Goal: Information Seeking & Learning: Learn about a topic

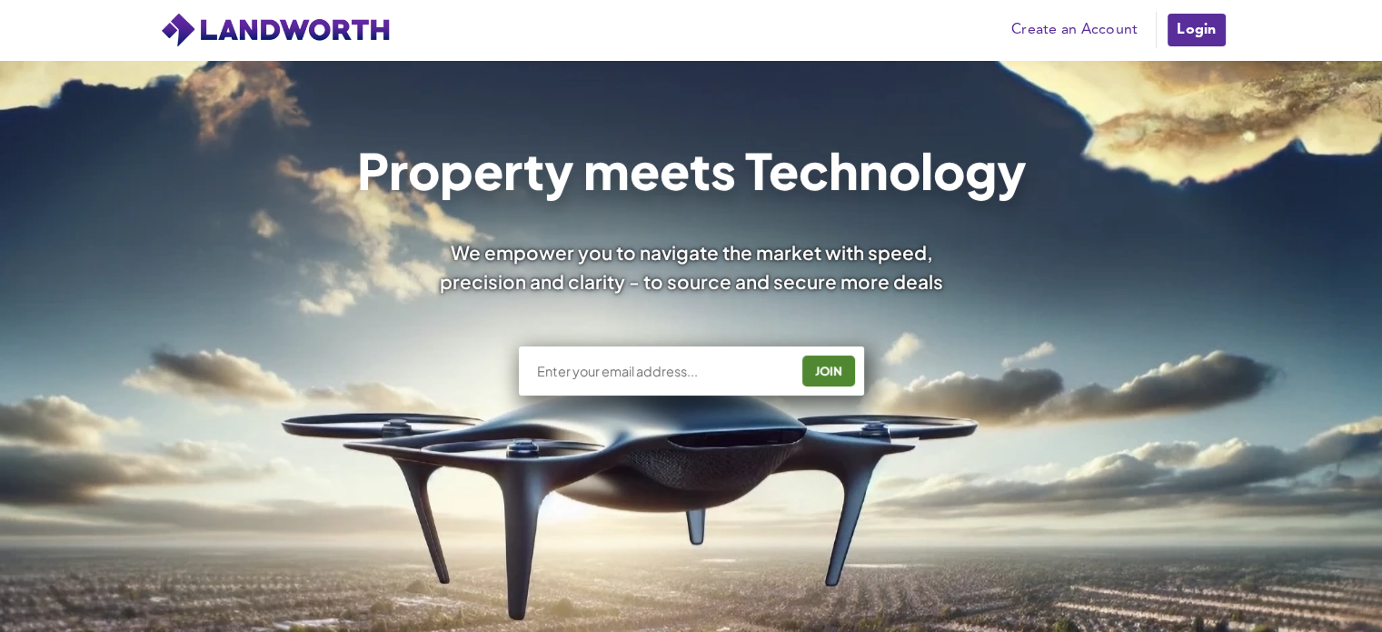
scroll to position [102, 0]
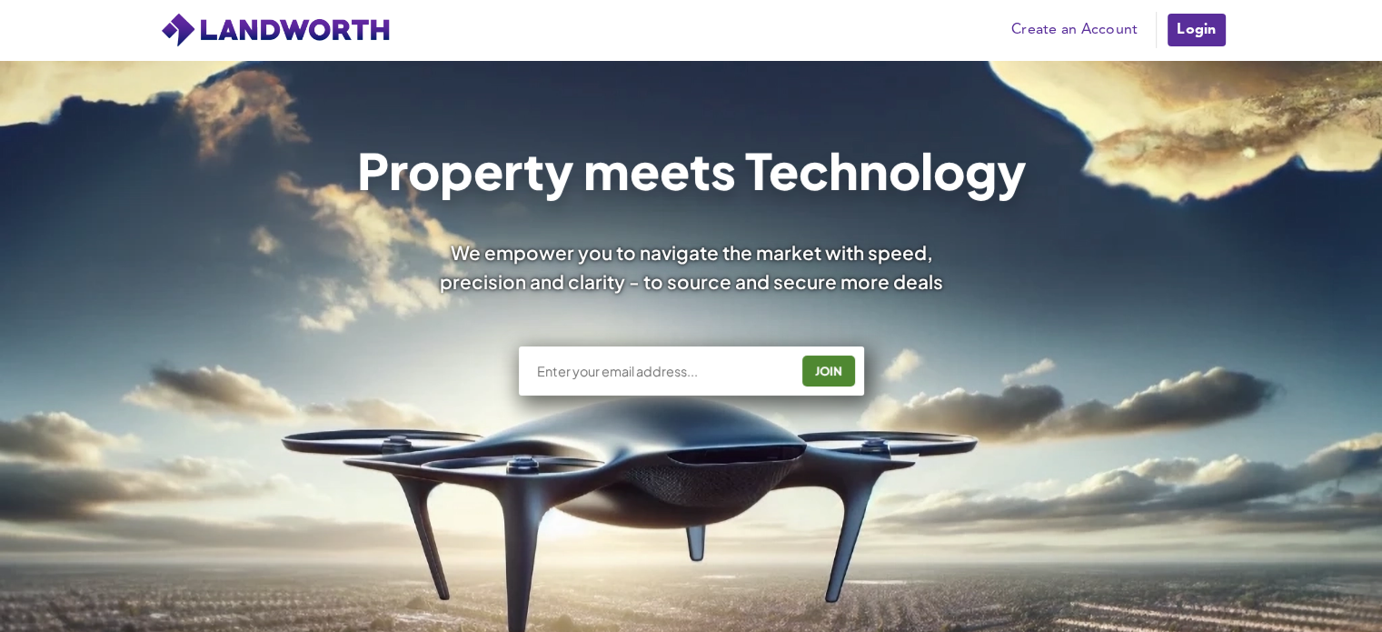
click at [691, 380] on div "JOIN" at bounding box center [691, 370] width 345 height 49
click at [670, 368] on input "text" at bounding box center [662, 371] width 254 height 18
type input "s.r.cameron97@gmail.com"
click at [840, 380] on div "JOIN" at bounding box center [829, 370] width 42 height 29
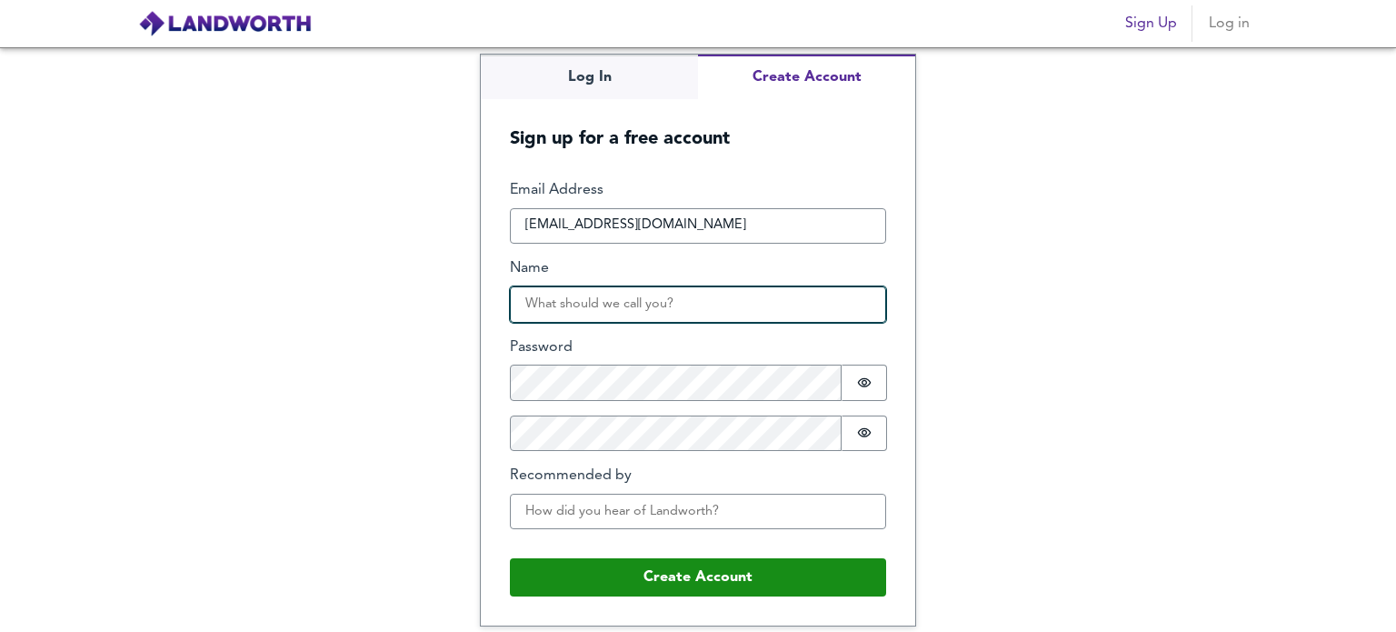
click at [614, 297] on input "Name" at bounding box center [698, 304] width 376 height 36
click at [592, 313] on input "[PERSON_NAME]" at bounding box center [698, 304] width 376 height 36
type input "Sian"
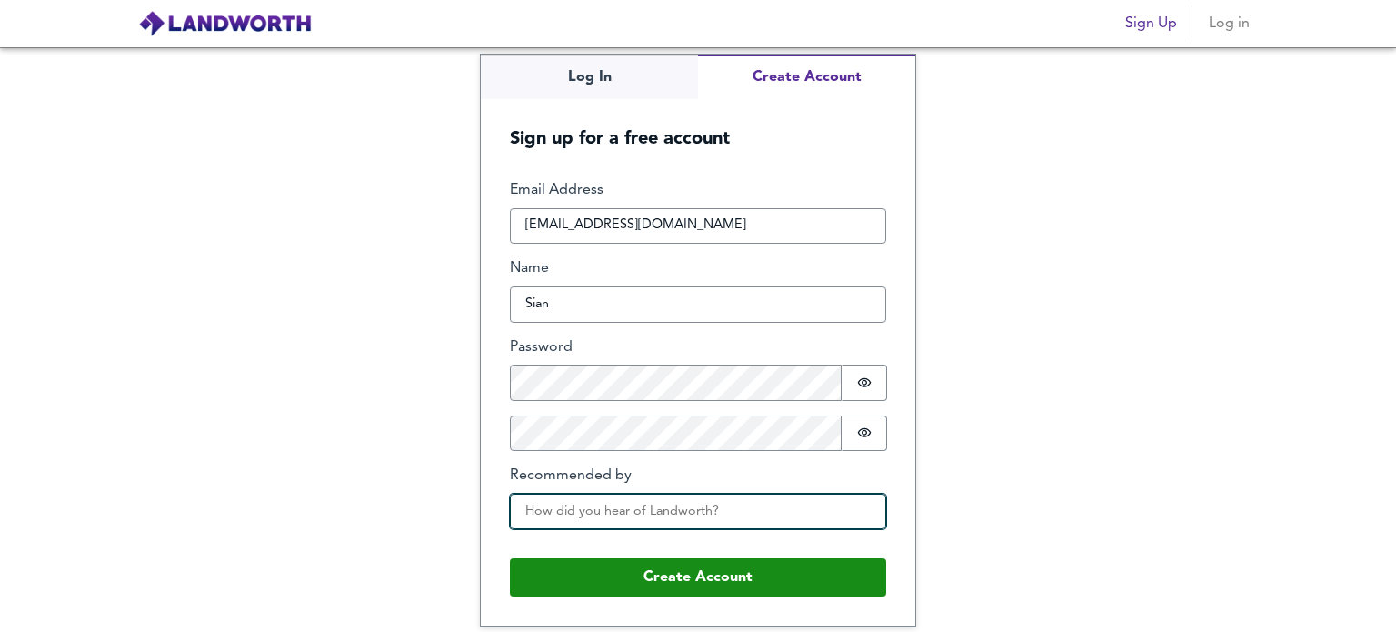
click at [605, 502] on input "Recommended by" at bounding box center [698, 511] width 376 height 36
type input "[PERSON_NAME]"
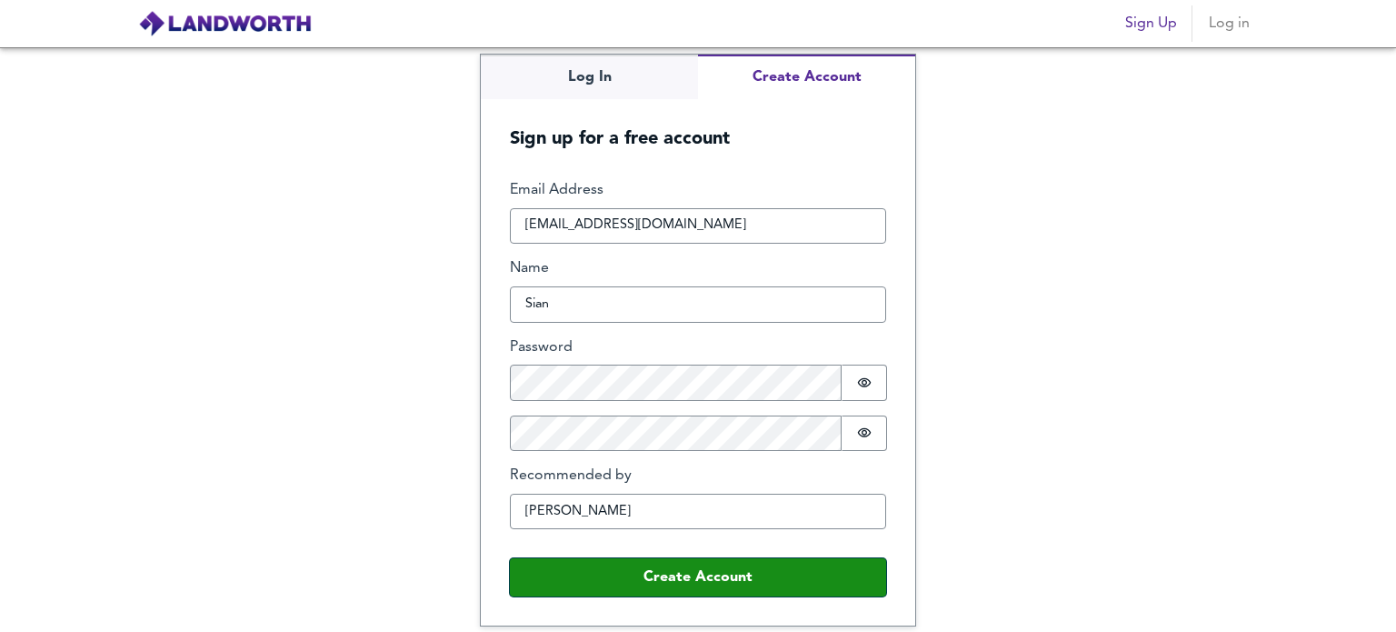
click at [727, 586] on button "Create Account" at bounding box center [698, 577] width 376 height 38
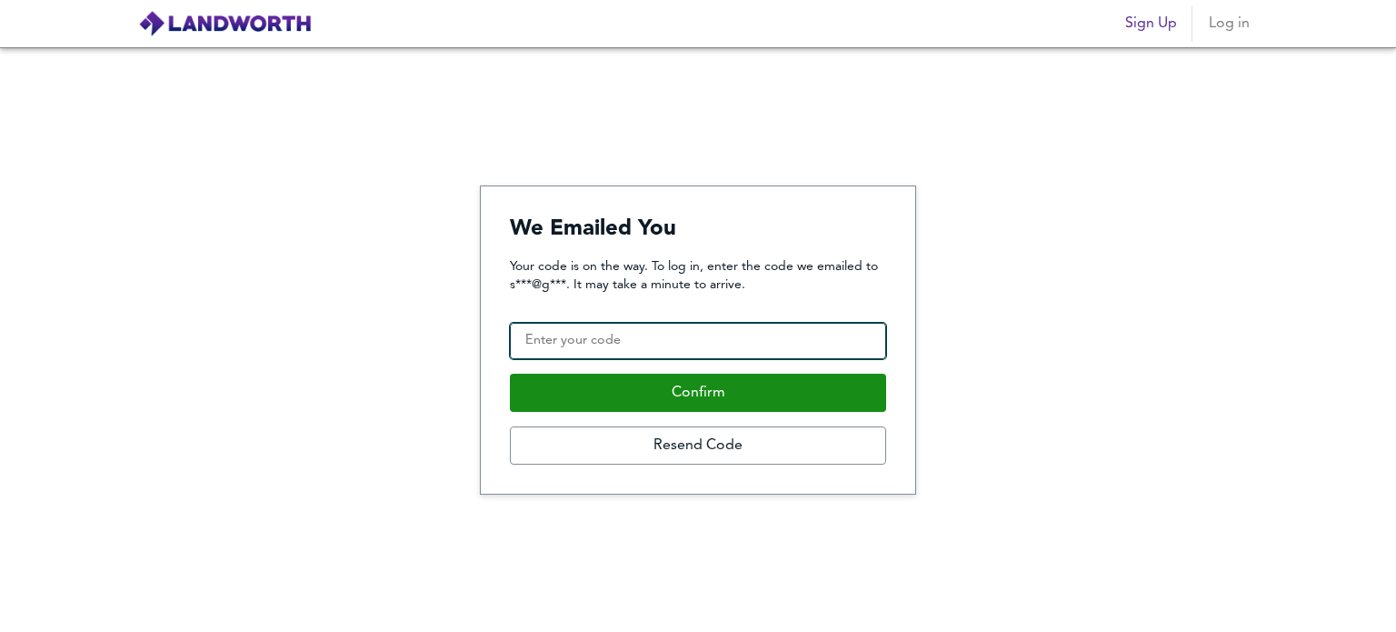
click at [687, 332] on input "Confirmation Code" at bounding box center [698, 341] width 376 height 36
type input "379147"
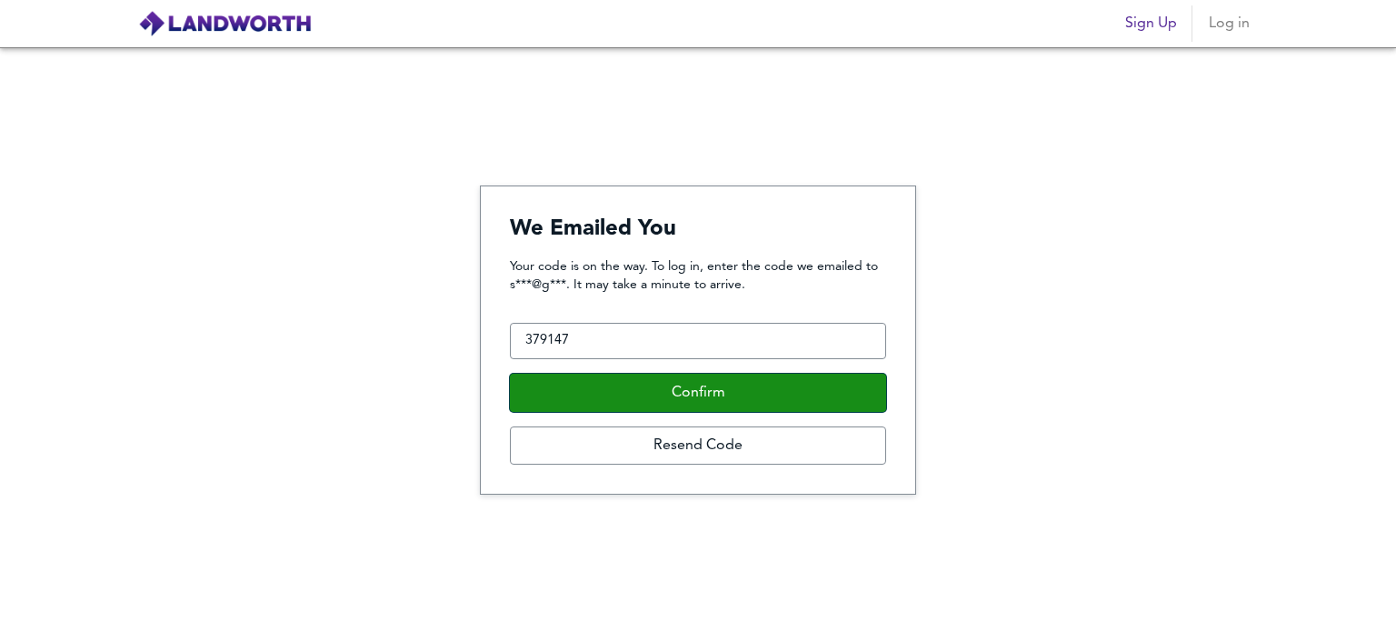
click at [696, 378] on button "Confirm" at bounding box center [698, 392] width 376 height 38
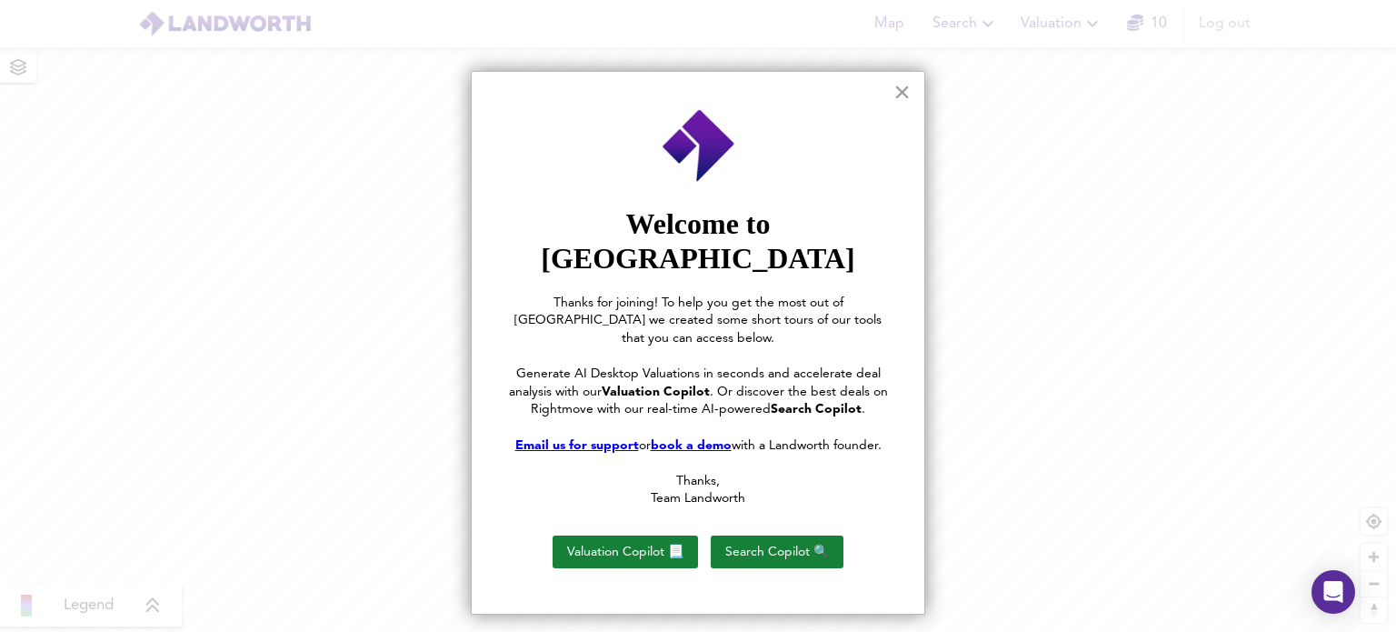
click at [618, 535] on button "Valuation Copilot 📃" at bounding box center [624, 551] width 145 height 33
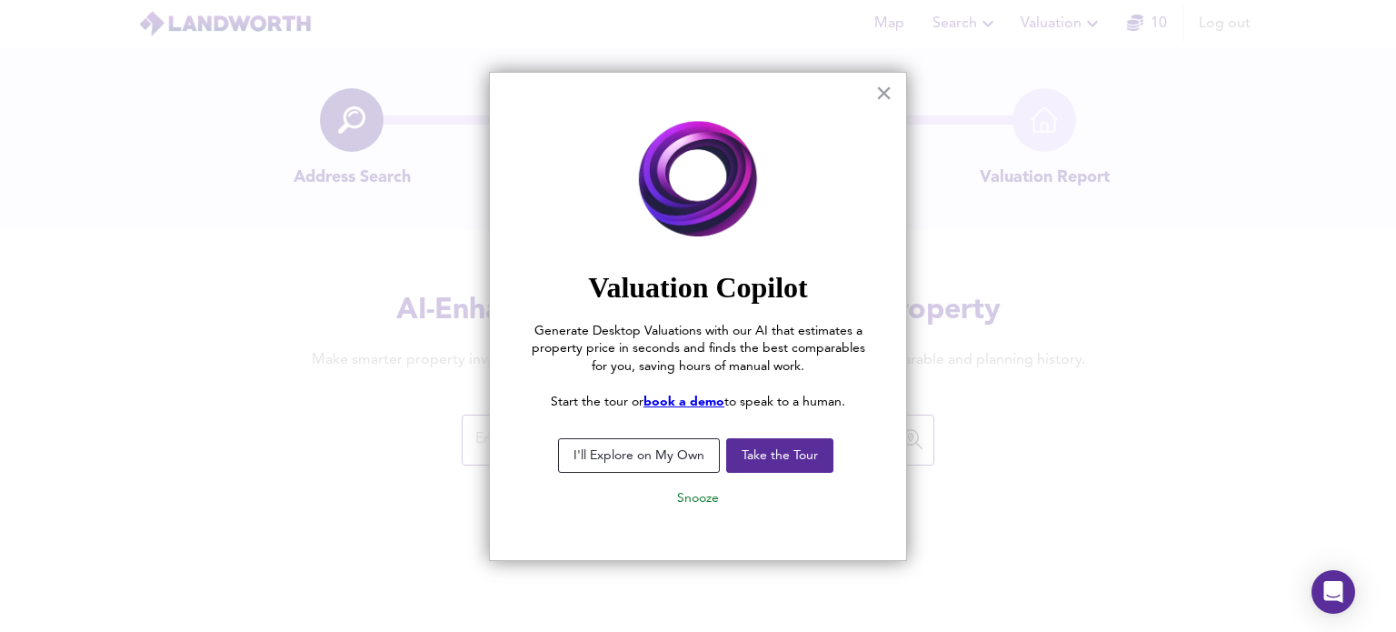
click at [770, 458] on button "Take the Tour" at bounding box center [779, 455] width 107 height 35
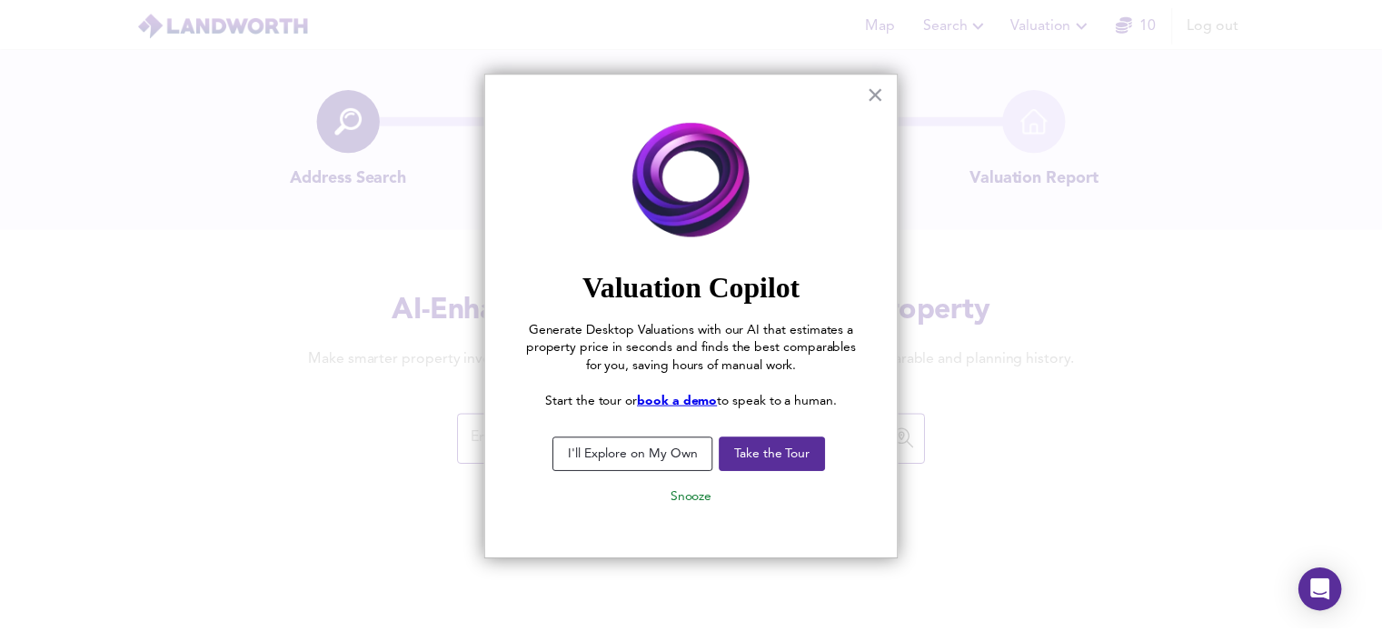
scroll to position [72, 0]
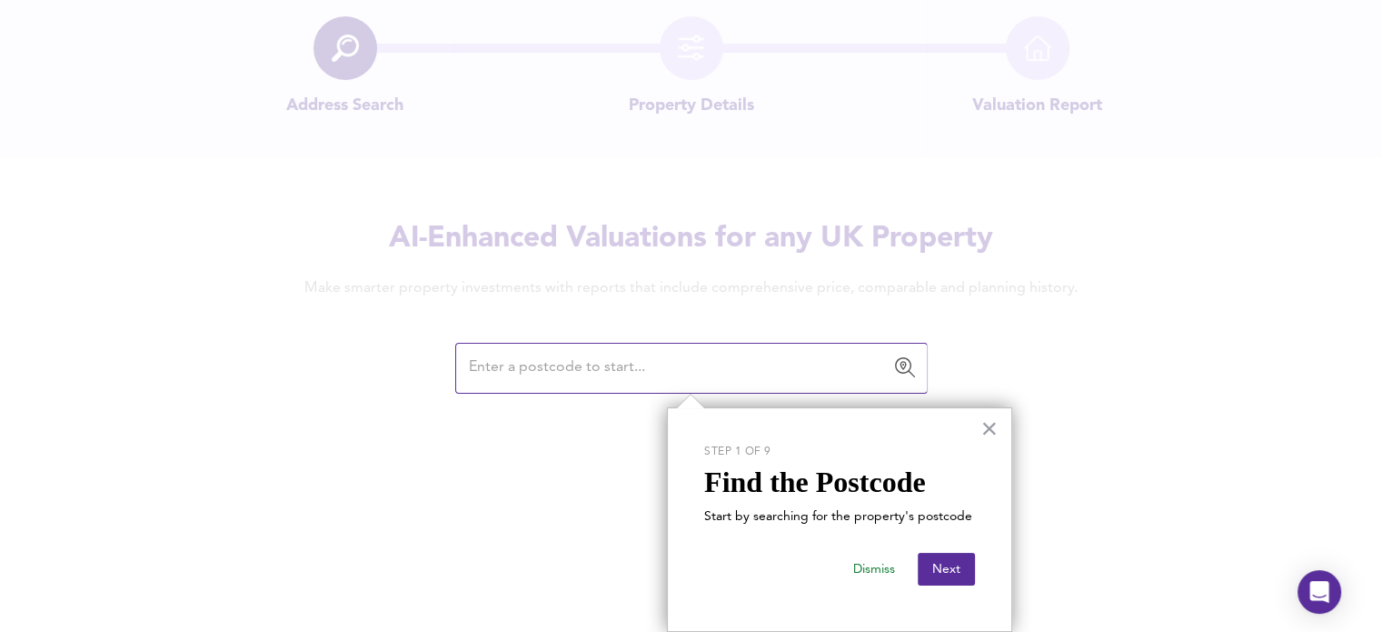
click at [661, 363] on input "text" at bounding box center [677, 368] width 429 height 35
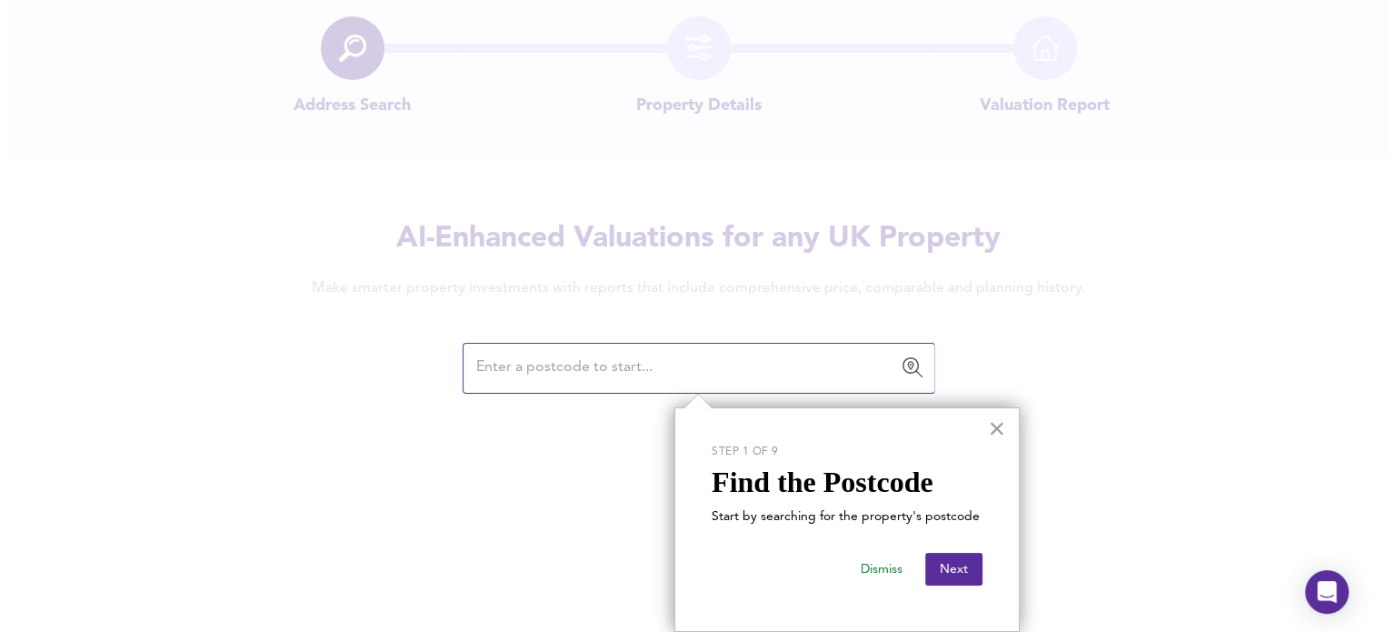
scroll to position [0, 0]
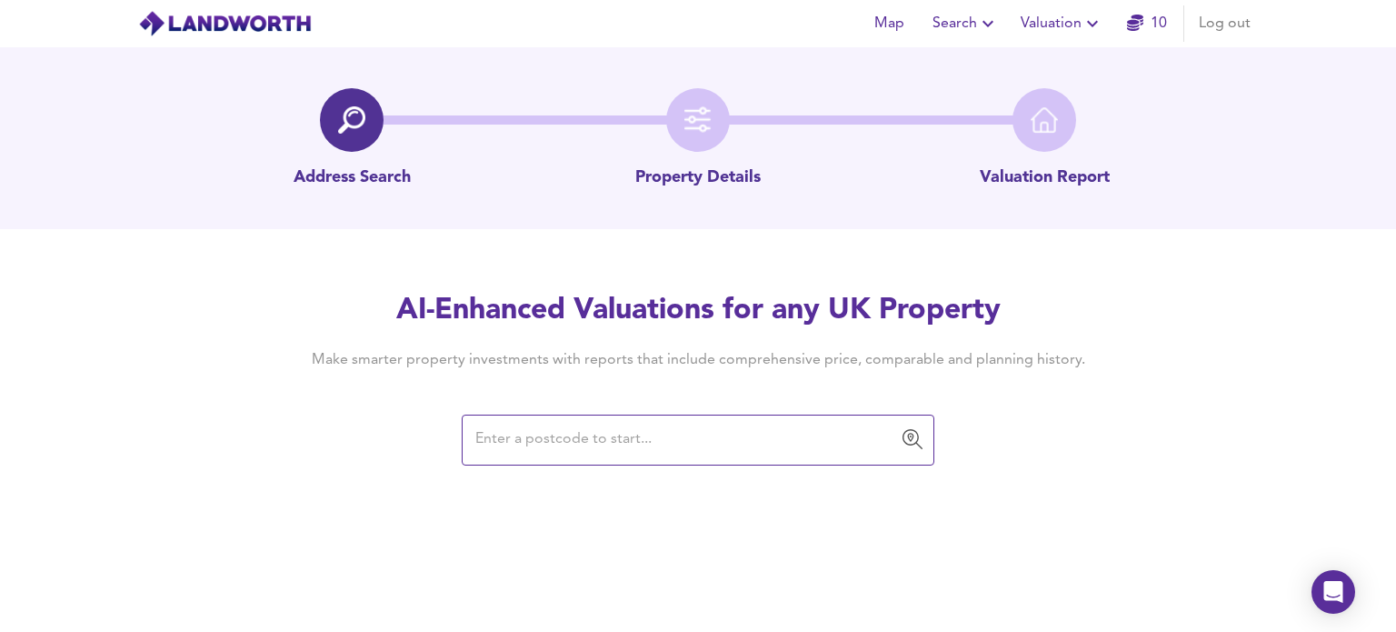
paste input "SA13 1HT"
type input "S"
type input "sa13 1ht"
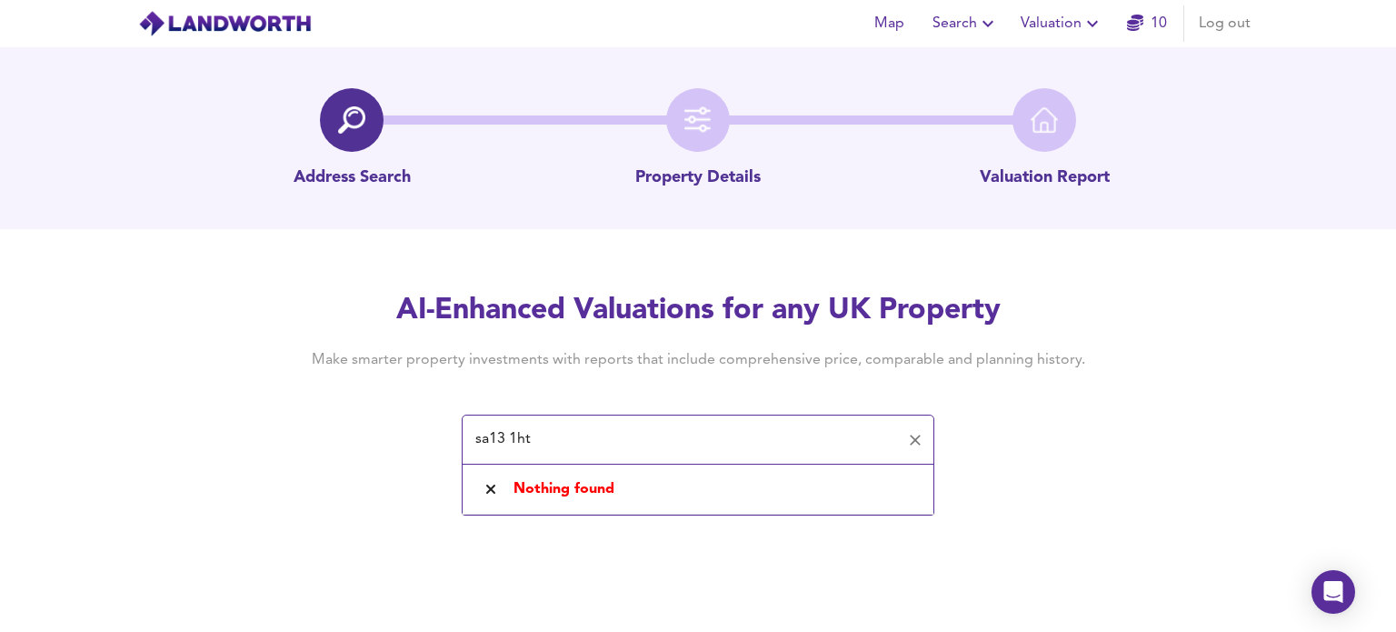
drag, startPoint x: 575, startPoint y: 447, endPoint x: 448, endPoint y: 442, distance: 127.3
click at [448, 442] on div "AI-Enhanced Valuations for any UK Property Make smarter property investments wi…" at bounding box center [698, 377] width 872 height 173
type input "sa131ht"
click at [566, 479] on div "Nothing found" at bounding box center [563, 489] width 101 height 20
drag, startPoint x: 498, startPoint y: 427, endPoint x: 452, endPoint y: 423, distance: 46.5
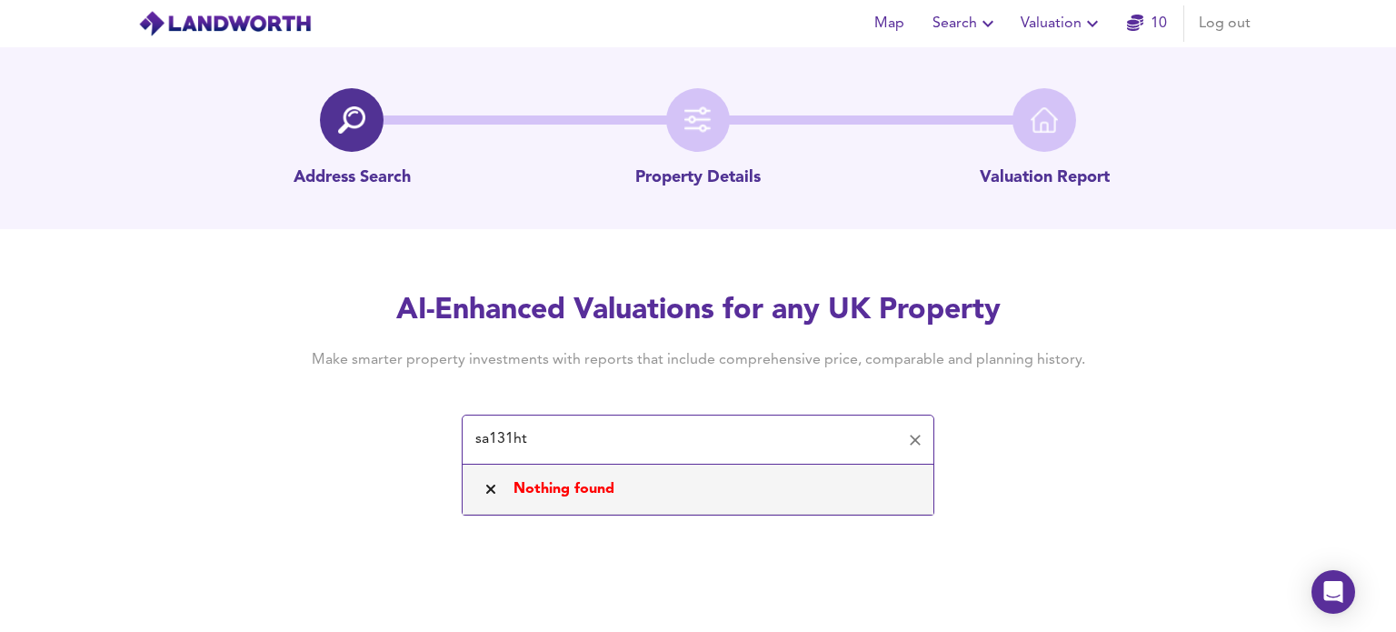
click at [452, 423] on div "AI-Enhanced Valuations for any UK Property Make smarter property investments wi…" at bounding box center [698, 377] width 872 height 173
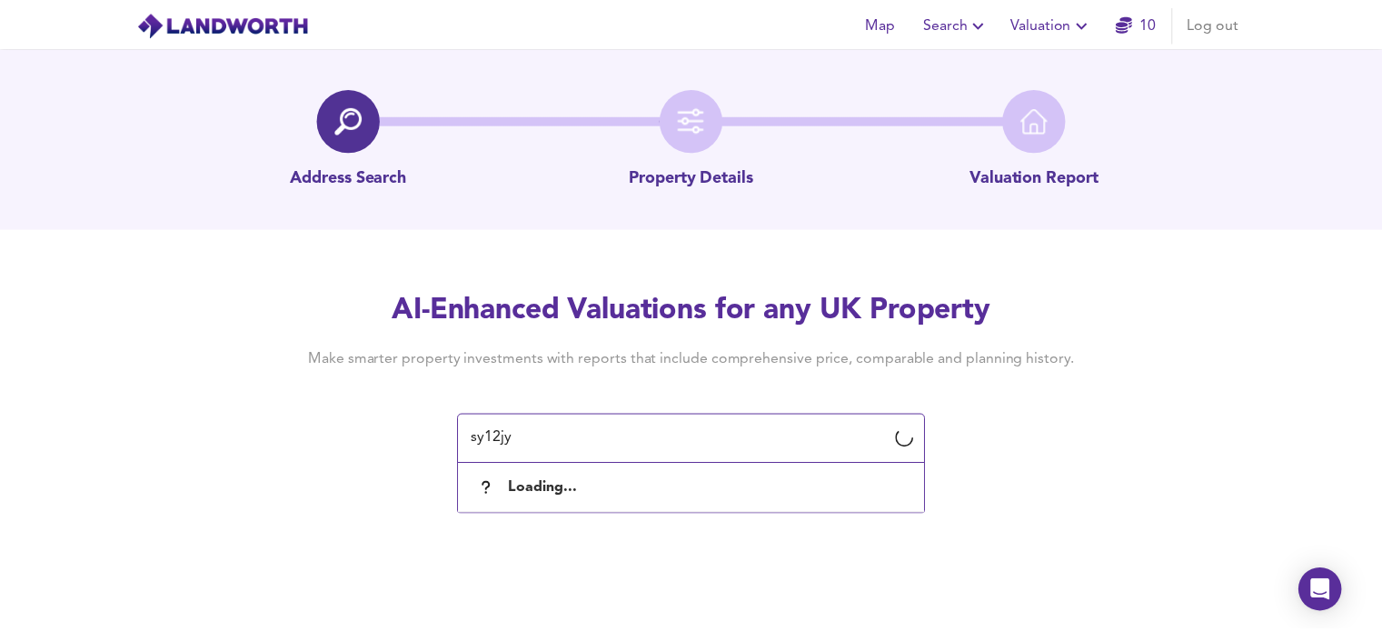
scroll to position [84, 0]
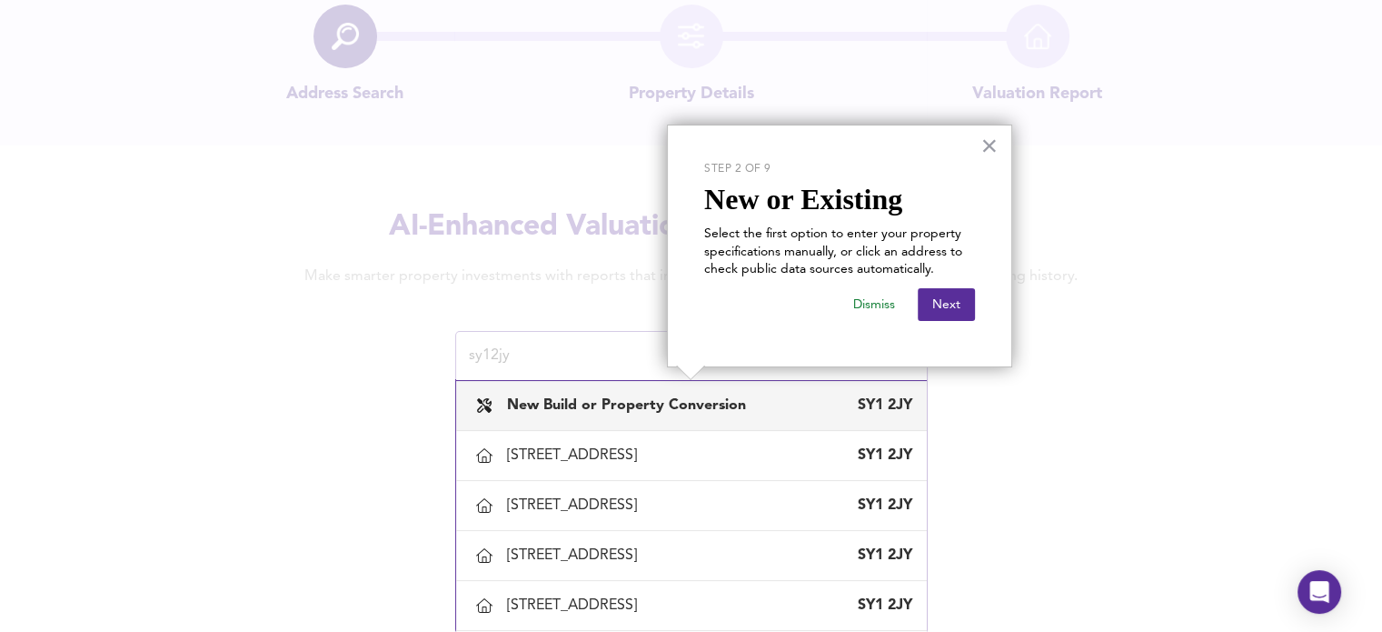
click at [982, 148] on button "×" at bounding box center [988, 145] width 17 height 29
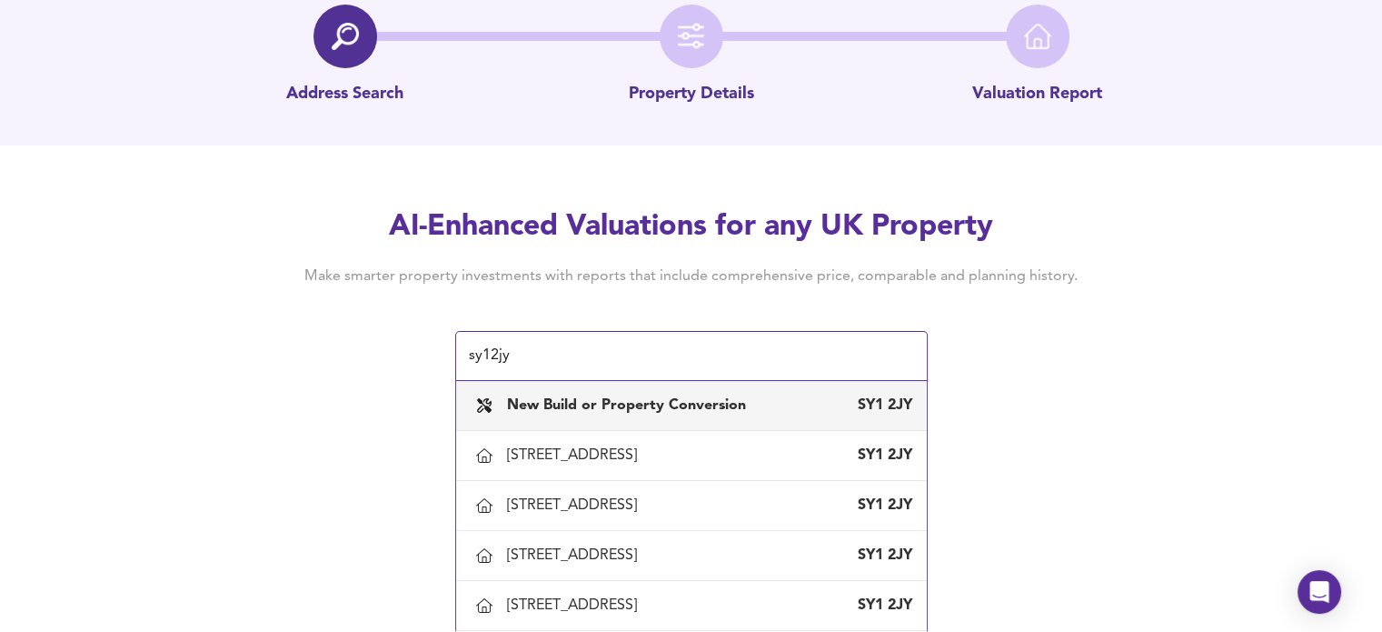
click at [430, 348] on div "AI-Enhanced Valuations for any UK Property Make smarter property investments wi…" at bounding box center [691, 293] width 872 height 173
paste input "SA13 1DT."
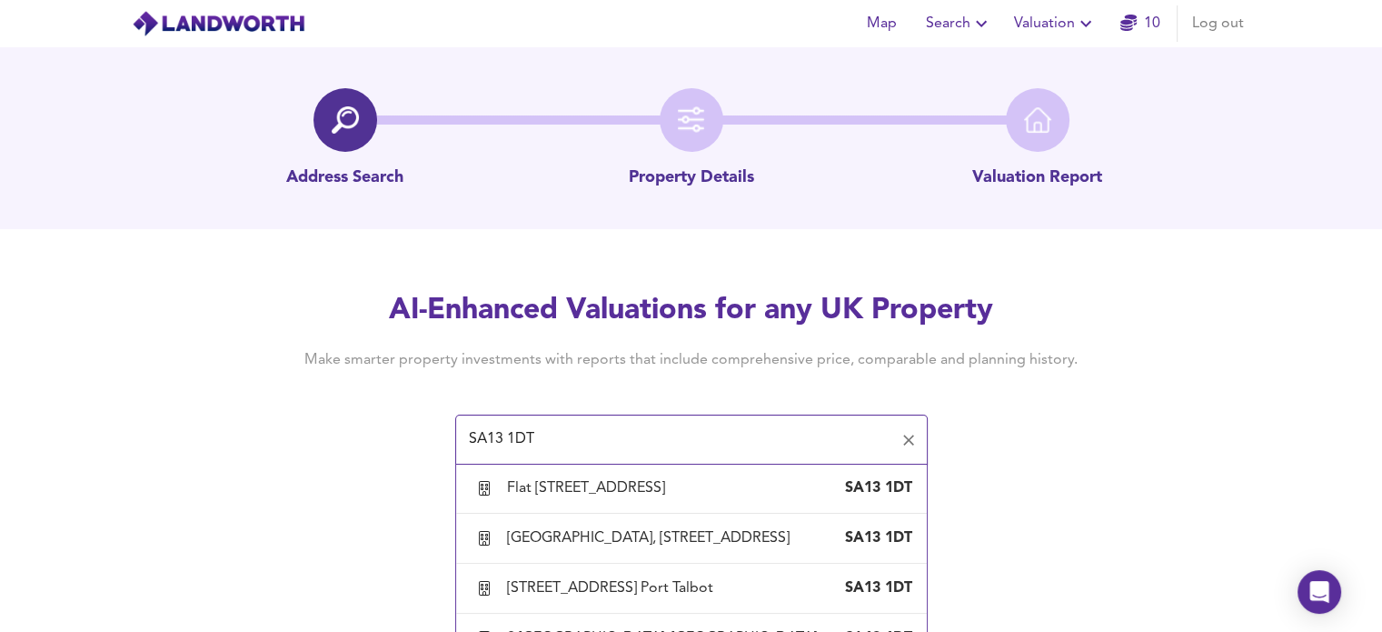
scroll to position [0, 0]
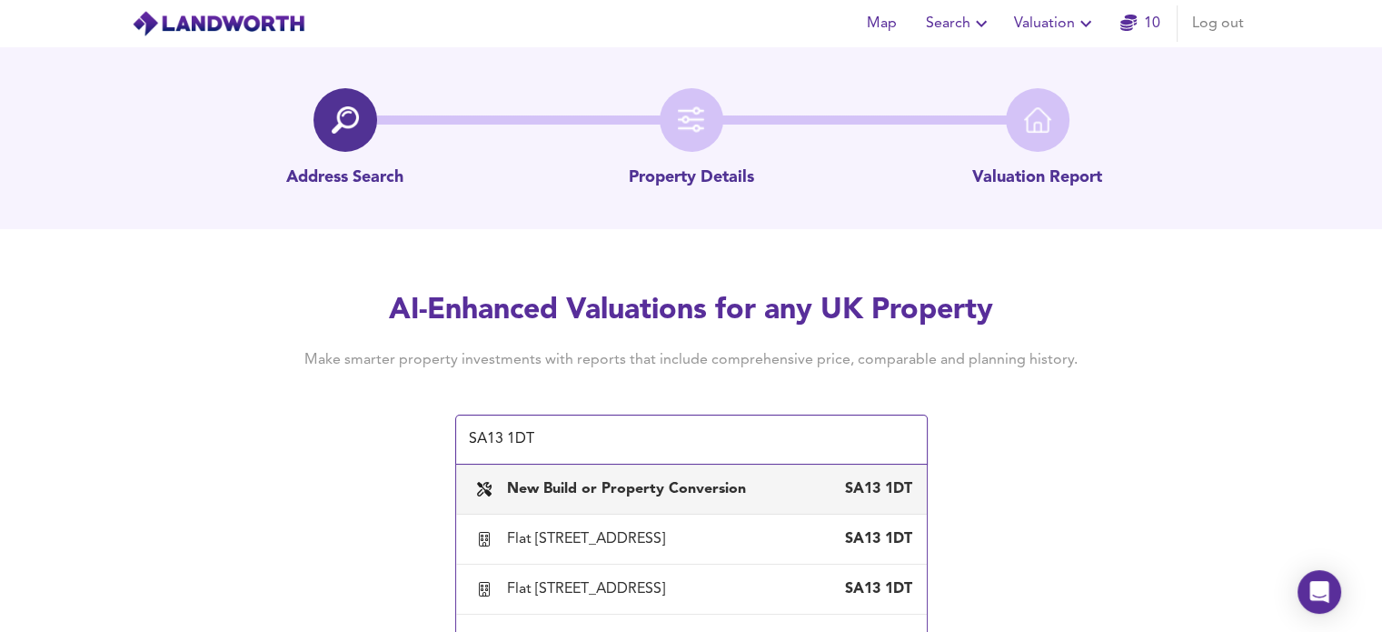
click at [998, 418] on div "AI-Enhanced Valuations for any UK Property Make smarter property investments wi…" at bounding box center [691, 377] width 872 height 173
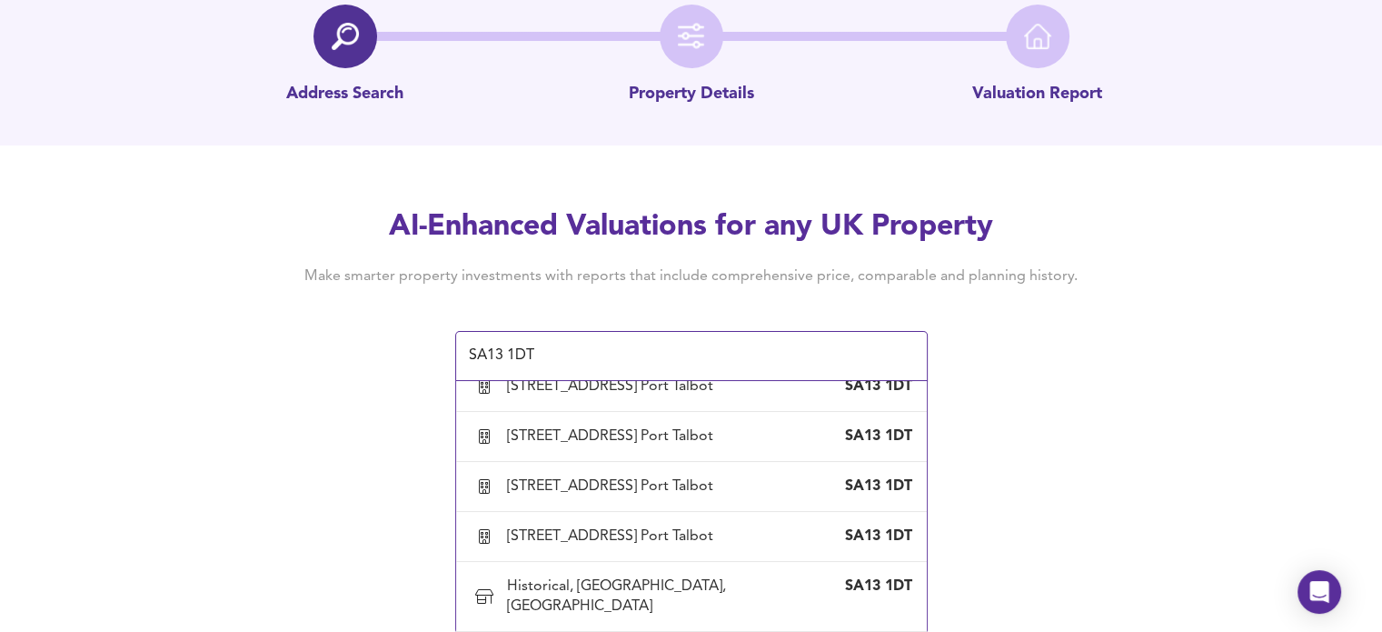
scroll to position [3288, 0]
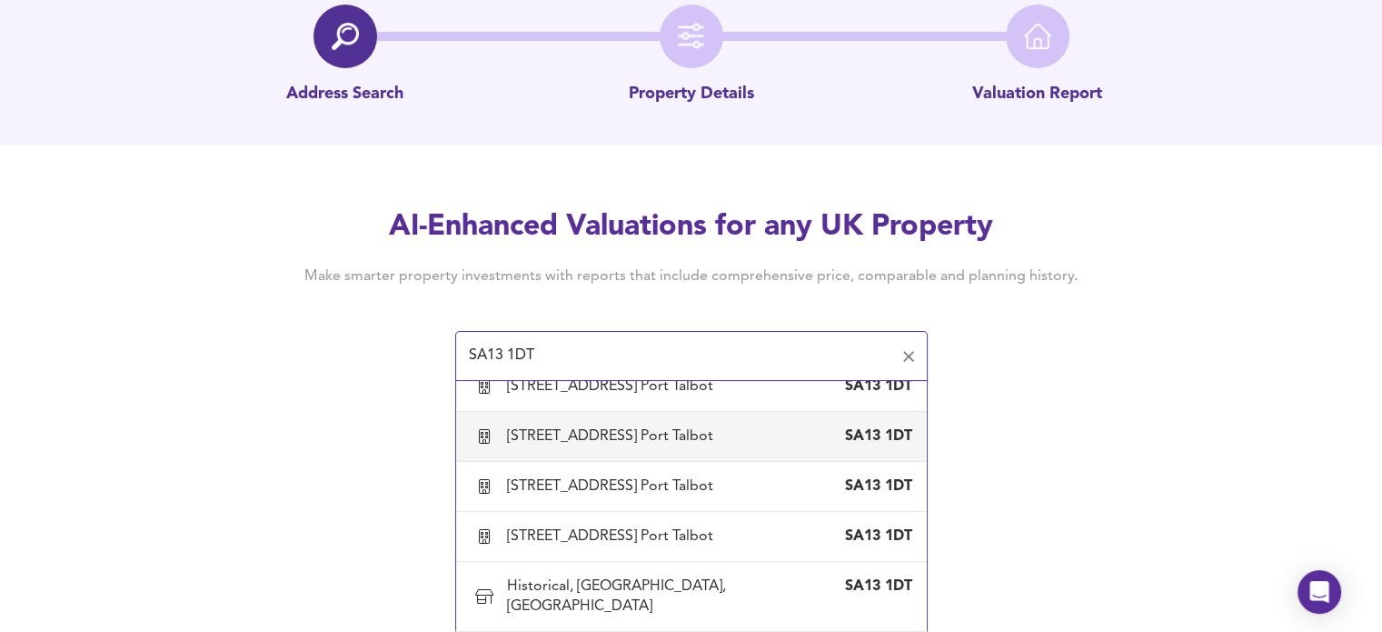
drag, startPoint x: 560, startPoint y: 362, endPoint x: 439, endPoint y: 346, distance: 121.8
click at [439, 346] on div "AI-Enhanced Valuations for any UK Property Make smarter property investments wi…" at bounding box center [691, 293] width 872 height 173
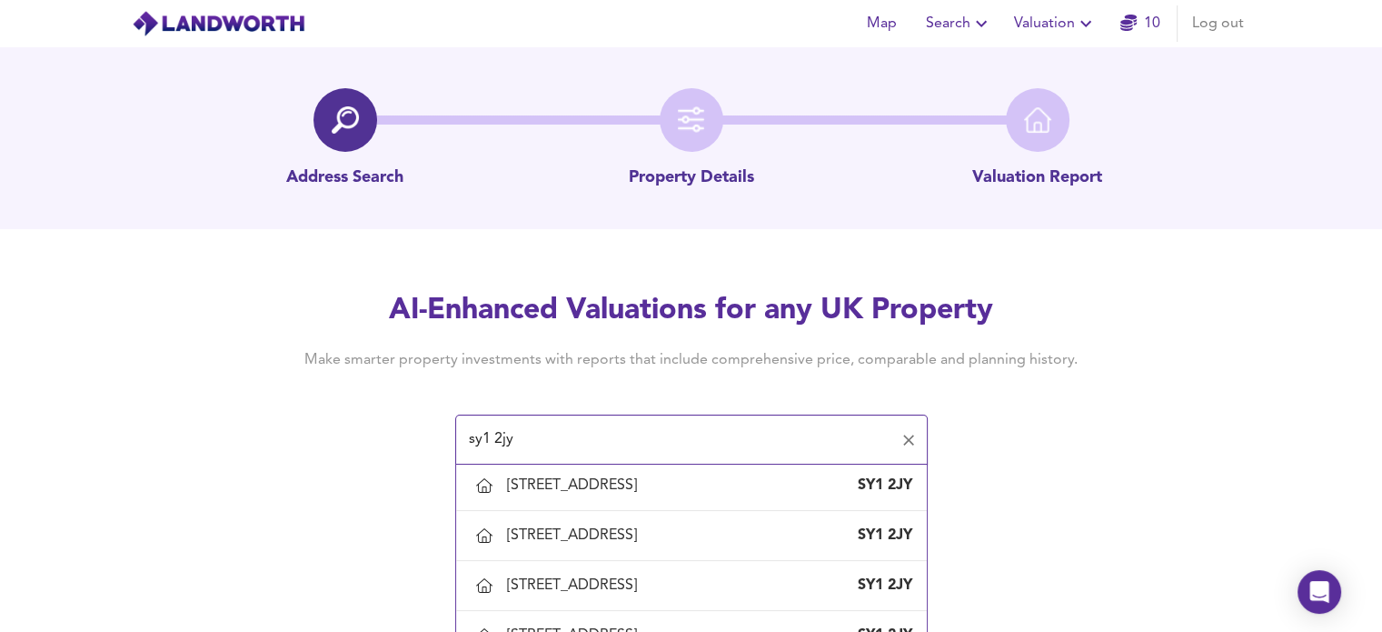
scroll to position [843, 0]
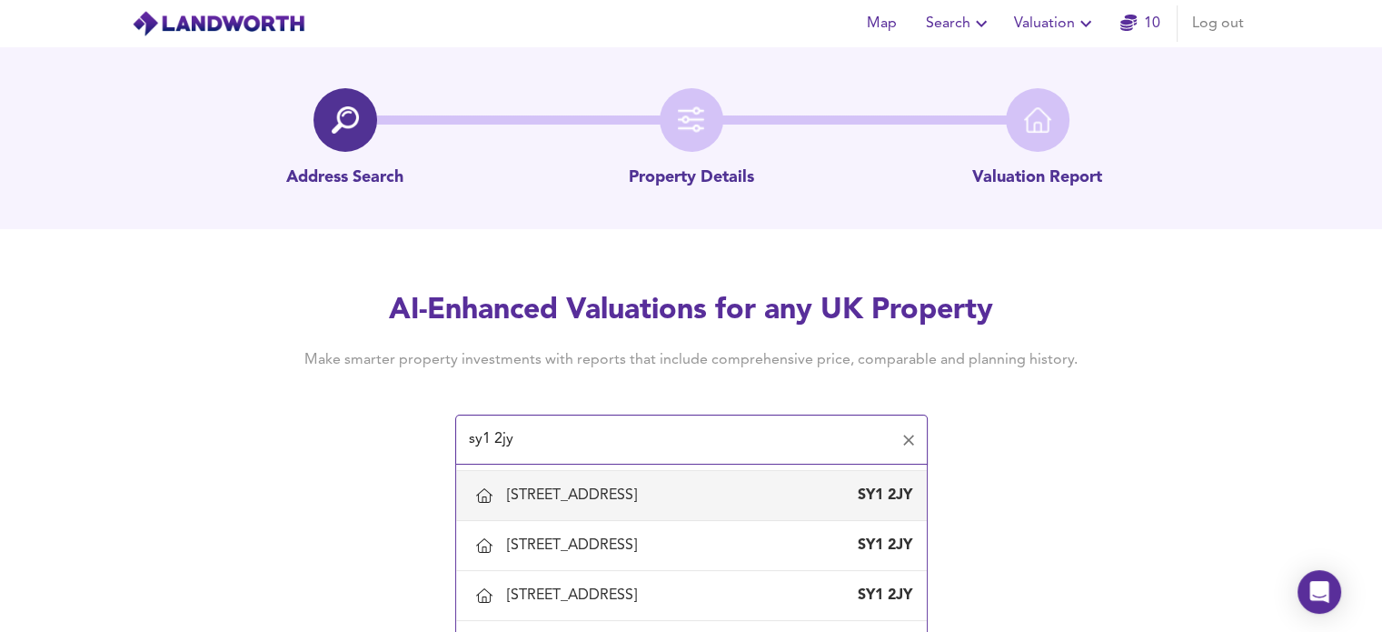
click at [602, 501] on div "52 New Park Street, Shrewsbury, Shropshire" at bounding box center [575, 495] width 137 height 20
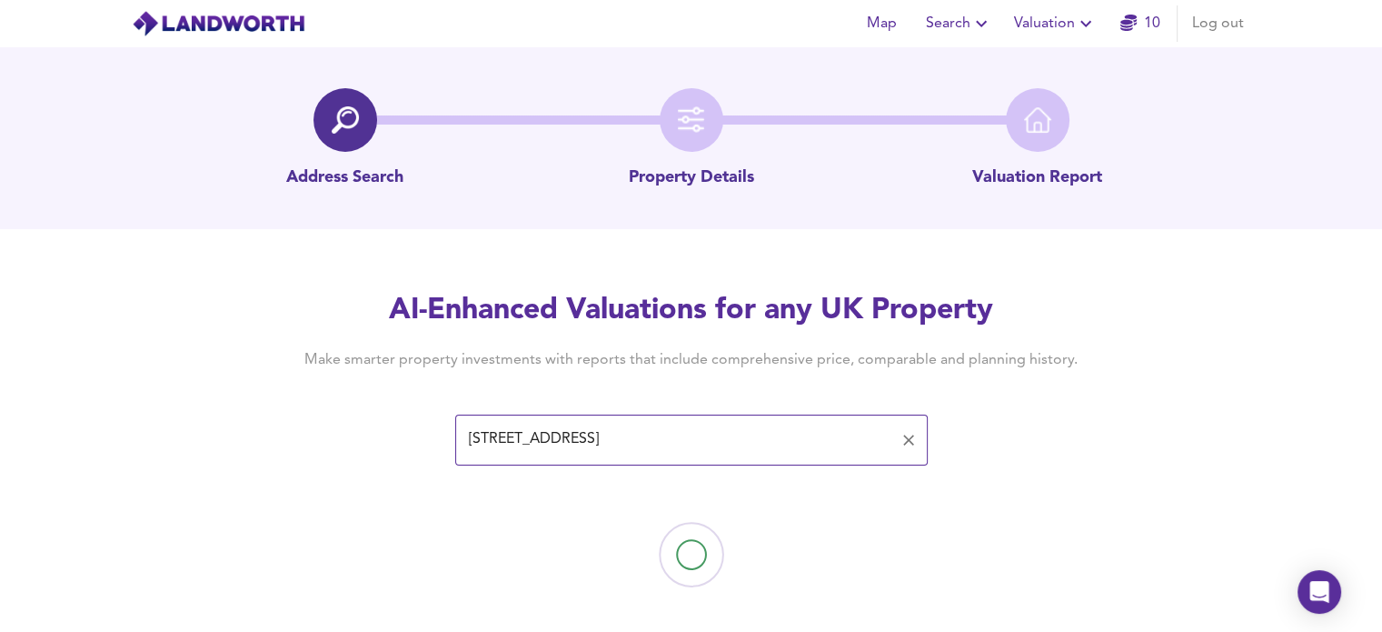
type input "52 New Park Street, Shrewsbury, Shropshire"
click at [1109, 351] on div "AI-Enhanced Valuations for any UK Property Make smarter property investments wi…" at bounding box center [691, 377] width 872 height 173
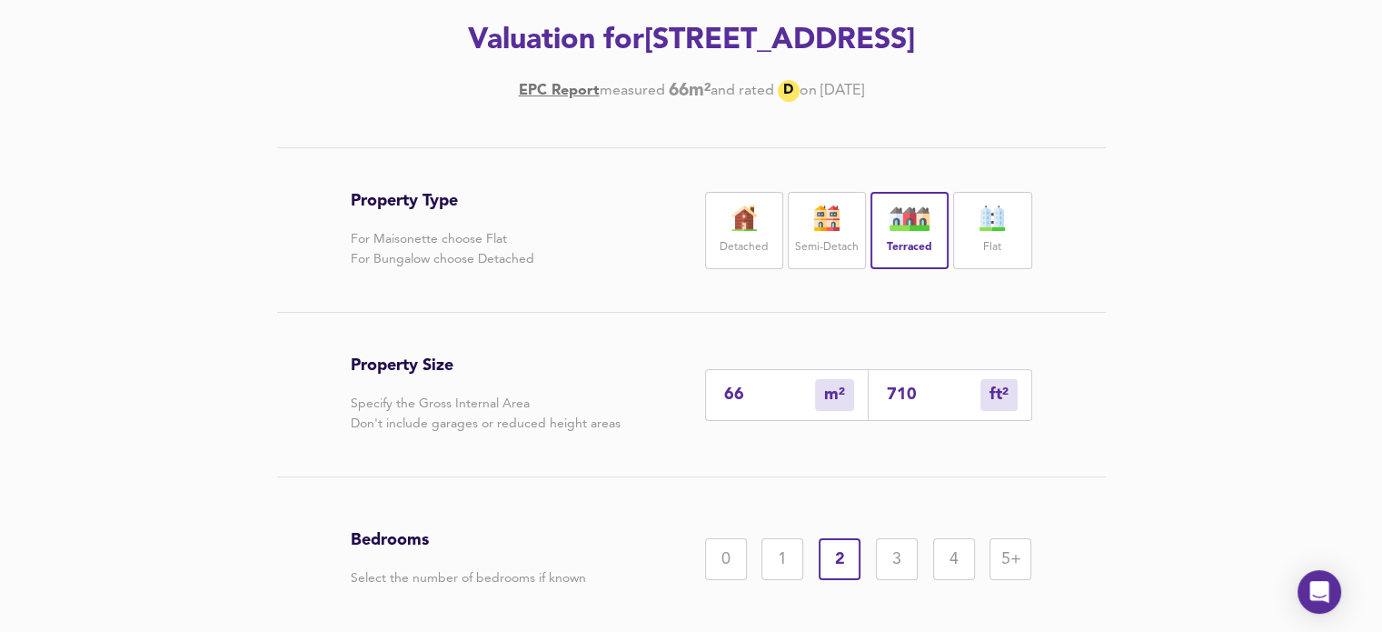
scroll to position [285, 0]
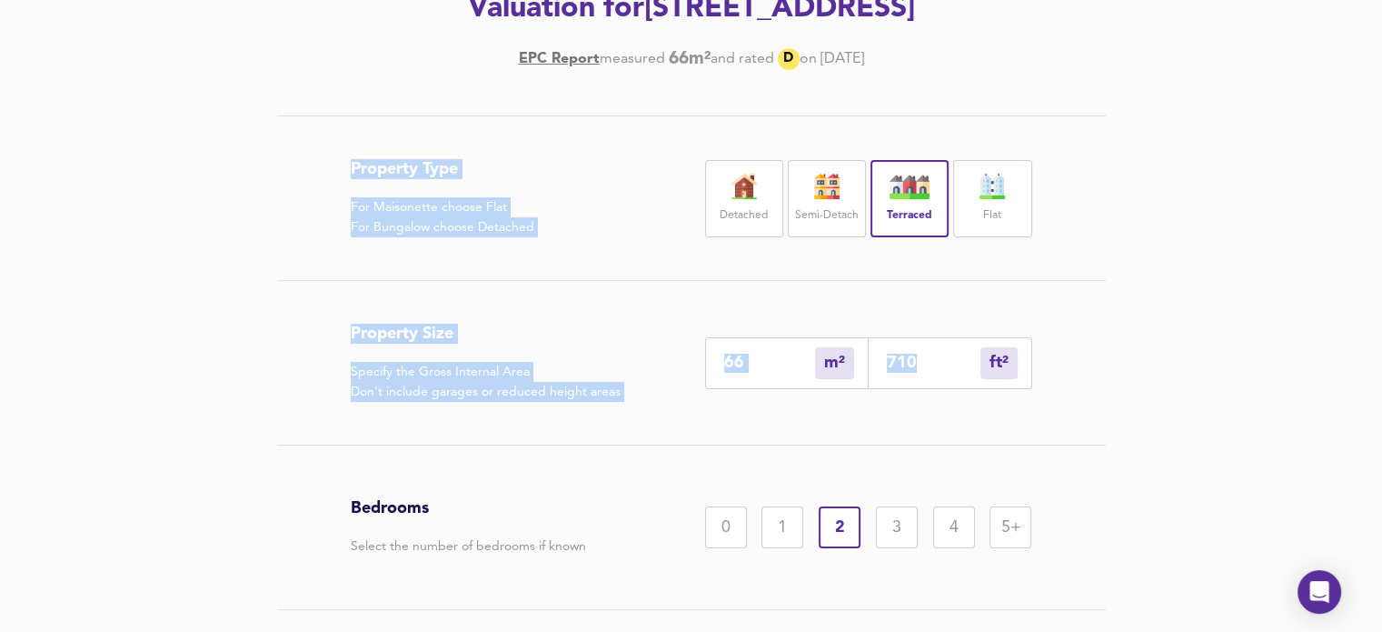
drag, startPoint x: 1378, startPoint y: 265, endPoint x: 1376, endPoint y: 302, distance: 36.4
click at [1376, 302] on div "Property Type For Maisonette choose Flat For Bungalow choose Detached Detached …" at bounding box center [691, 435] width 1382 height 641
click at [1277, 298] on div "Property Type For Maisonette choose Flat For Bungalow choose Detached Detached …" at bounding box center [691, 435] width 1382 height 641
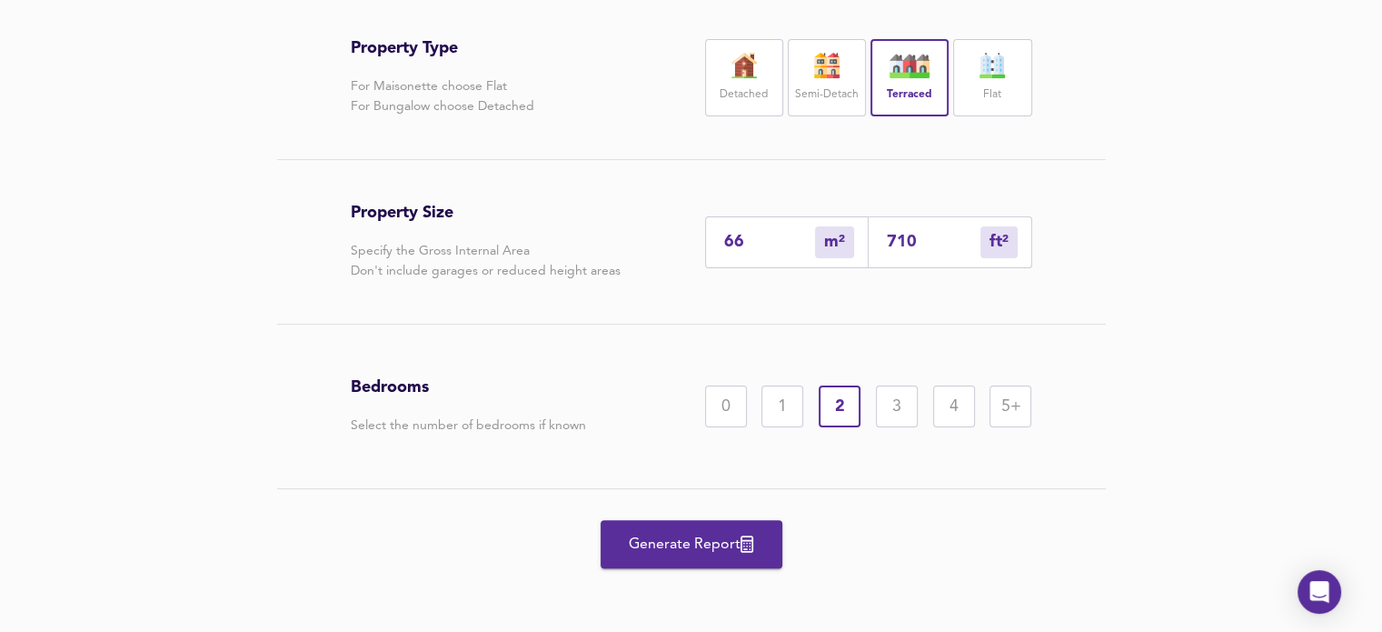
scroll to position [410, 0]
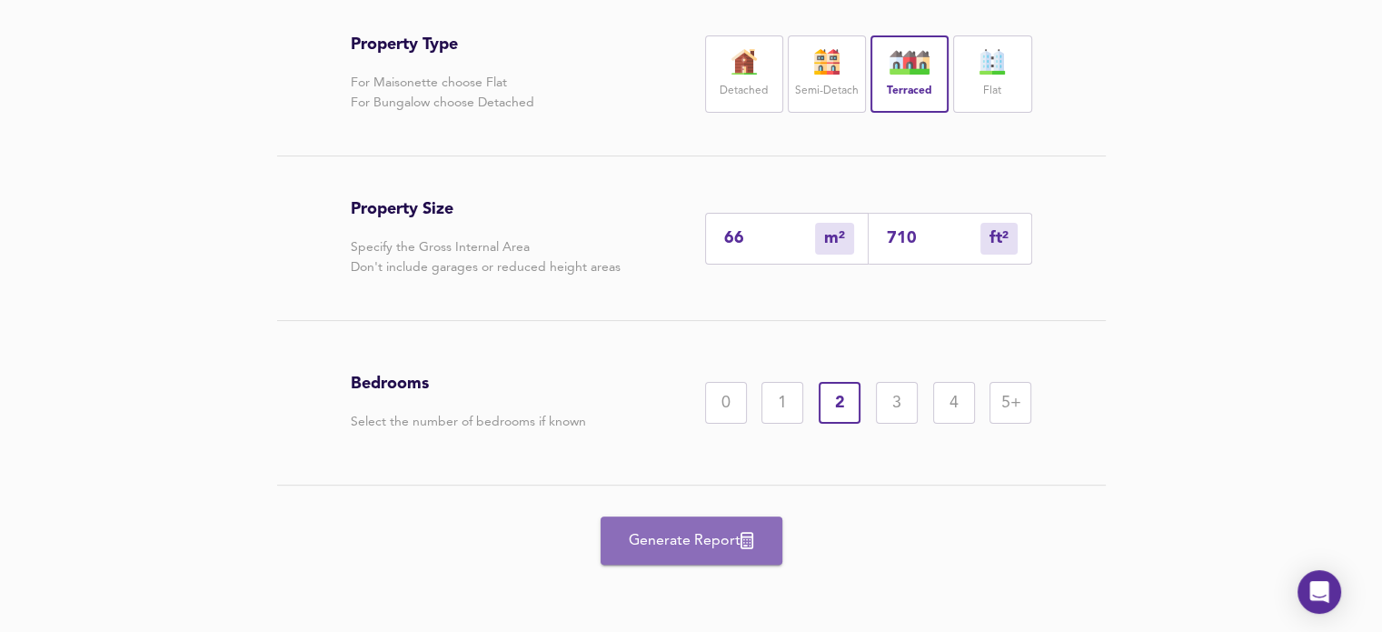
click at [709, 556] on button "Generate Report" at bounding box center [692, 540] width 182 height 48
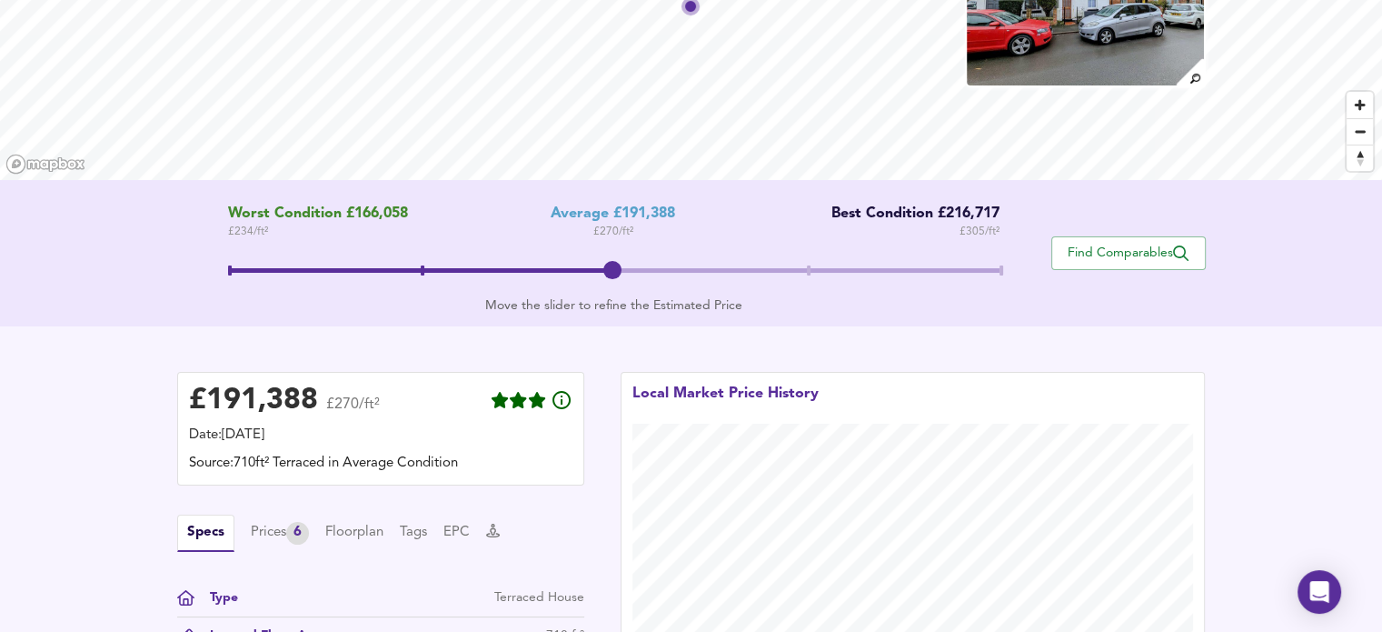
scroll to position [545, 0]
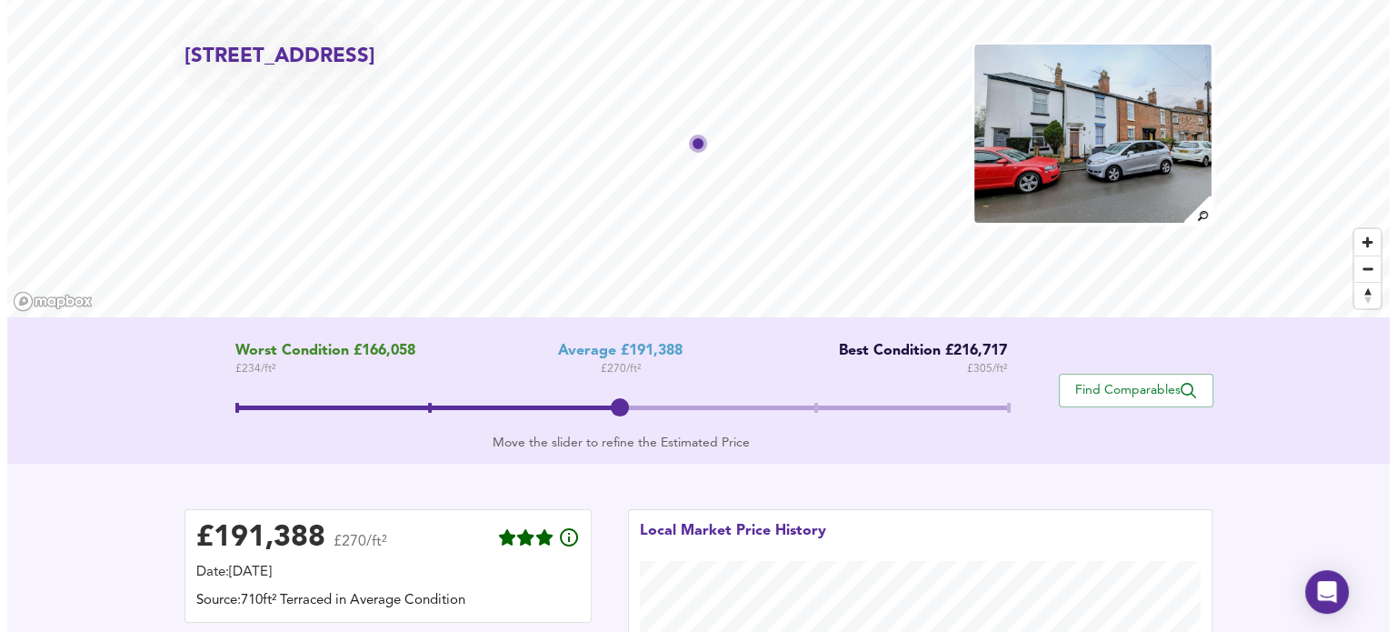
scroll to position [0, 0]
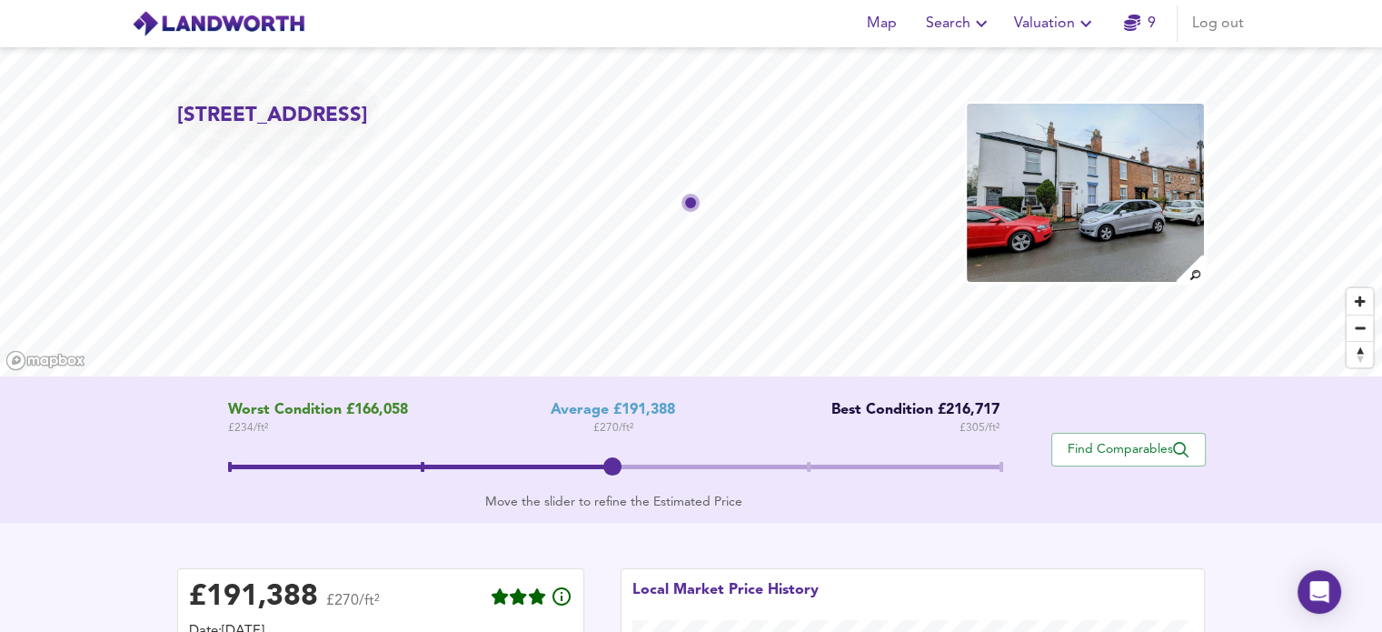
click at [878, 27] on span "Map" at bounding box center [883, 23] width 44 height 25
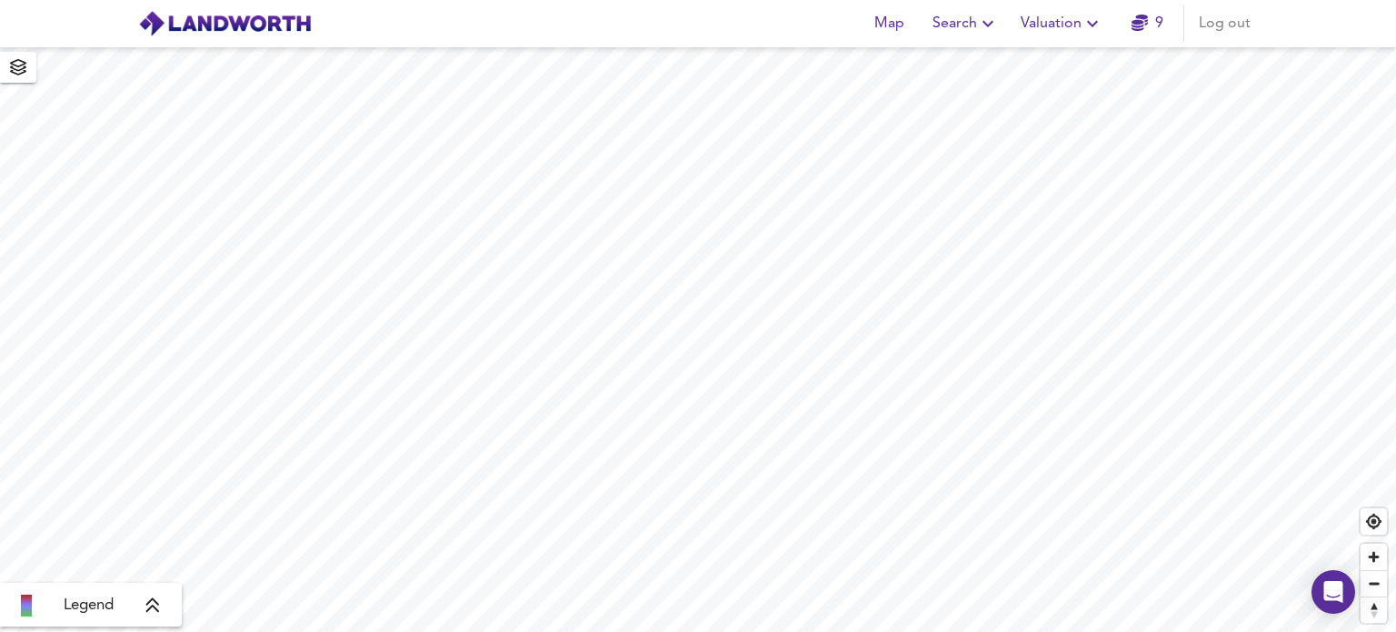
click at [157, 615] on div "Legend" at bounding box center [90, 605] width 171 height 22
click at [975, 20] on span "Search" at bounding box center [965, 23] width 66 height 25
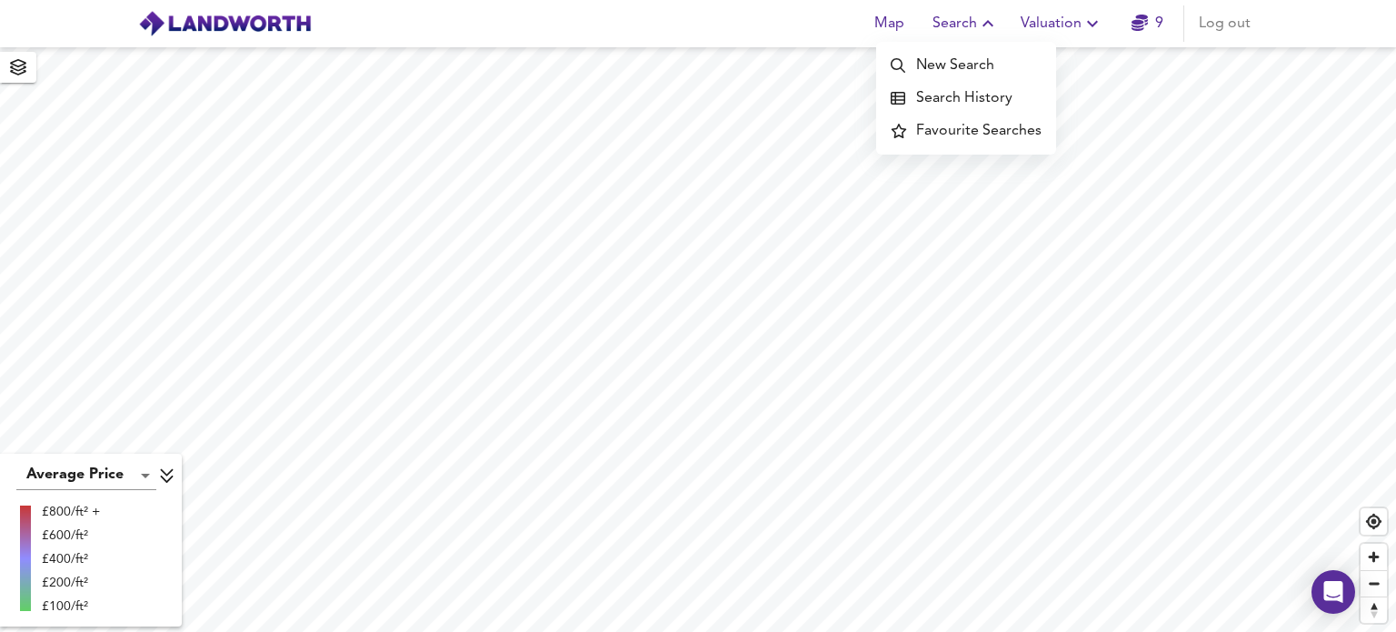
click at [1061, 25] on span "Valuation" at bounding box center [1061, 23] width 83 height 25
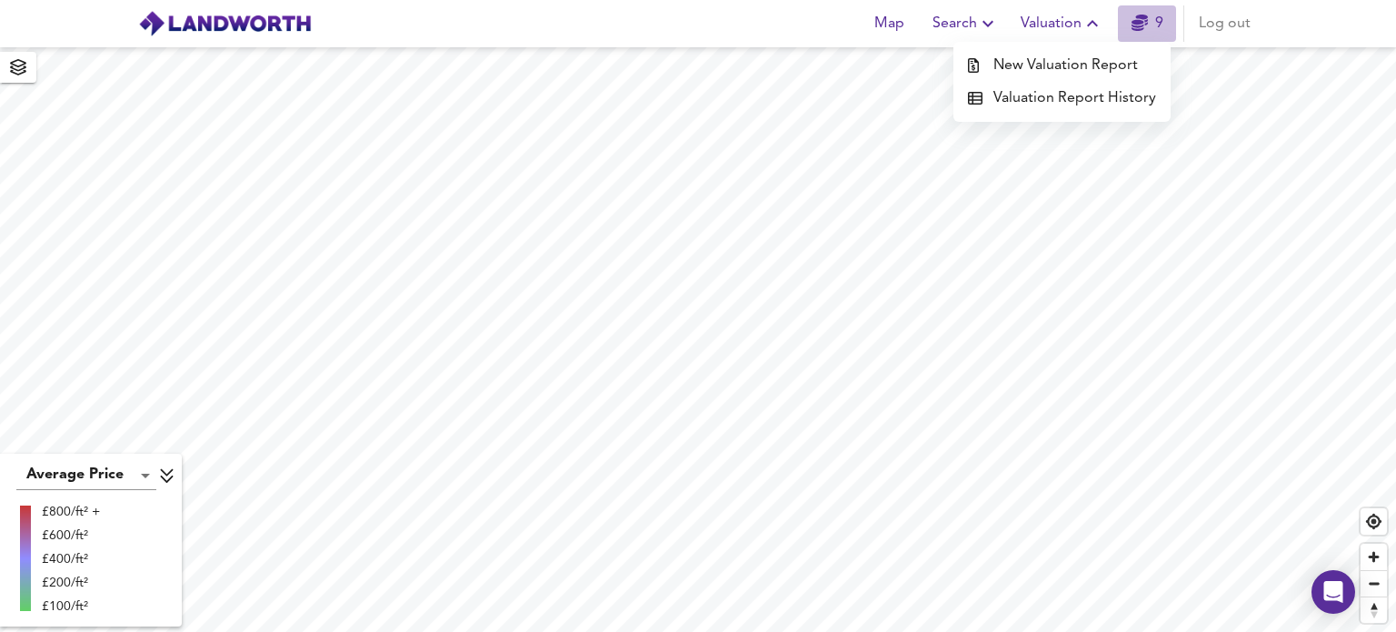
click at [1138, 25] on icon "button" at bounding box center [1139, 23] width 16 height 16
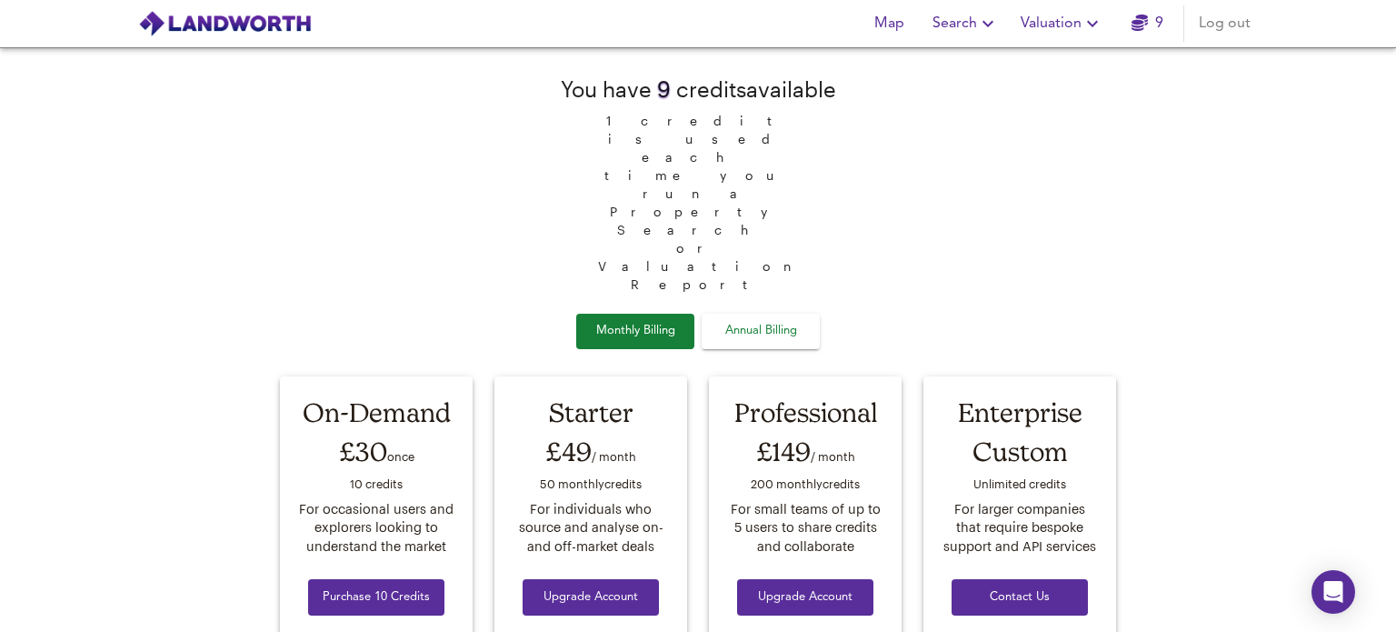
click at [936, 20] on span "Search" at bounding box center [965, 23] width 66 height 25
click at [926, 59] on li "New Search" at bounding box center [966, 65] width 180 height 33
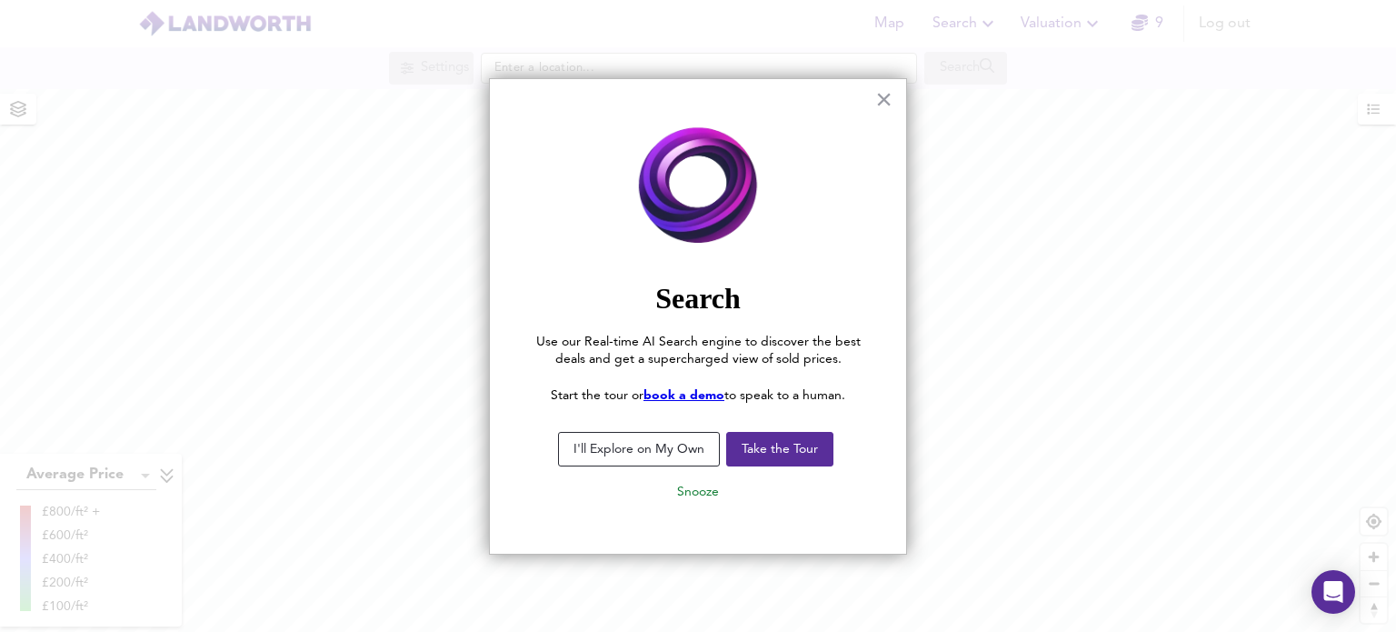
click at [685, 443] on button "I'll Explore on My Own" at bounding box center [639, 449] width 162 height 35
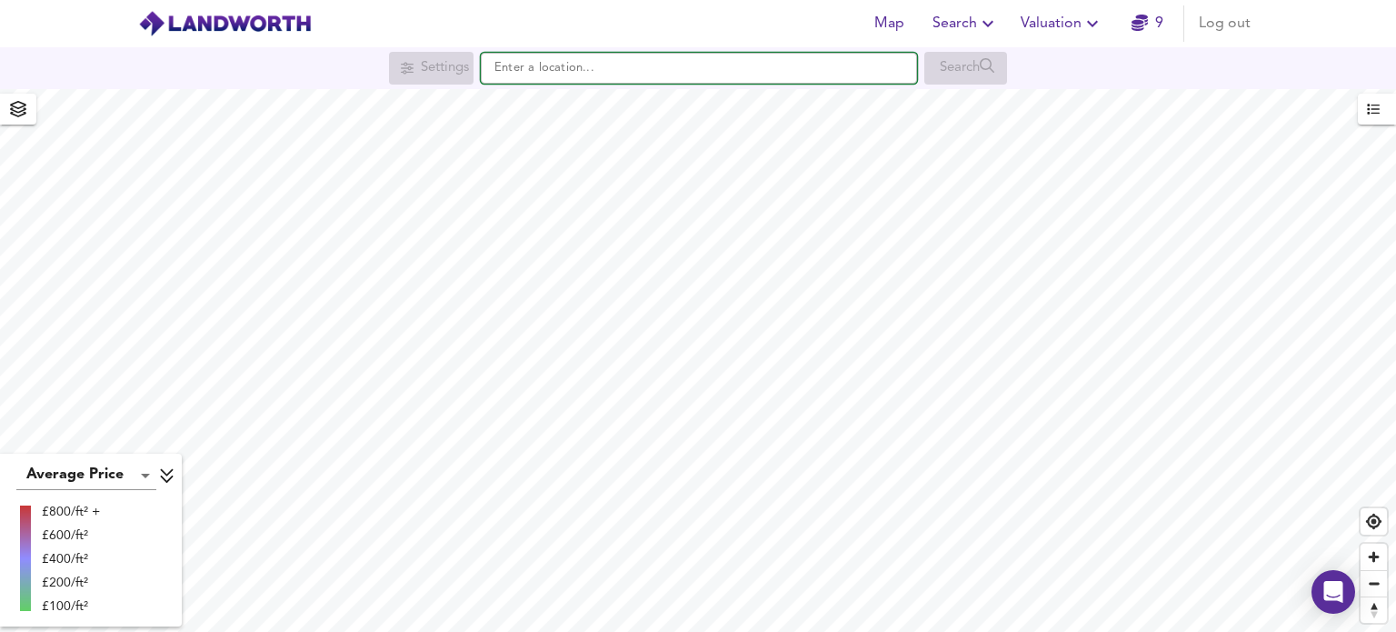
click at [498, 68] on input "text" at bounding box center [699, 68] width 436 height 31
paste input "SA13 1DT."
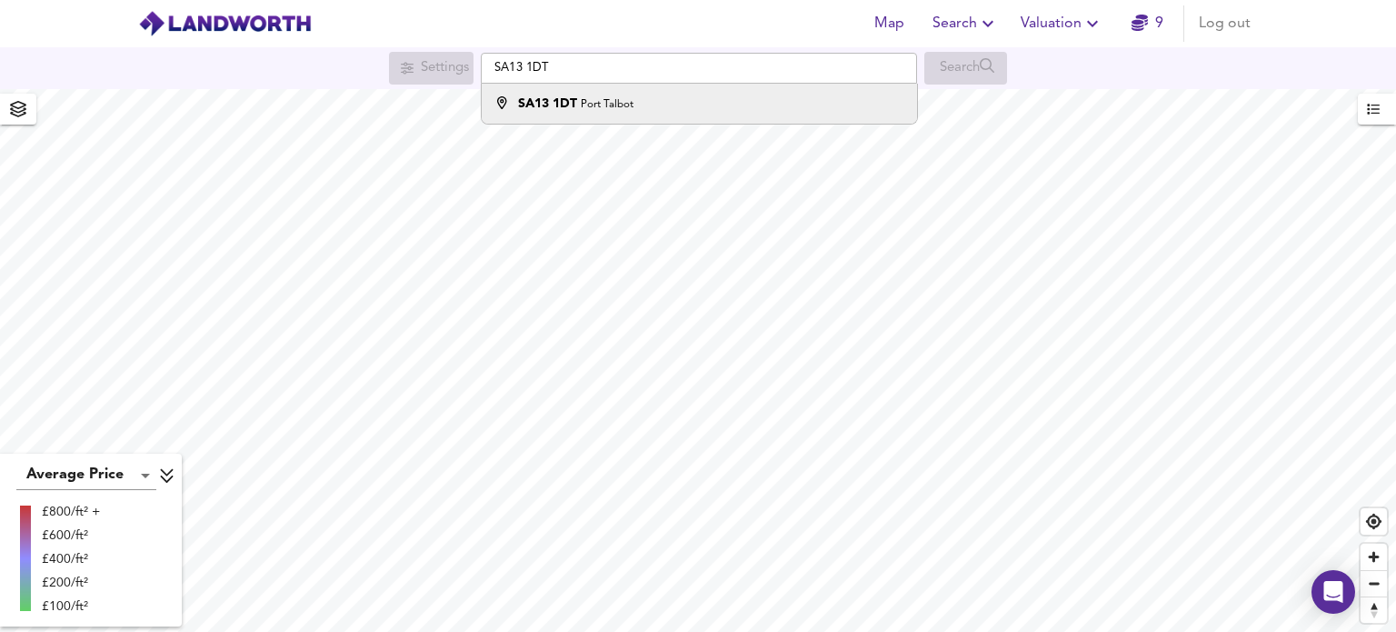
click at [535, 97] on strong "SA13 1DT" at bounding box center [547, 103] width 59 height 13
type input "[GEOGRAPHIC_DATA] SA13 1DT"
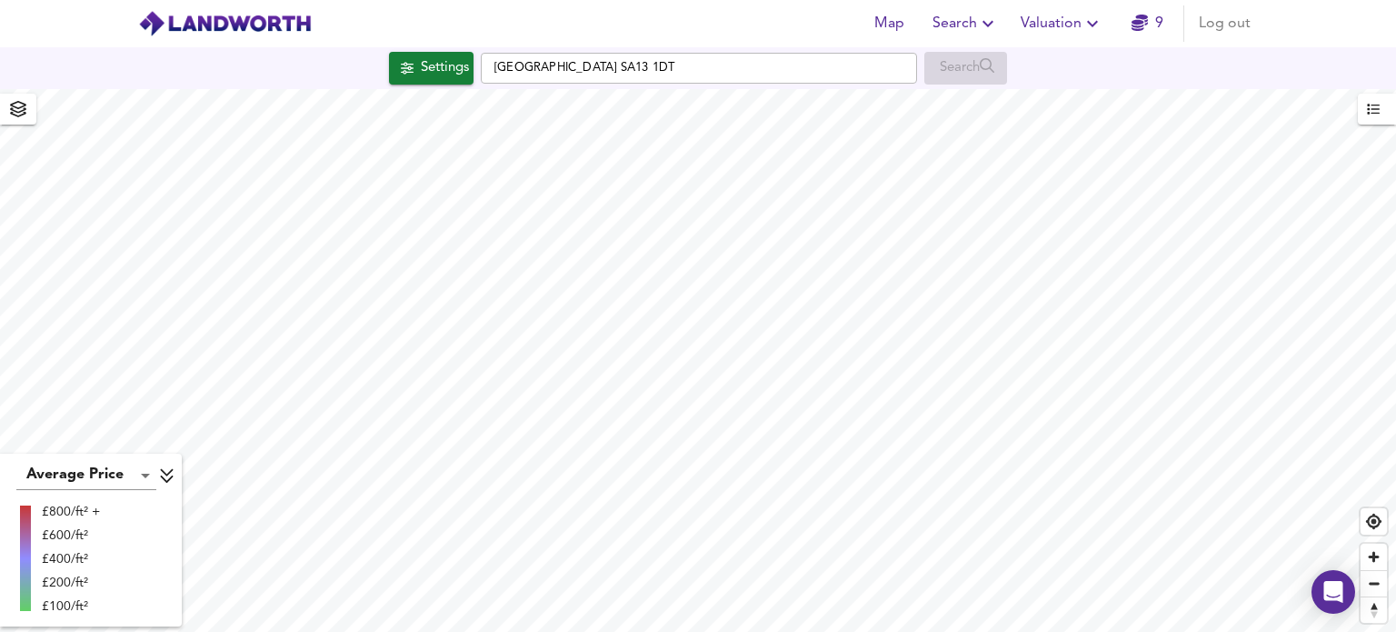
checkbox input "false"
checkbox input "true"
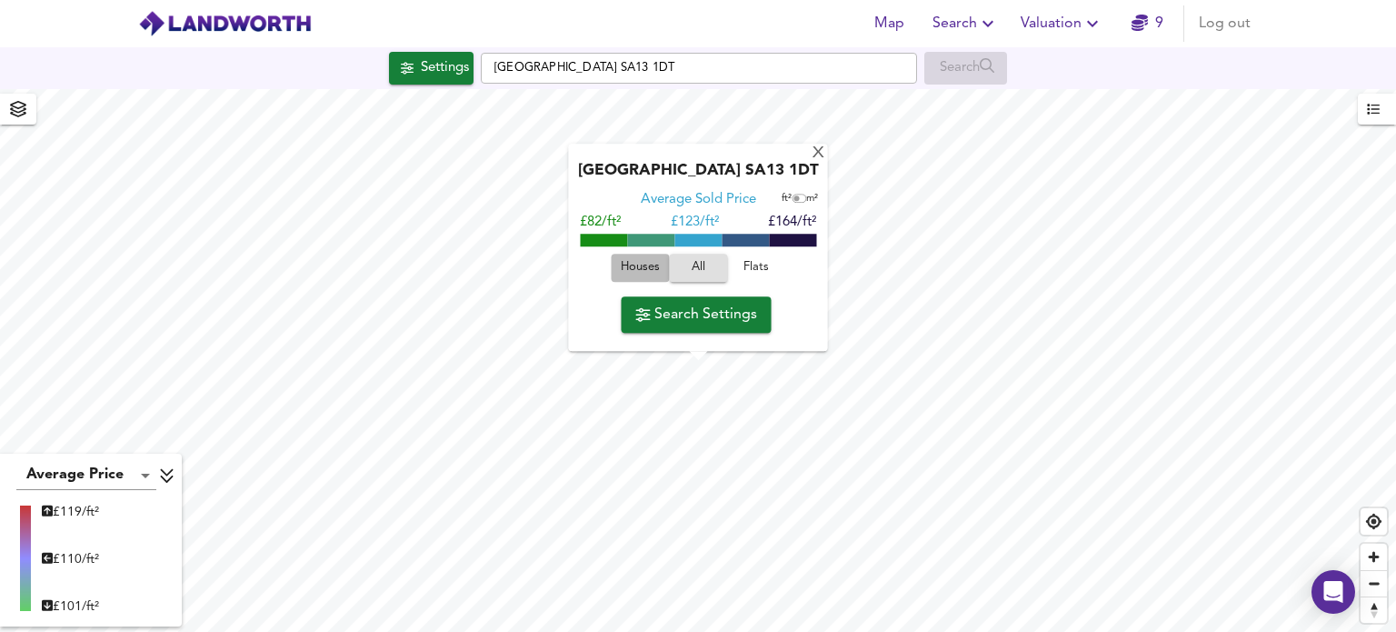
click at [635, 266] on span "Houses" at bounding box center [639, 268] width 49 height 21
click at [665, 315] on span "Search Settings" at bounding box center [696, 314] width 121 height 25
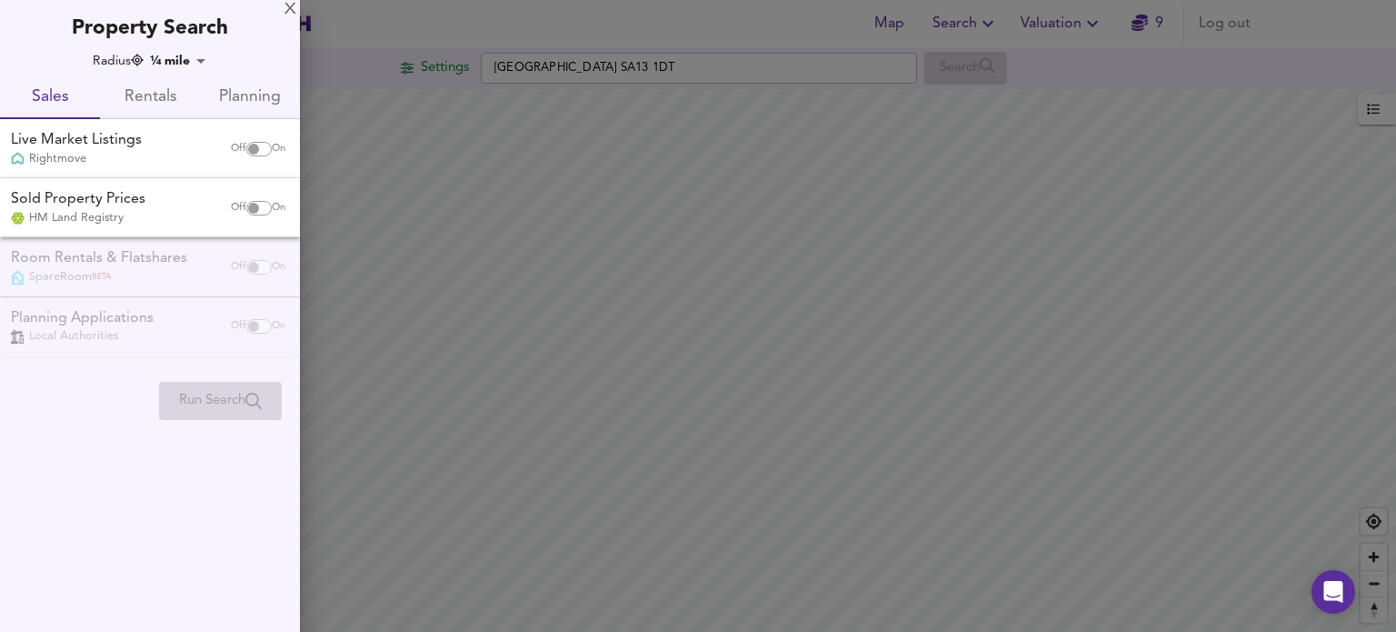
click at [254, 151] on input "checkbox" at bounding box center [254, 149] width 44 height 15
checkbox input "true"
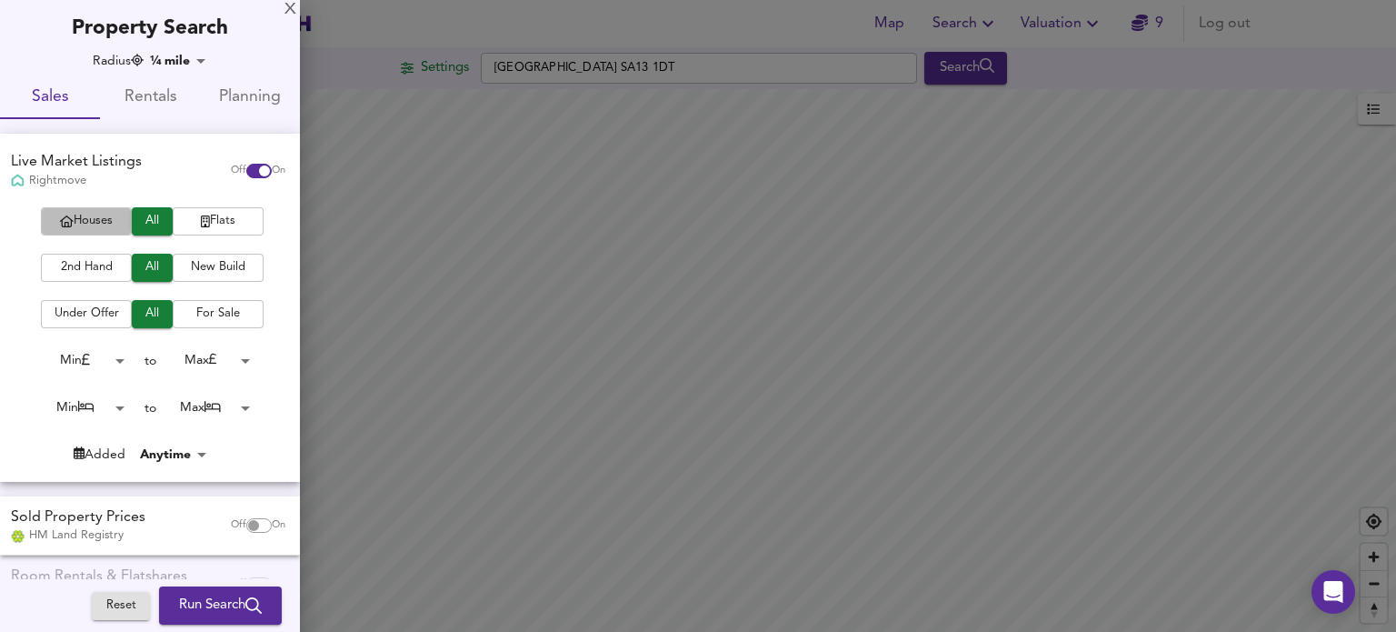
click at [66, 224] on span "Houses" at bounding box center [86, 221] width 73 height 21
click at [86, 271] on span "2nd Hand" at bounding box center [86, 267] width 73 height 21
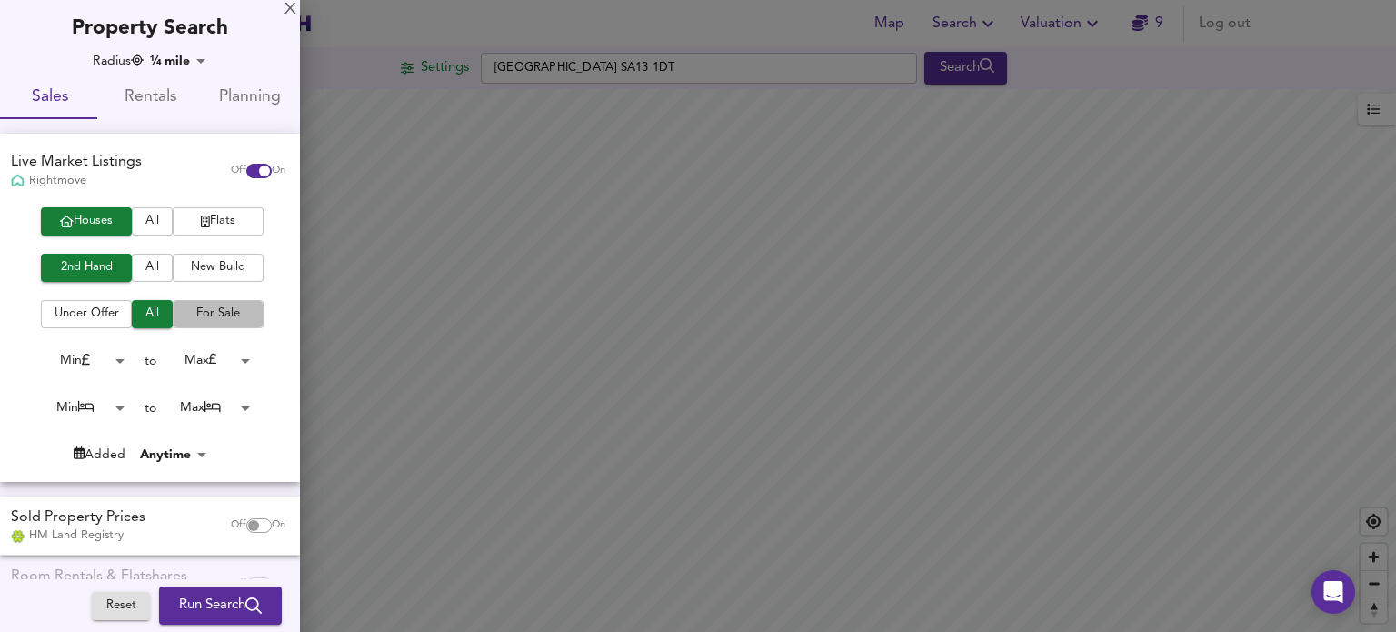
click at [183, 312] on span "For Sale" at bounding box center [218, 313] width 73 height 21
click at [228, 370] on body "Map Search Valuation 9 Log out Settings Port Talbot [GEOGRAPHIC_DATA] 1DT Searc…" at bounding box center [698, 316] width 1396 height 632
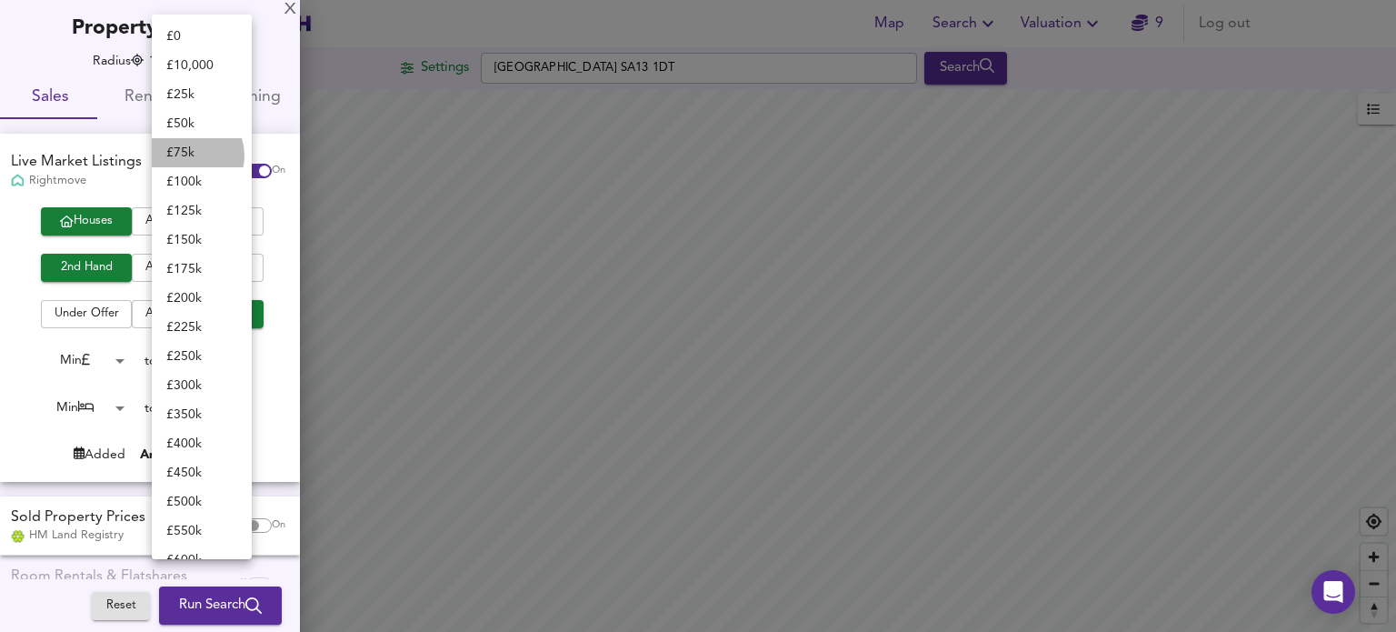
click at [187, 155] on li "£ 75k" at bounding box center [202, 152] width 100 height 29
type input "75000"
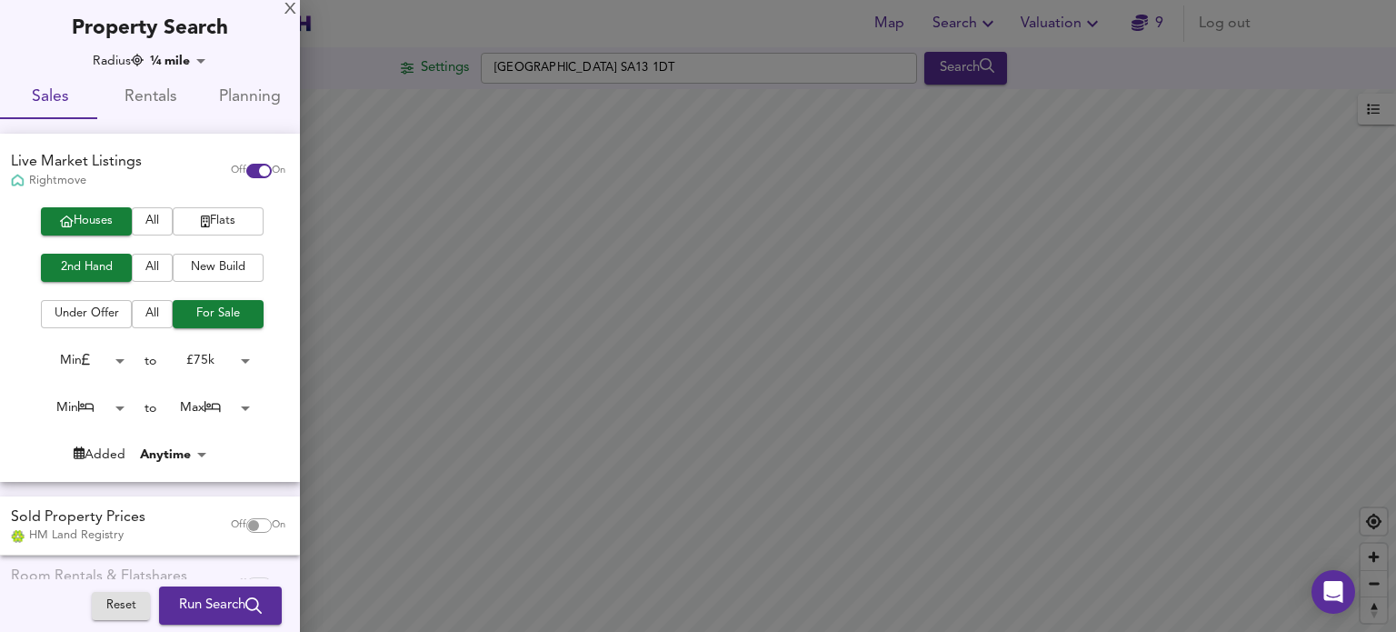
click at [114, 408] on body "Map Search Valuation 9 Log out Settings Port Talbot [GEOGRAPHIC_DATA] 1DT Searc…" at bounding box center [698, 316] width 1396 height 632
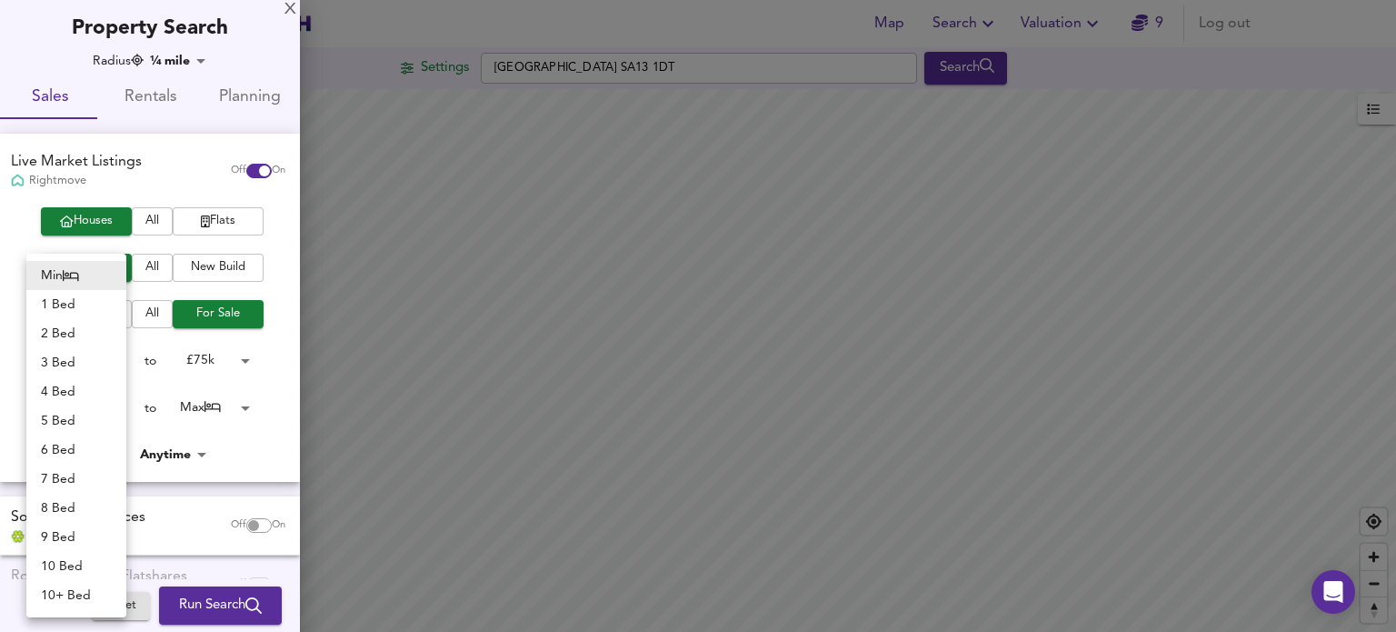
click at [68, 331] on li "2 Bed" at bounding box center [76, 333] width 100 height 29
type input "2"
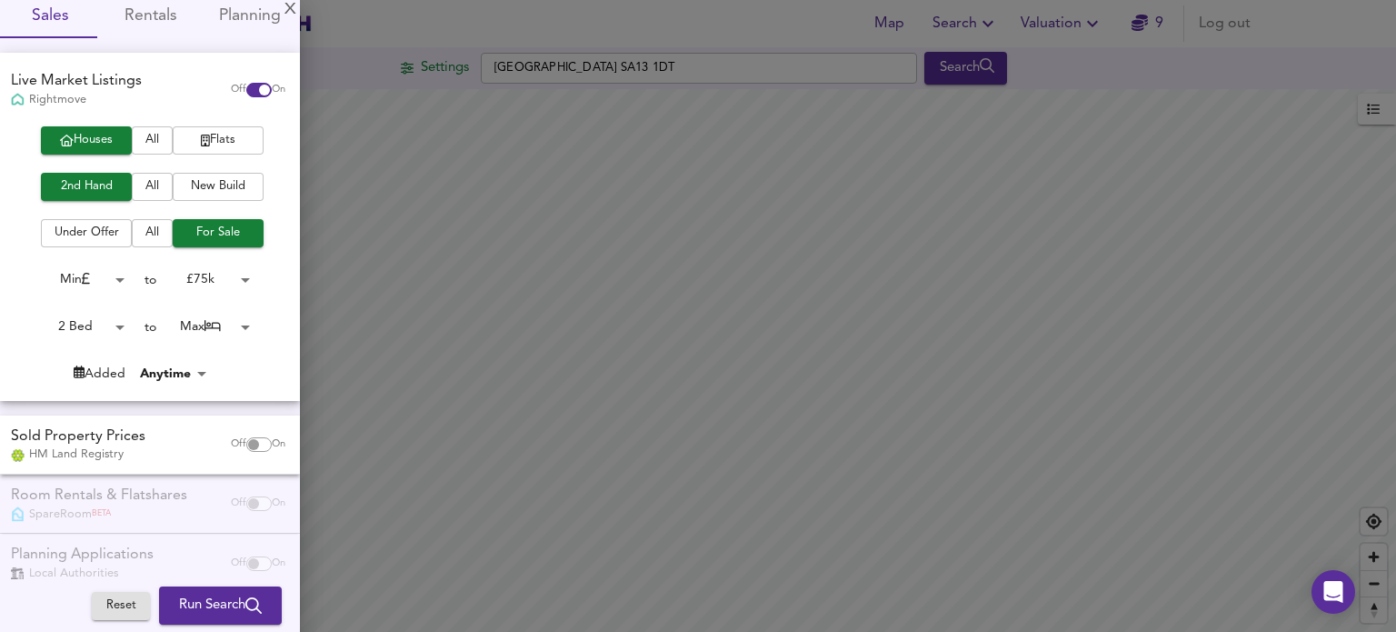
scroll to position [113, 0]
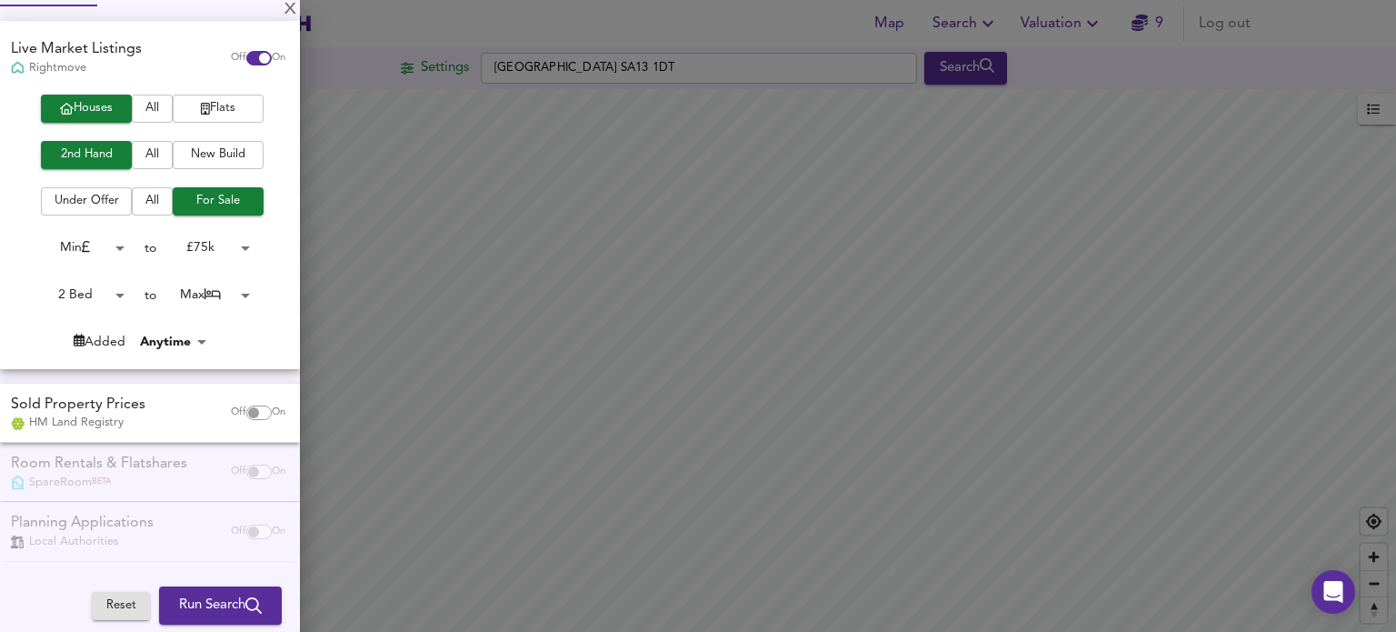
click at [193, 610] on span "Run Search" at bounding box center [220, 605] width 83 height 24
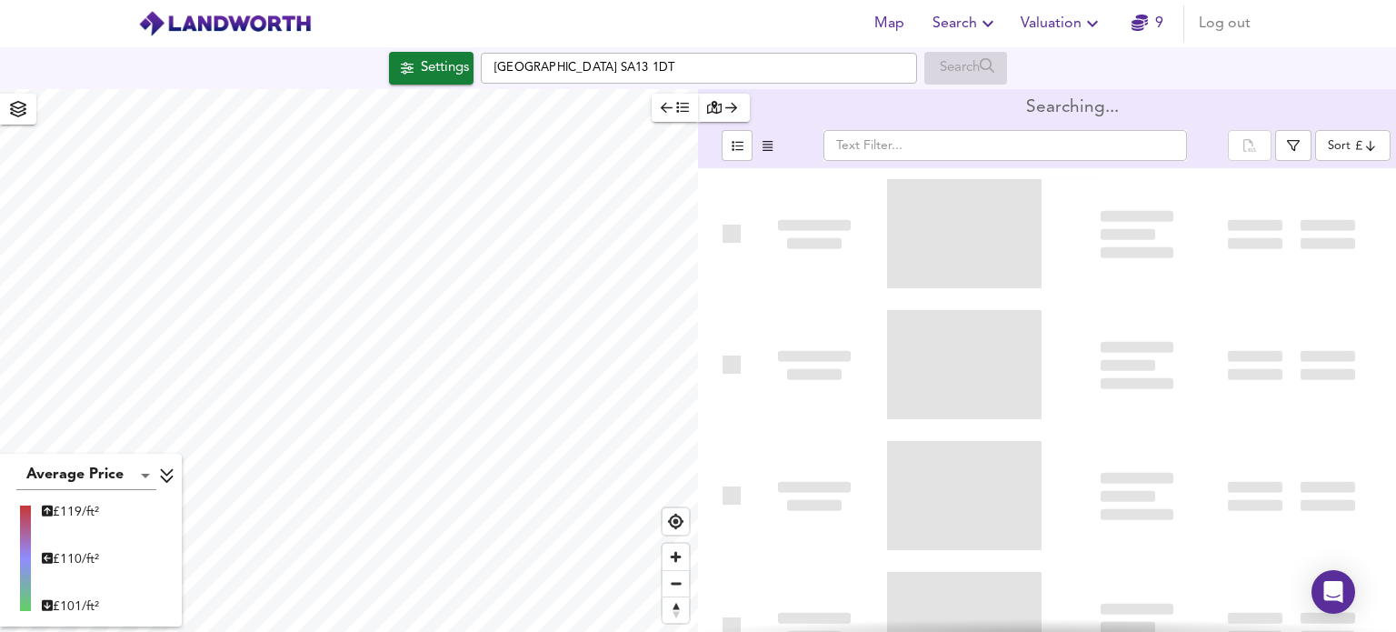
type input "bestdeal"
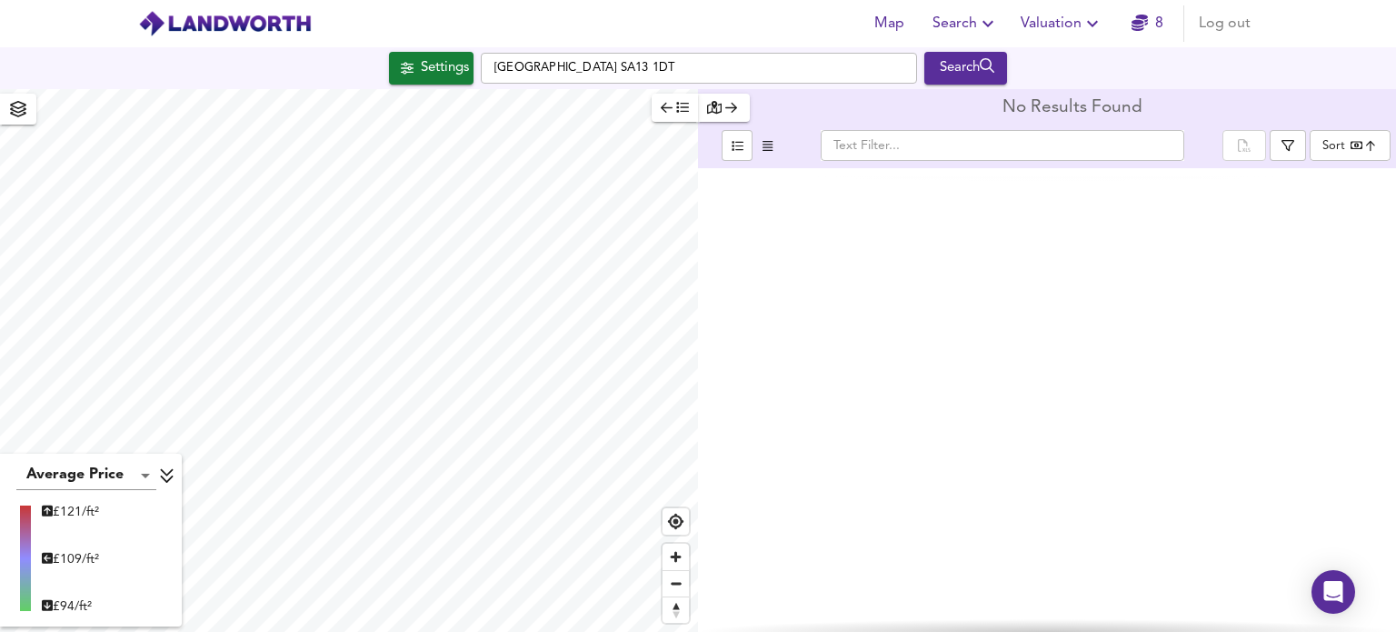
click at [873, 154] on input "text" at bounding box center [1002, 145] width 363 height 31
type input "971"
click at [952, 68] on div "Search" at bounding box center [966, 68] width 74 height 24
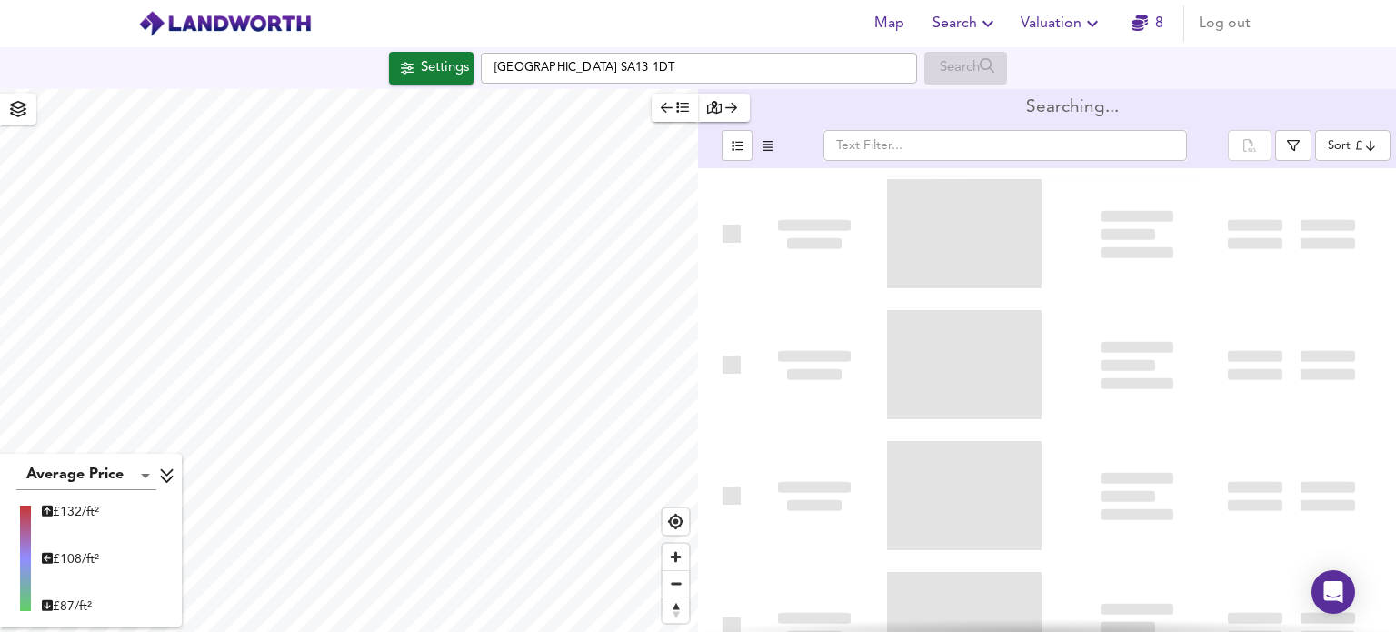
type input "bestdeal"
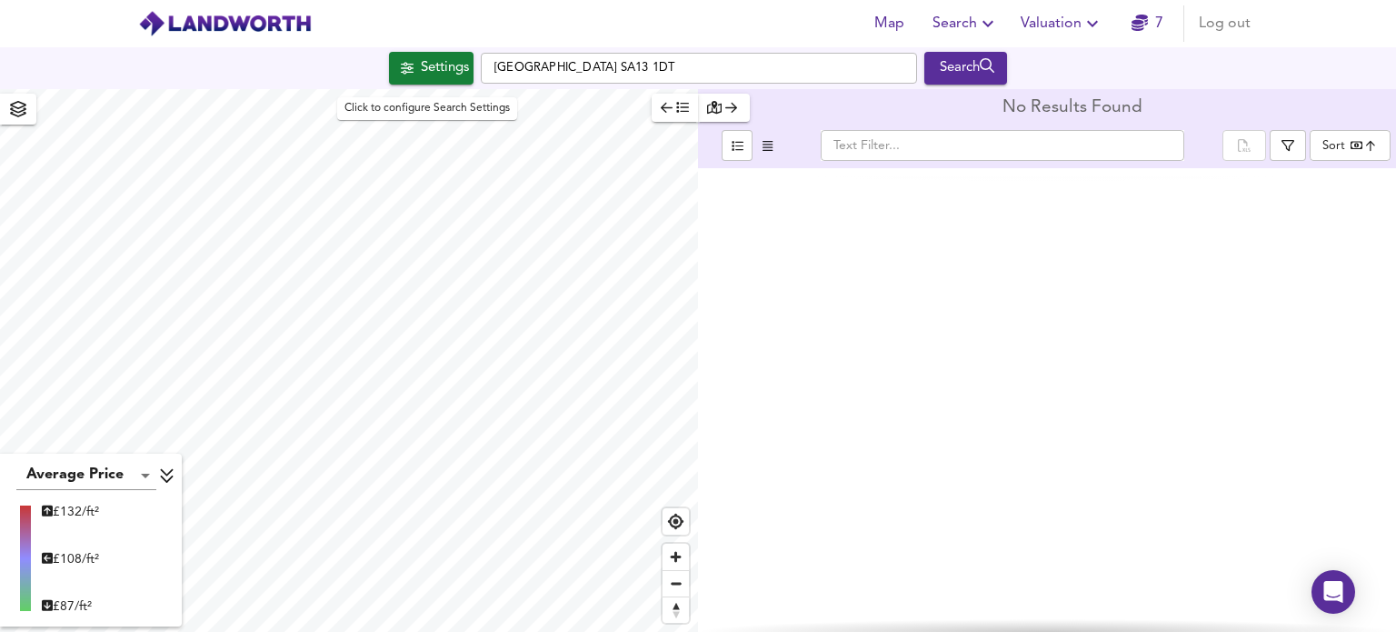
click at [402, 85] on div "Settings [GEOGRAPHIC_DATA] SA13 1DT Search" at bounding box center [698, 68] width 1396 height 42
click at [345, 57] on div "Settings [GEOGRAPHIC_DATA] SA13 1DT Search" at bounding box center [698, 68] width 1396 height 33
click at [433, 75] on div "Settings" at bounding box center [445, 68] width 48 height 24
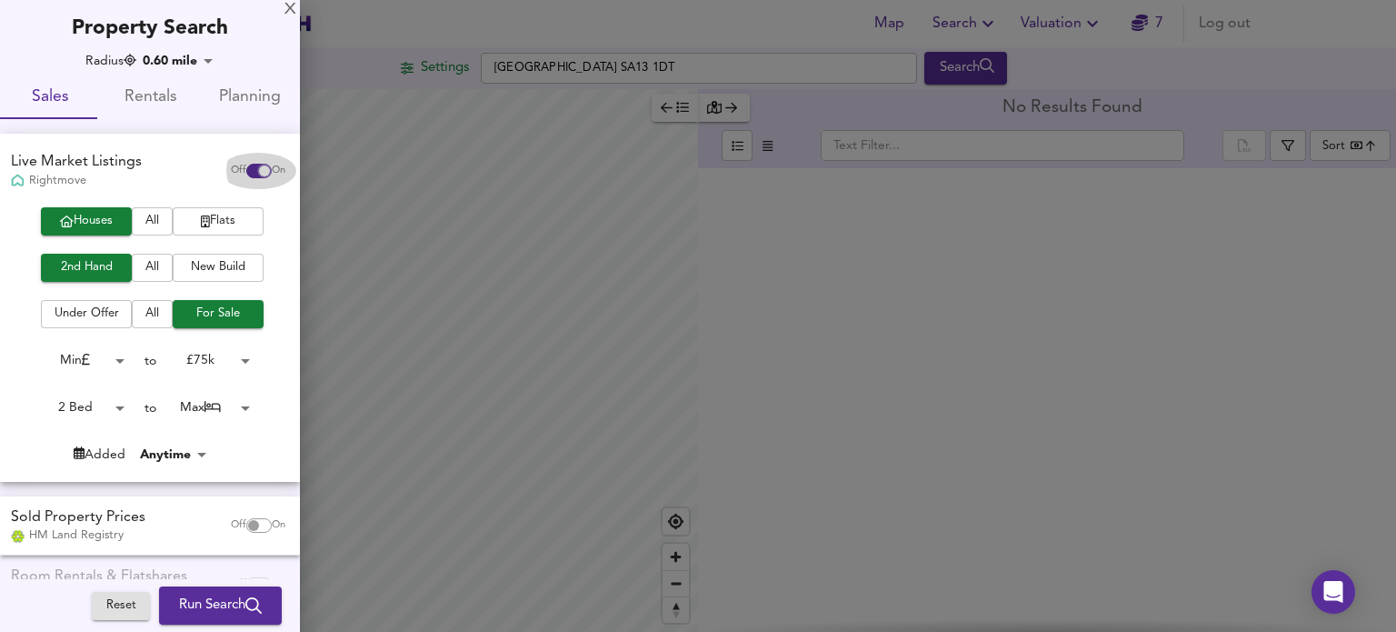
click at [247, 168] on input "checkbox" at bounding box center [265, 171] width 44 height 15
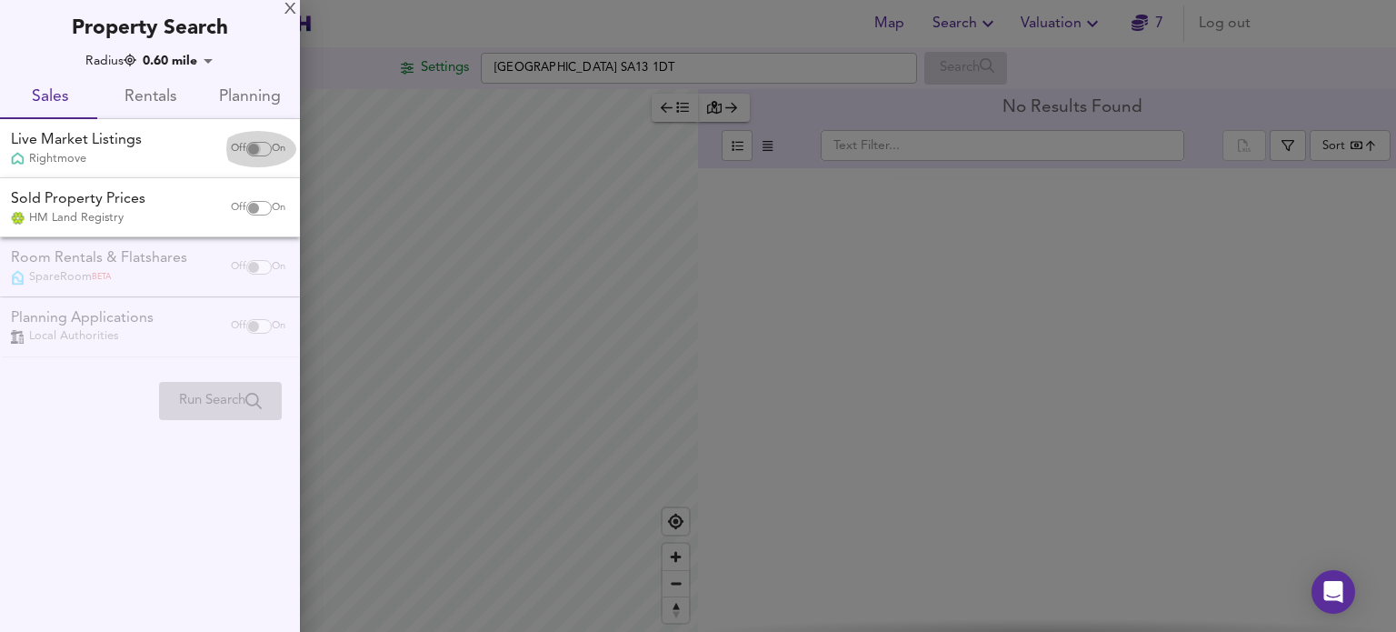
click at [246, 153] on input "checkbox" at bounding box center [254, 149] width 44 height 15
checkbox input "true"
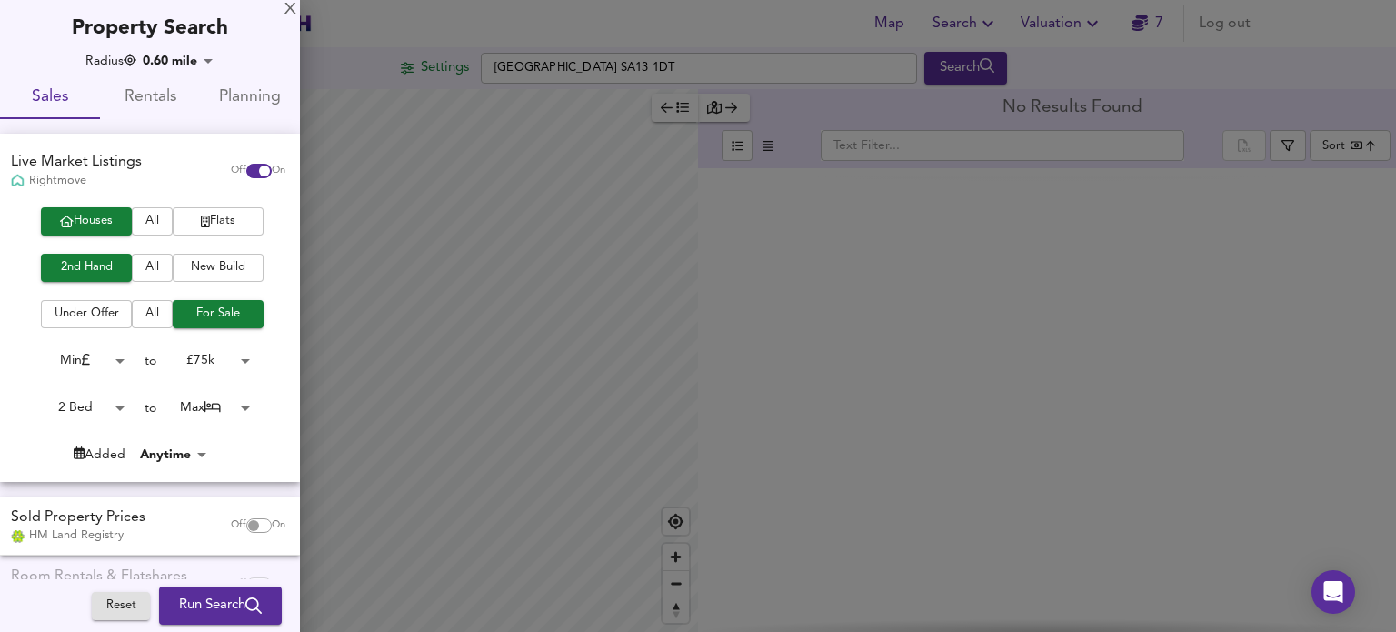
scroll to position [113, 0]
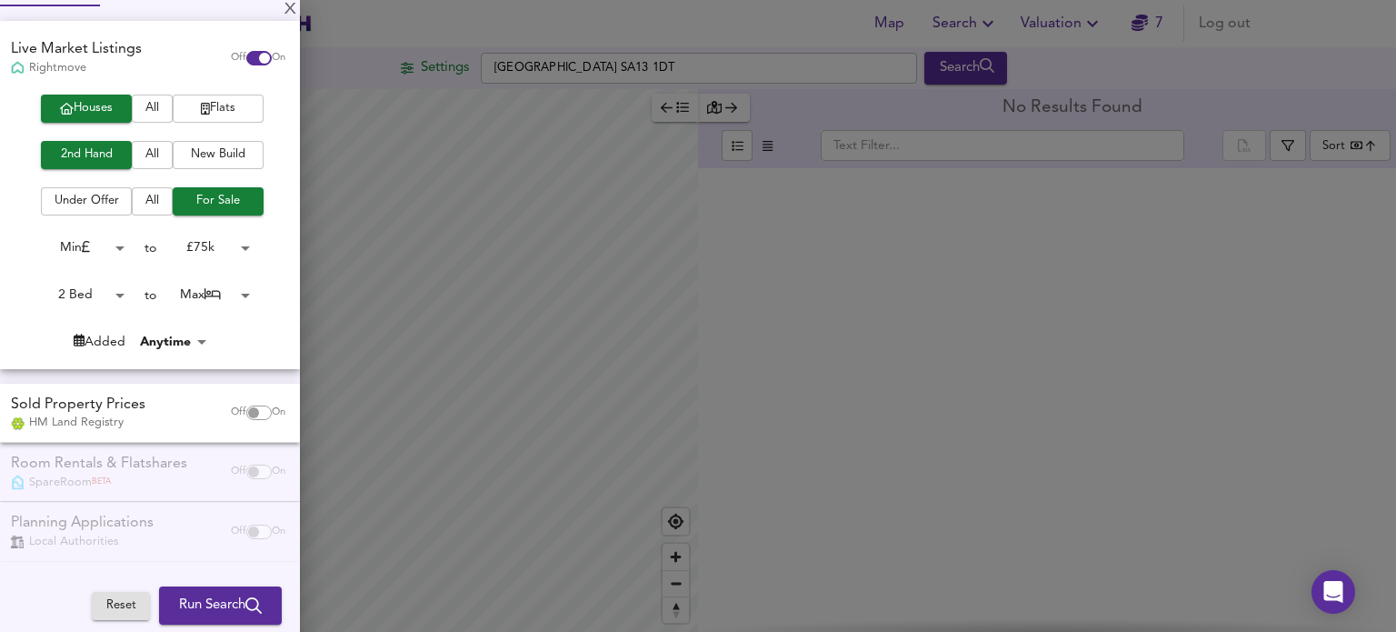
click at [284, 6] on div "X" at bounding box center [290, 10] width 12 height 13
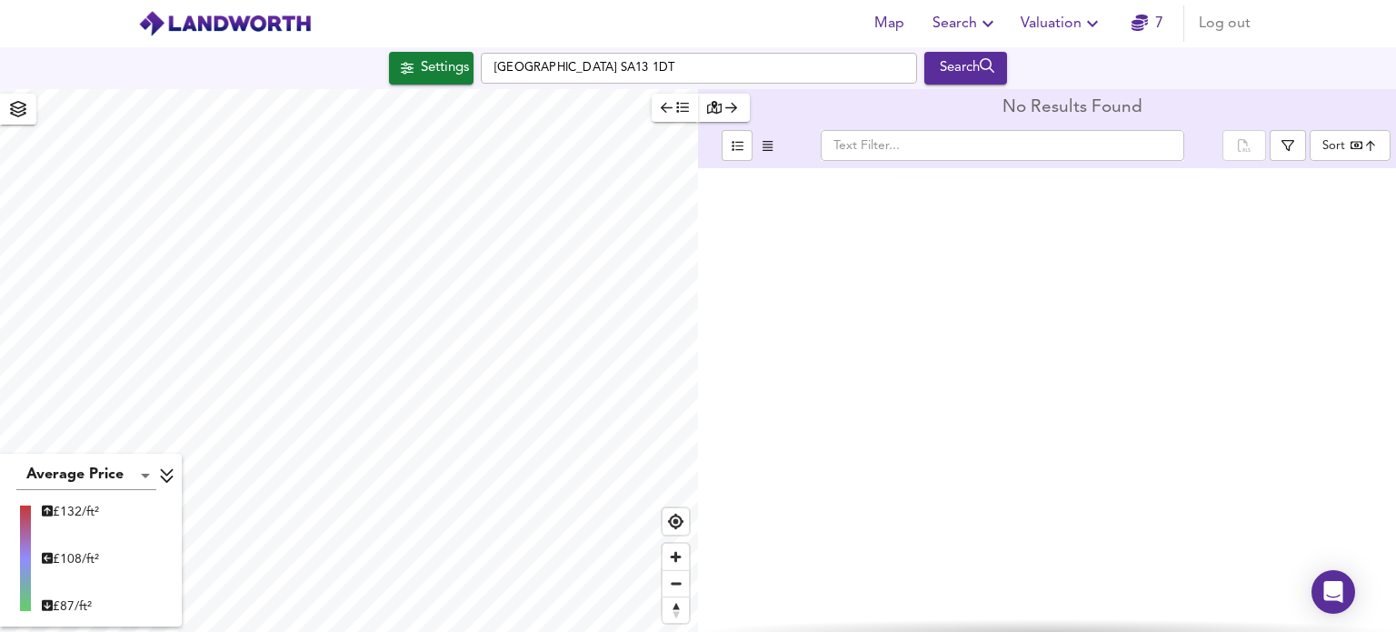
click at [284, 15] on img at bounding box center [225, 23] width 174 height 27
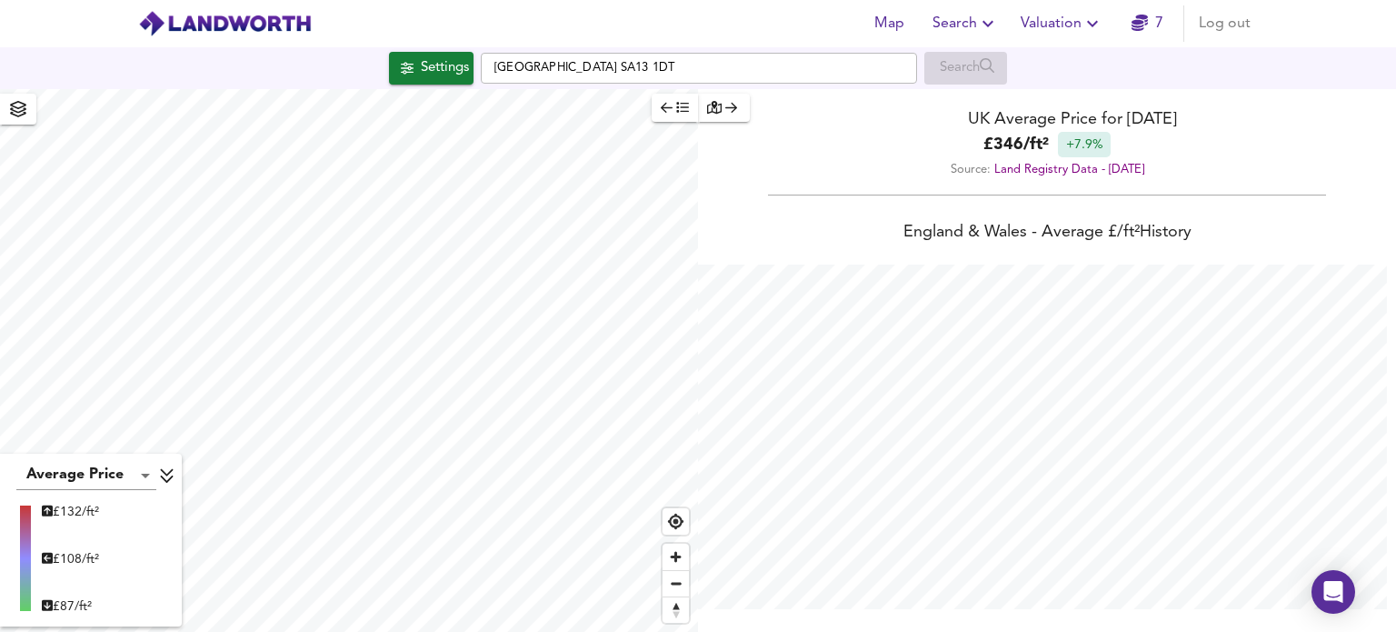
scroll to position [632, 1396]
click at [719, 107] on icon "button" at bounding box center [714, 107] width 15 height 13
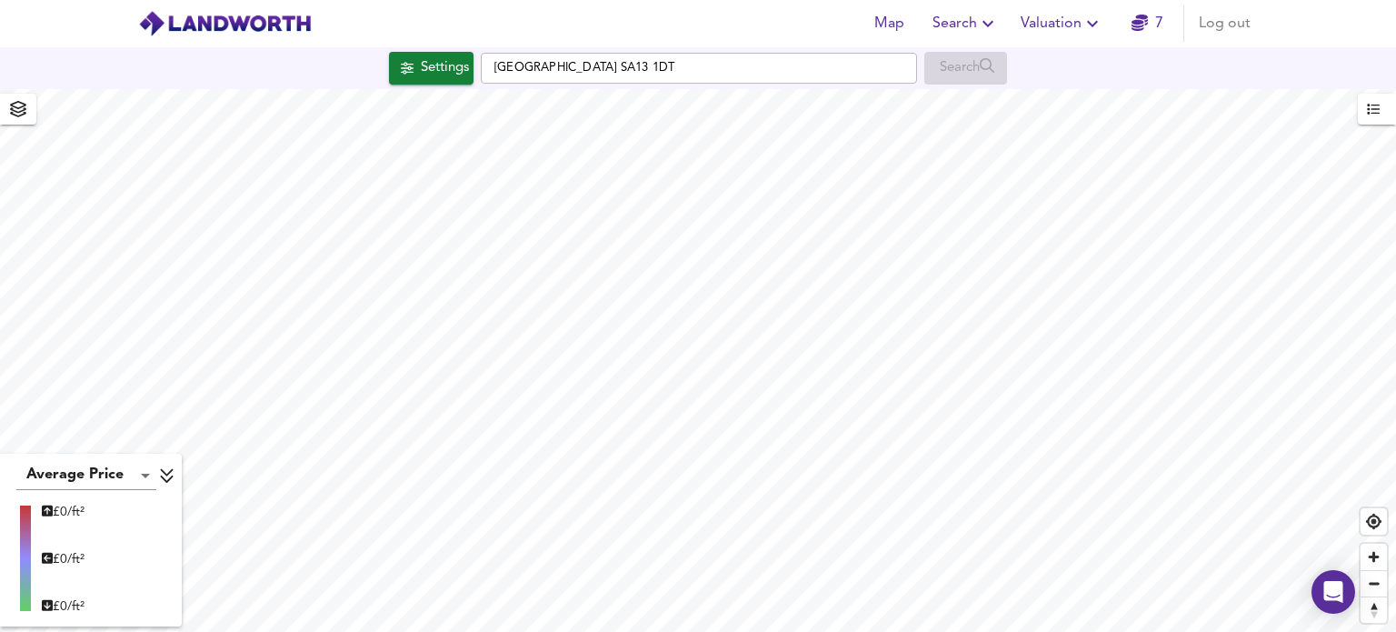
click at [1338, 584] on icon "Open Intercom Messenger" at bounding box center [1333, 592] width 19 height 22
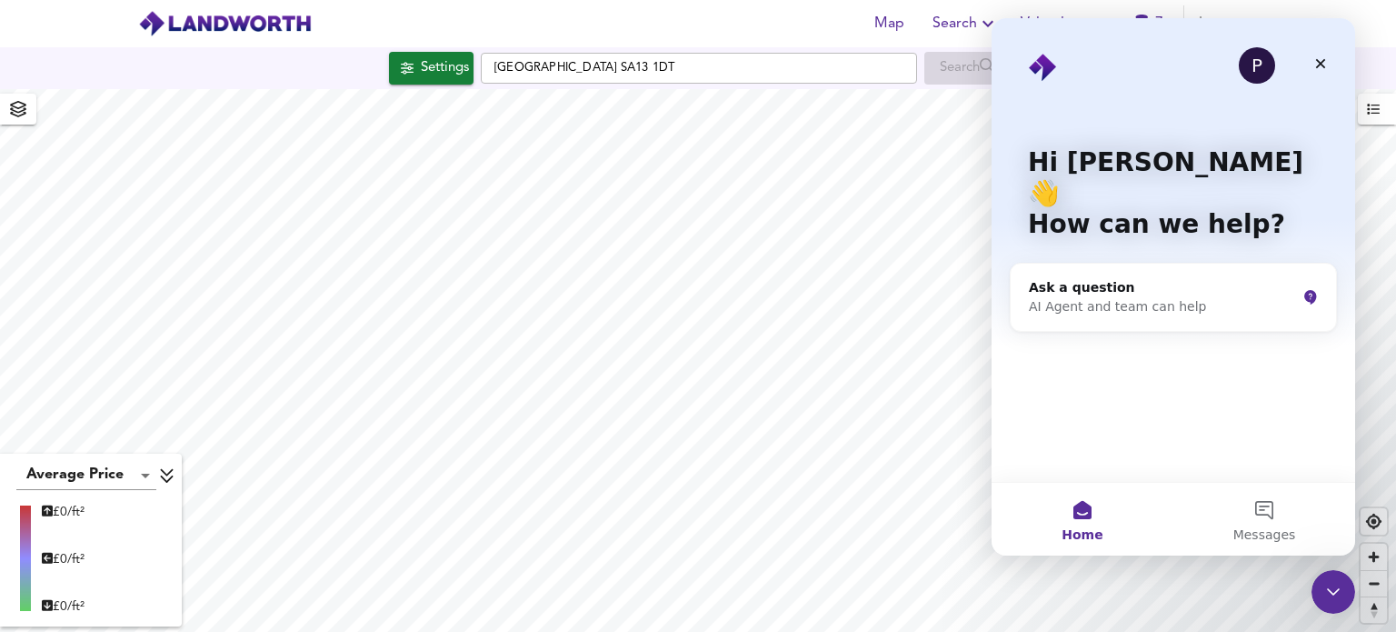
scroll to position [0, 0]
click at [1149, 297] on div "AI Agent and team can help" at bounding box center [1162, 306] width 267 height 19
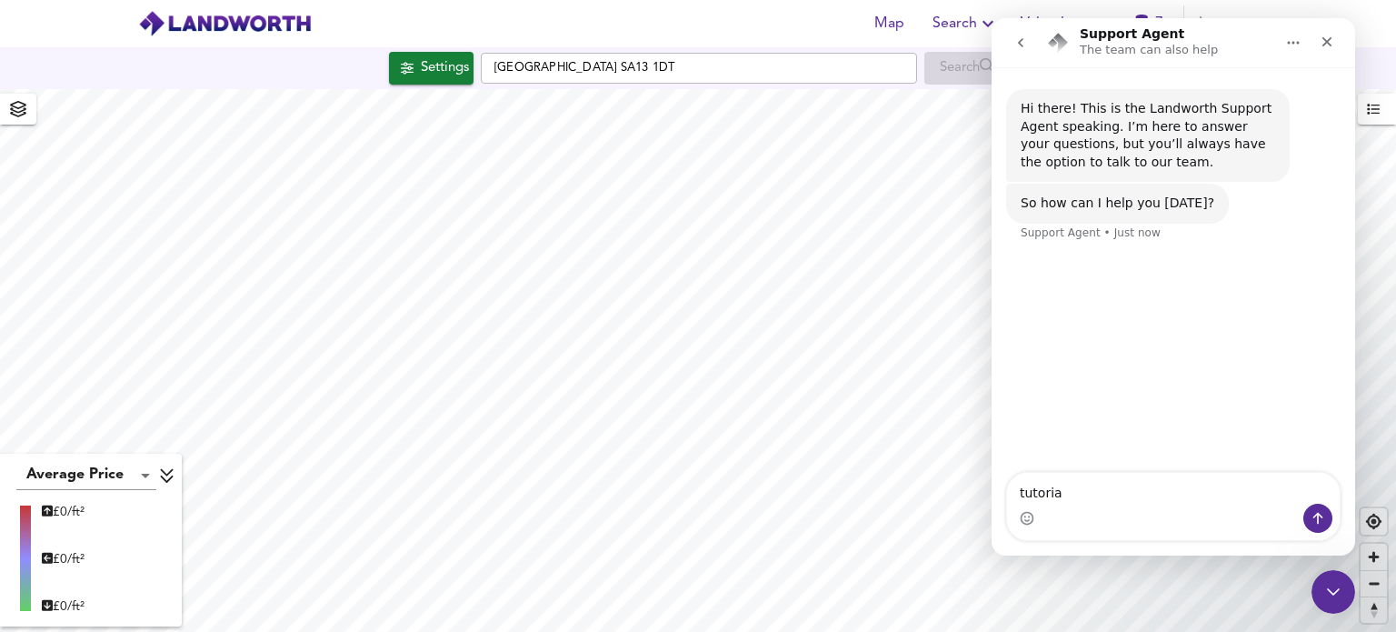
type textarea "tutorial"
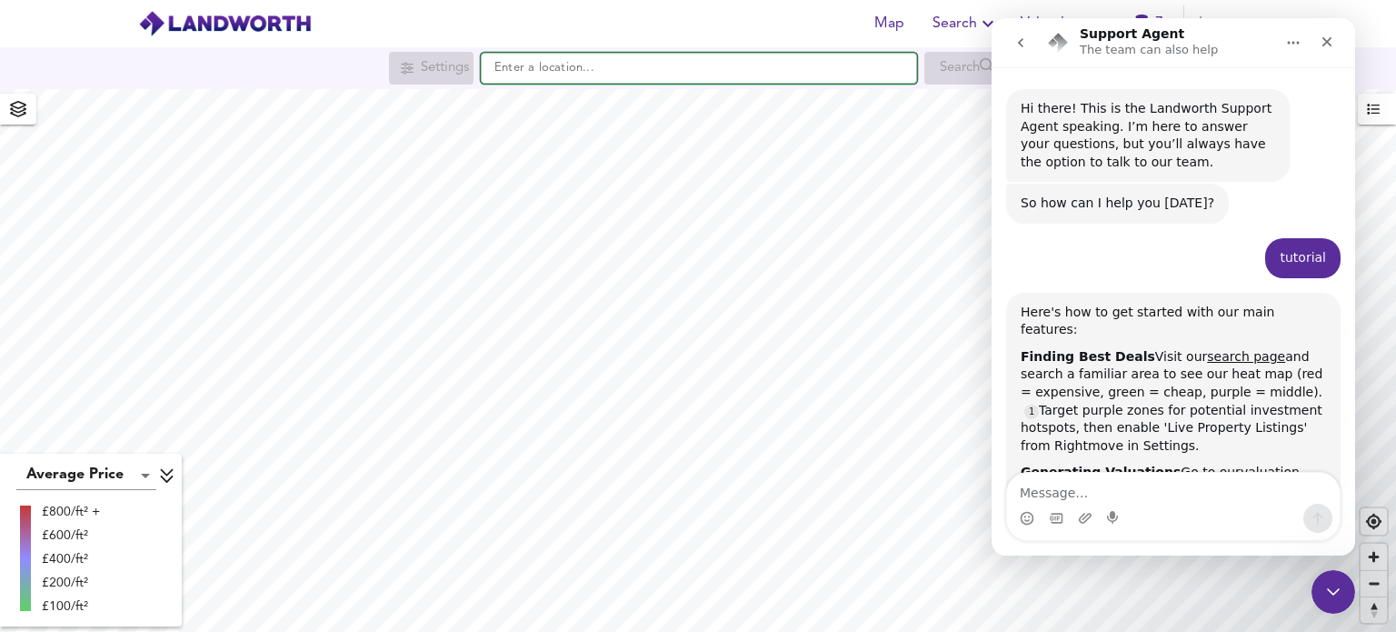
click at [545, 61] on input "text" at bounding box center [699, 68] width 436 height 31
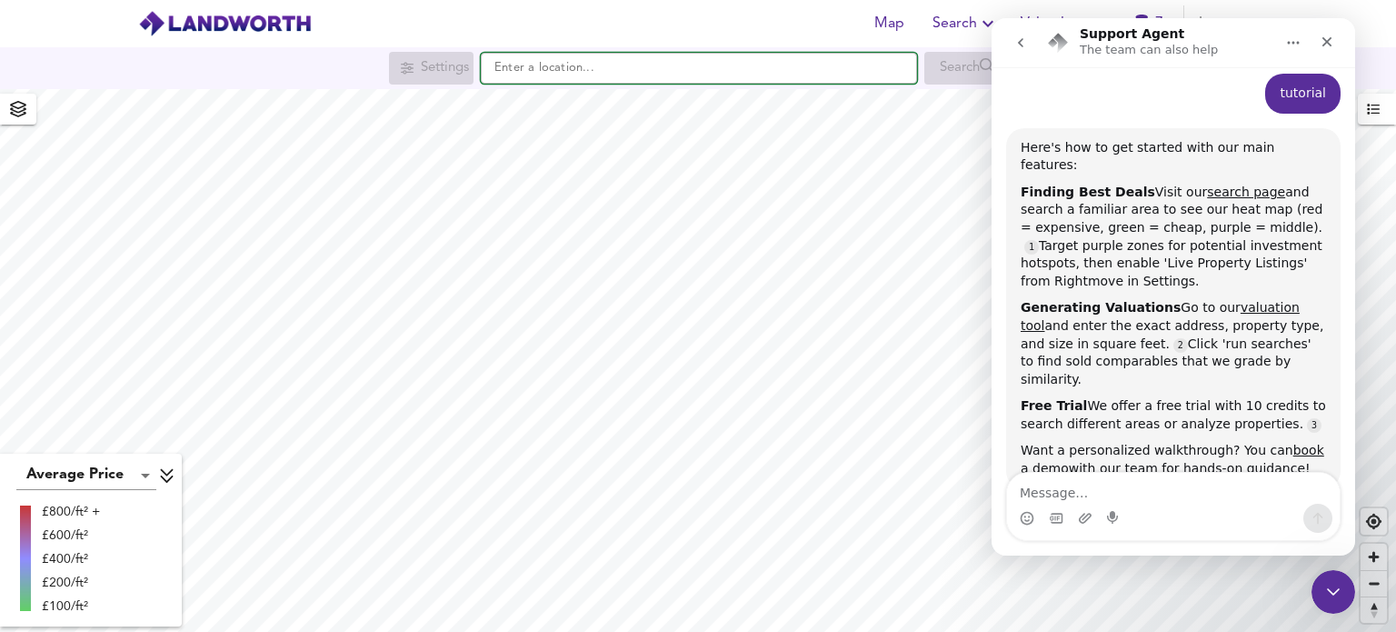
paste input "SA13 1DT."
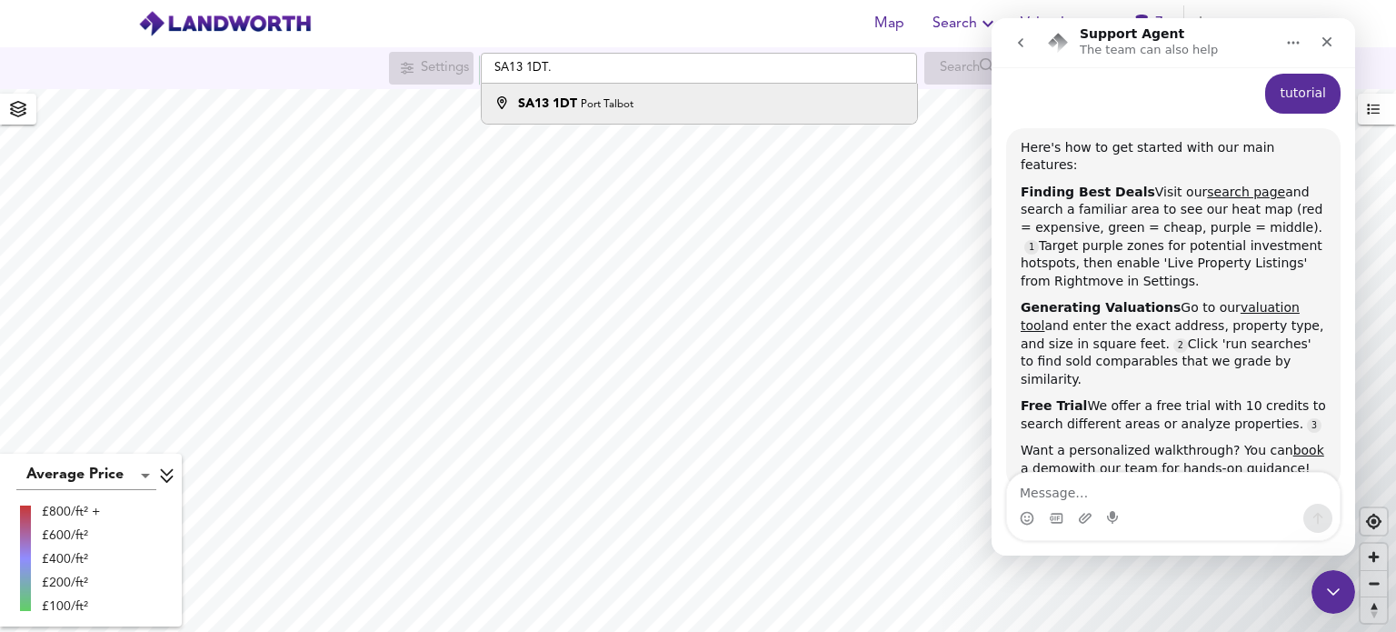
click at [560, 90] on li "SA13 1DT [GEOGRAPHIC_DATA]" at bounding box center [699, 104] width 434 height 40
type input "[GEOGRAPHIC_DATA] SA13 1DT"
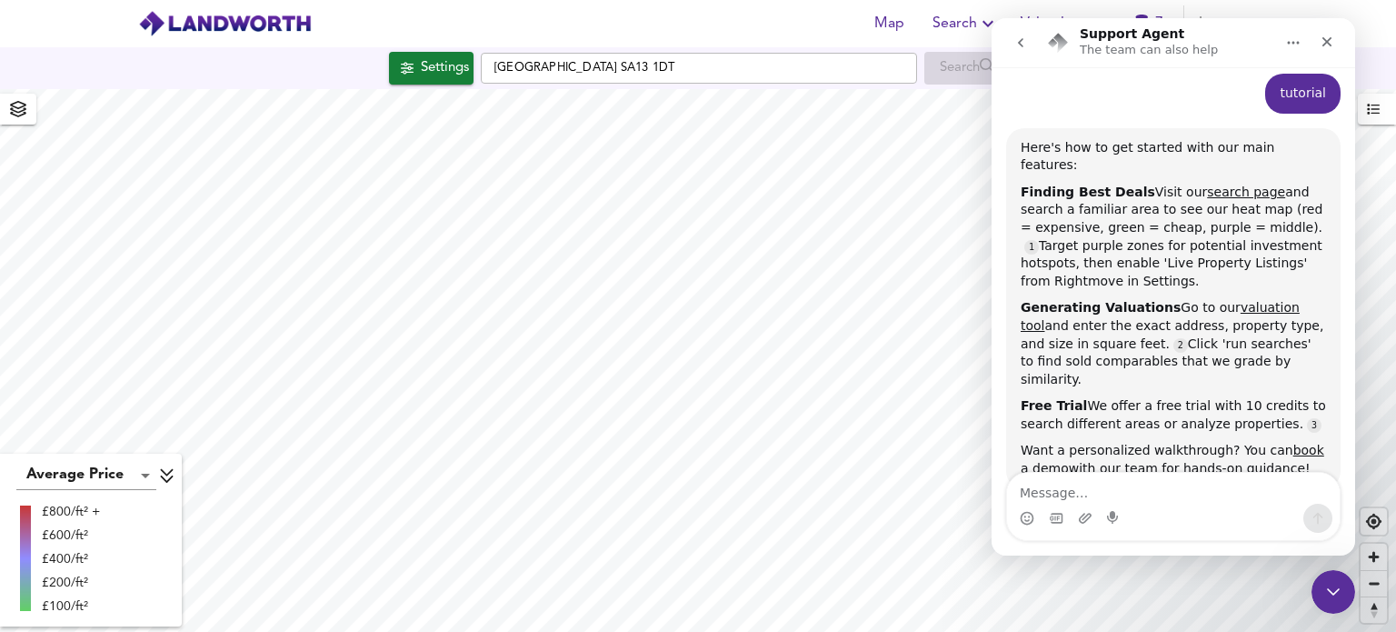
click at [1328, 44] on icon "Close" at bounding box center [1327, 42] width 10 height 10
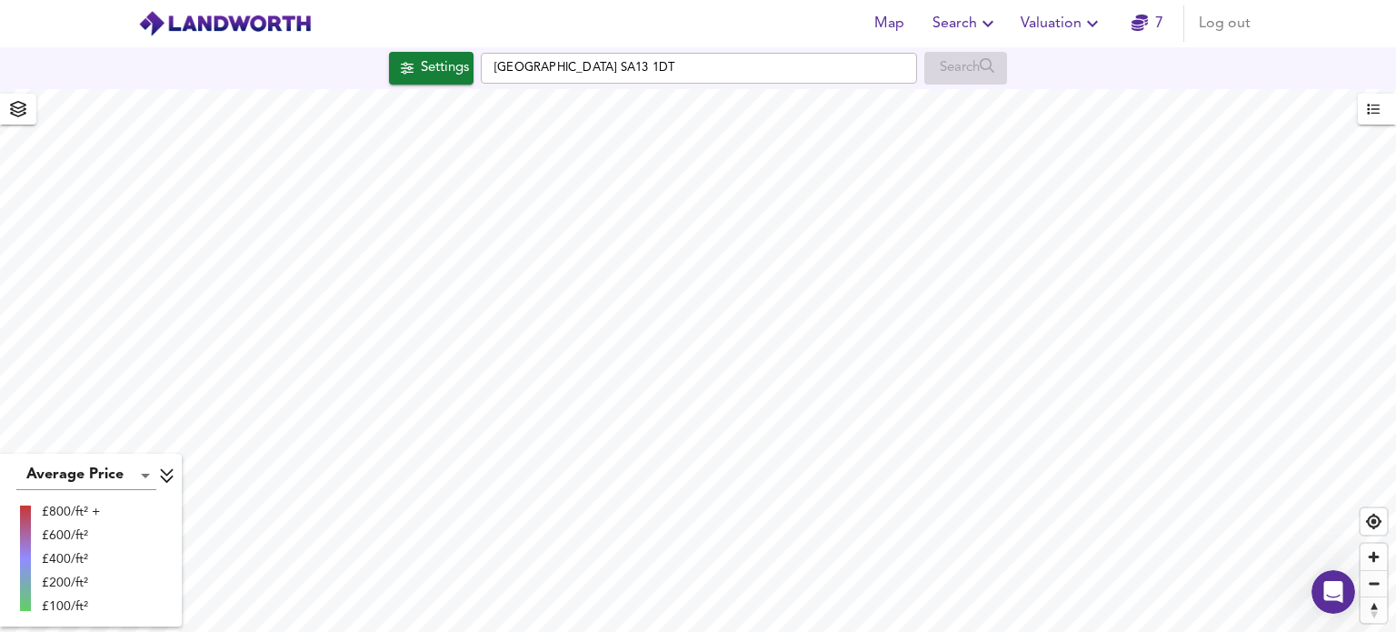
scroll to position [164, 0]
checkbox input "false"
checkbox input "true"
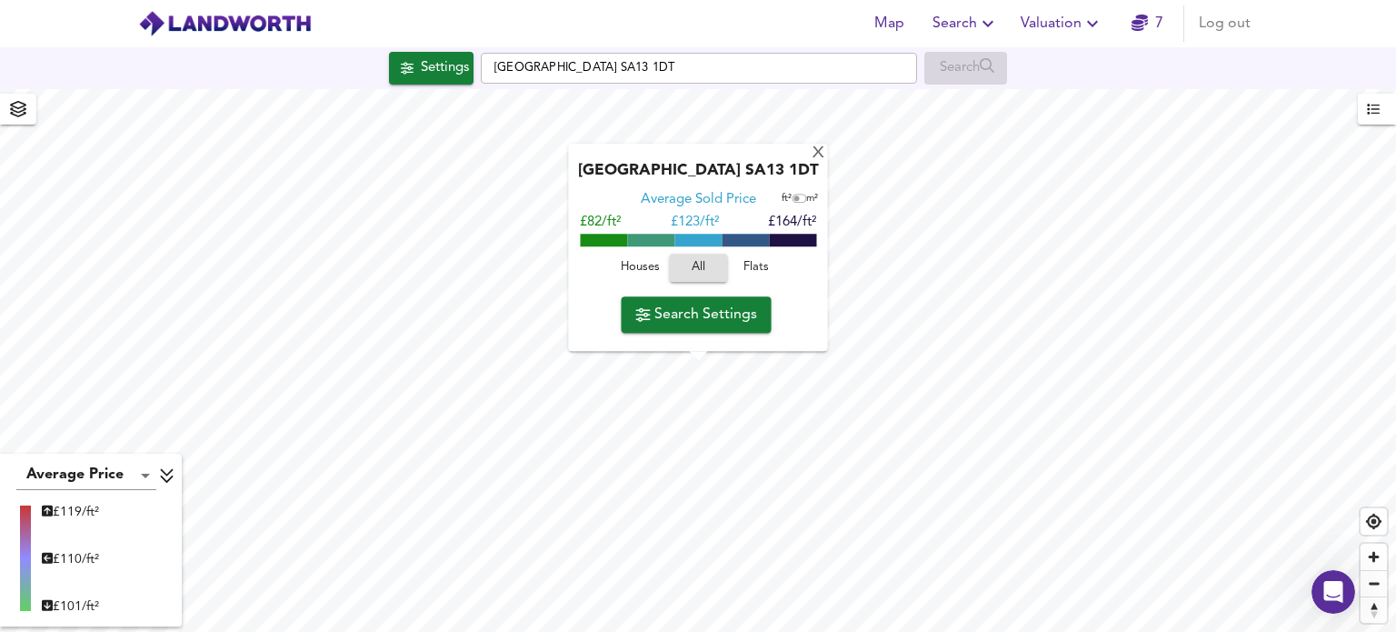
click at [678, 310] on span "Search Settings" at bounding box center [696, 314] width 121 height 25
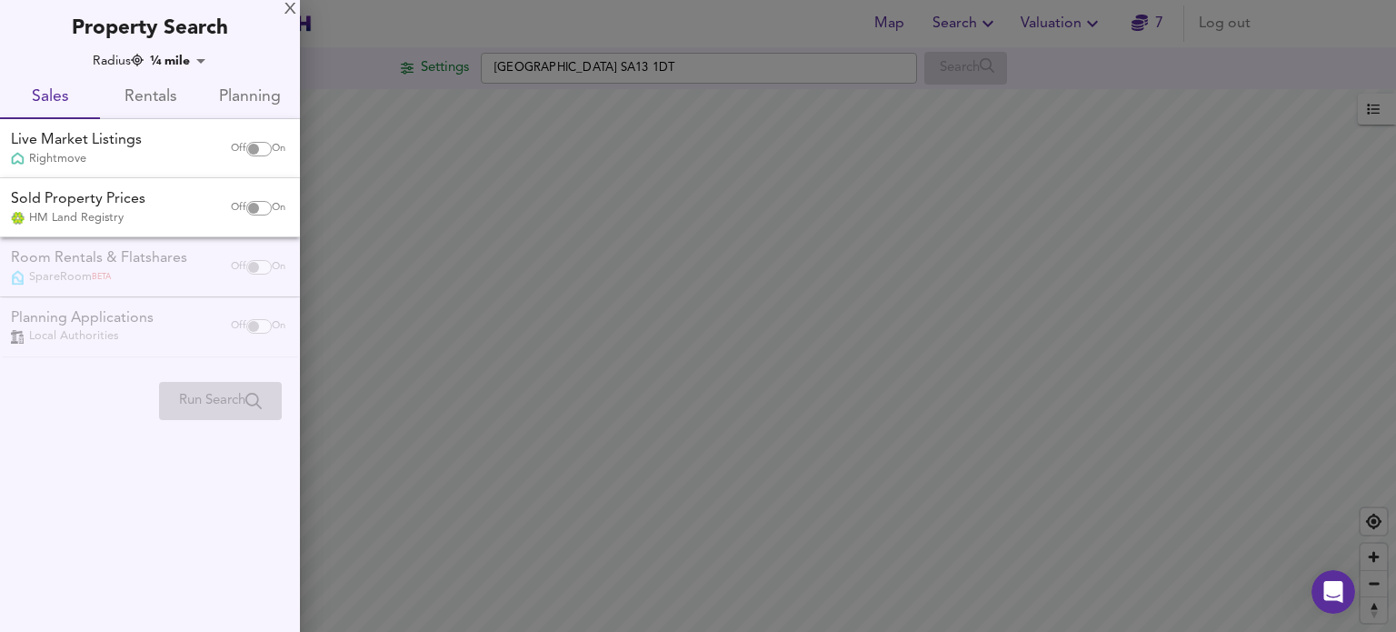
click at [253, 142] on input "checkbox" at bounding box center [254, 149] width 44 height 15
checkbox input "true"
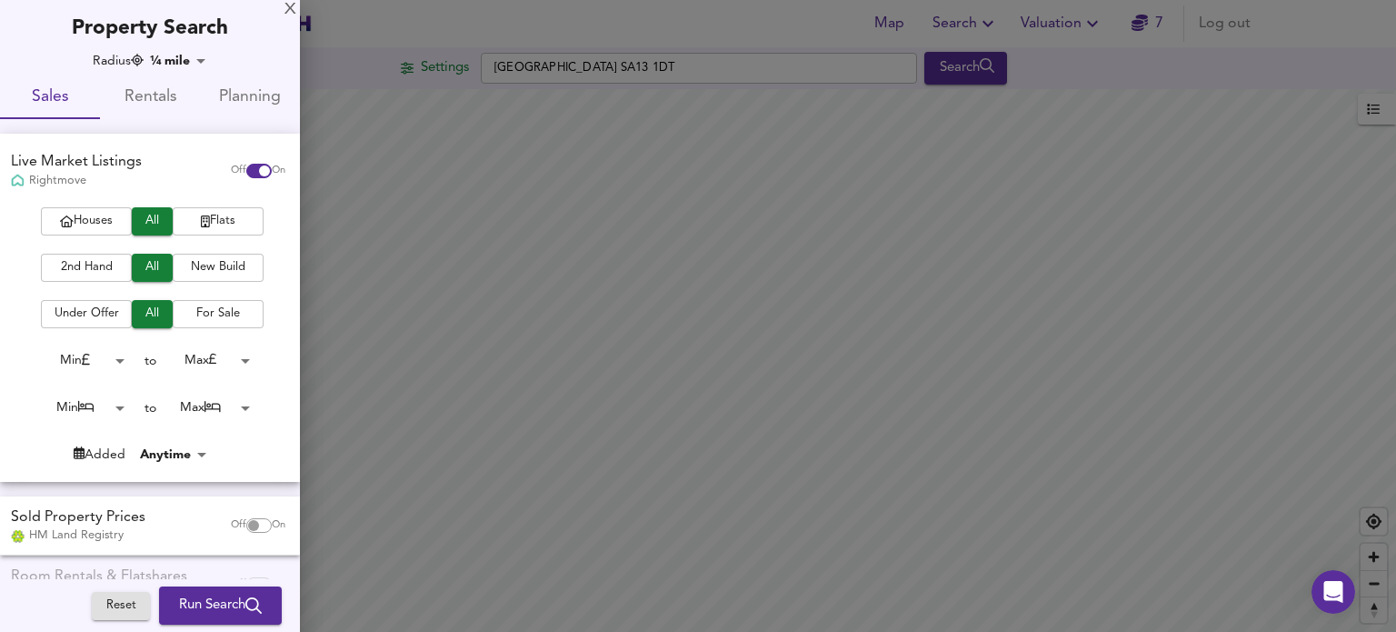
click at [205, 602] on span "Run Search" at bounding box center [220, 605] width 83 height 24
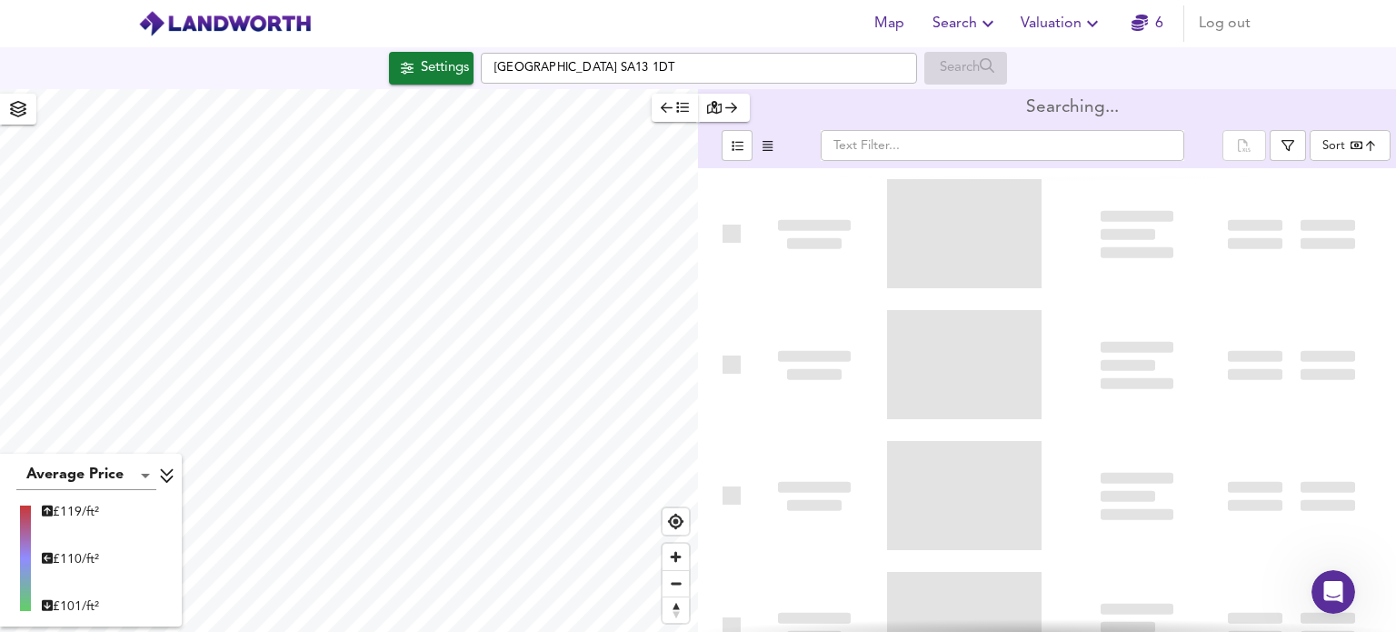
type input "bestdeal"
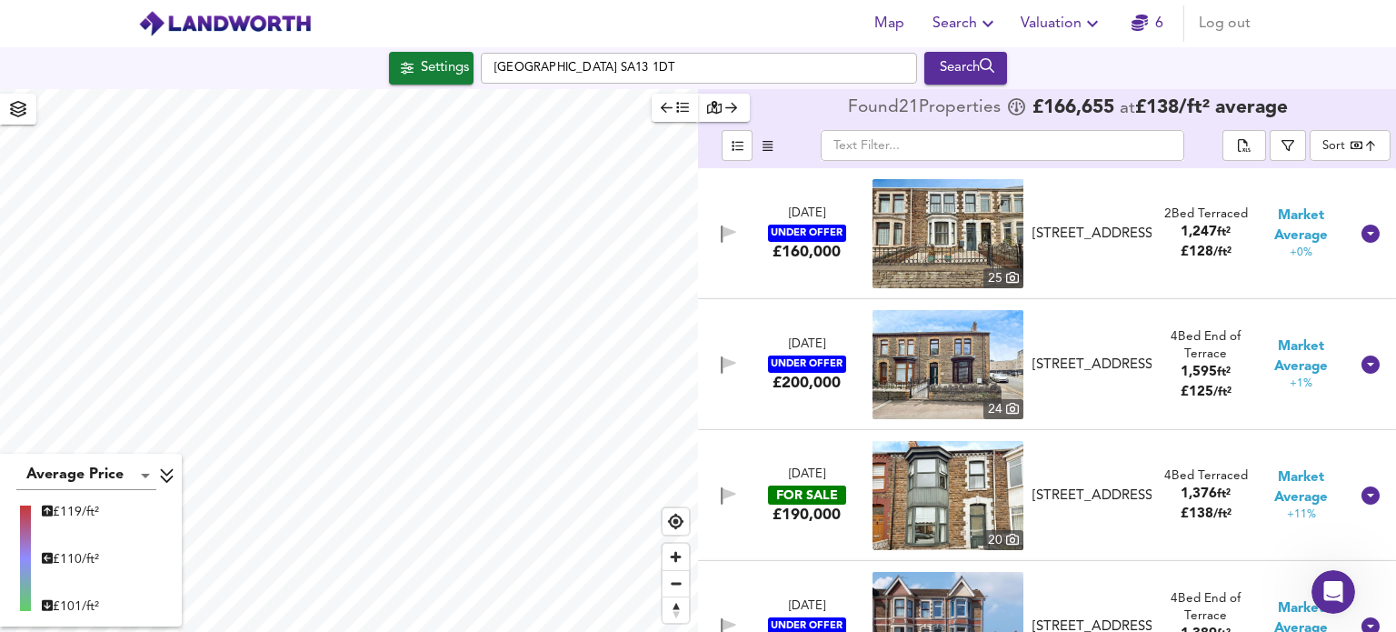
click at [1288, 137] on button "button" at bounding box center [1287, 145] width 36 height 31
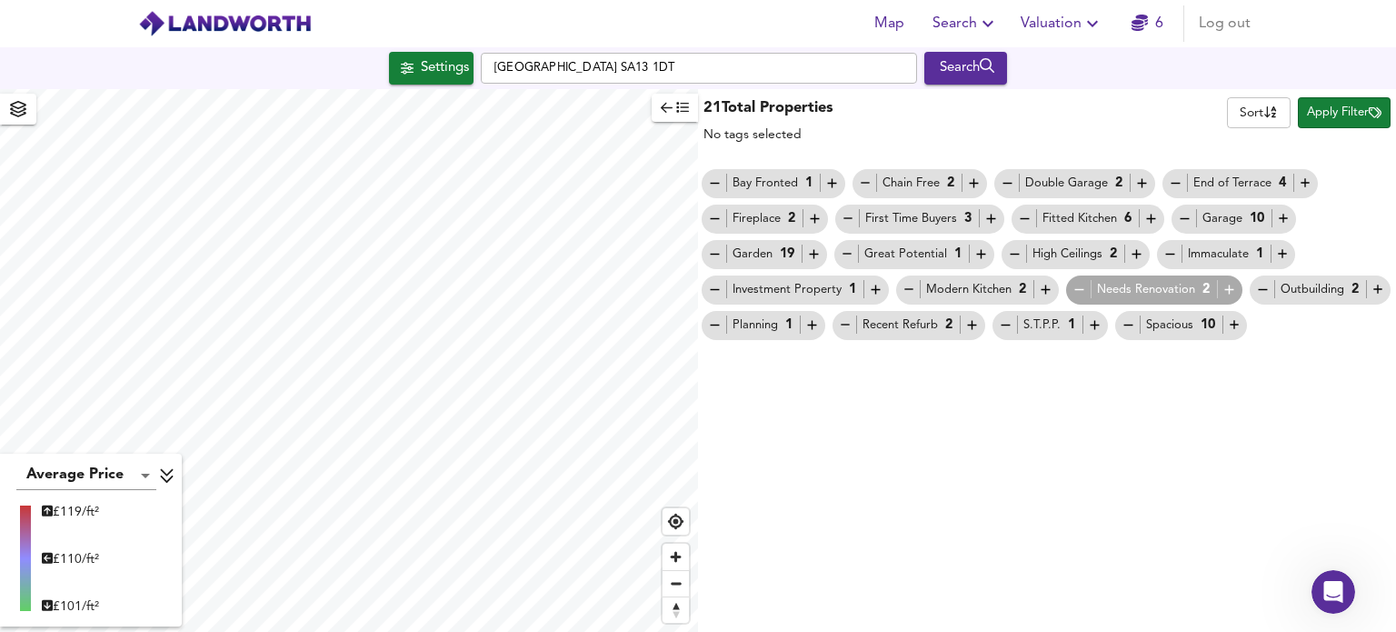
click at [672, 107] on span "button" at bounding box center [675, 107] width 28 height 21
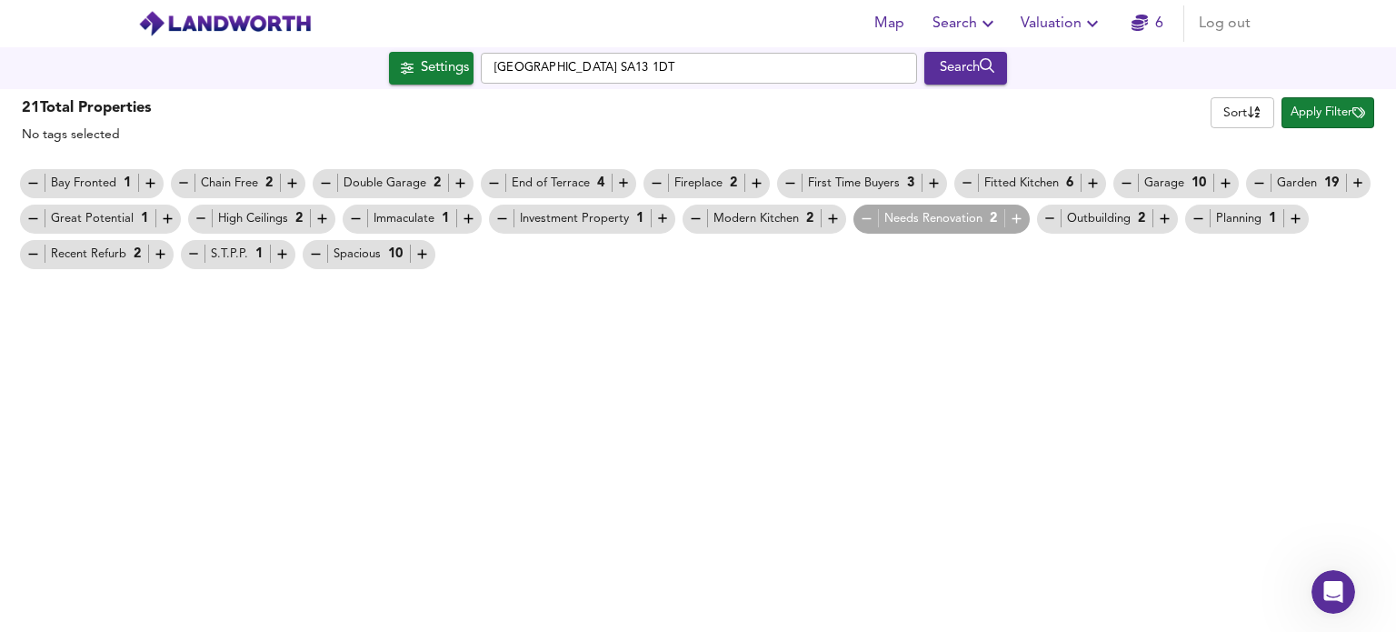
click at [1310, 108] on span "Apply Filter" at bounding box center [1327, 113] width 75 height 21
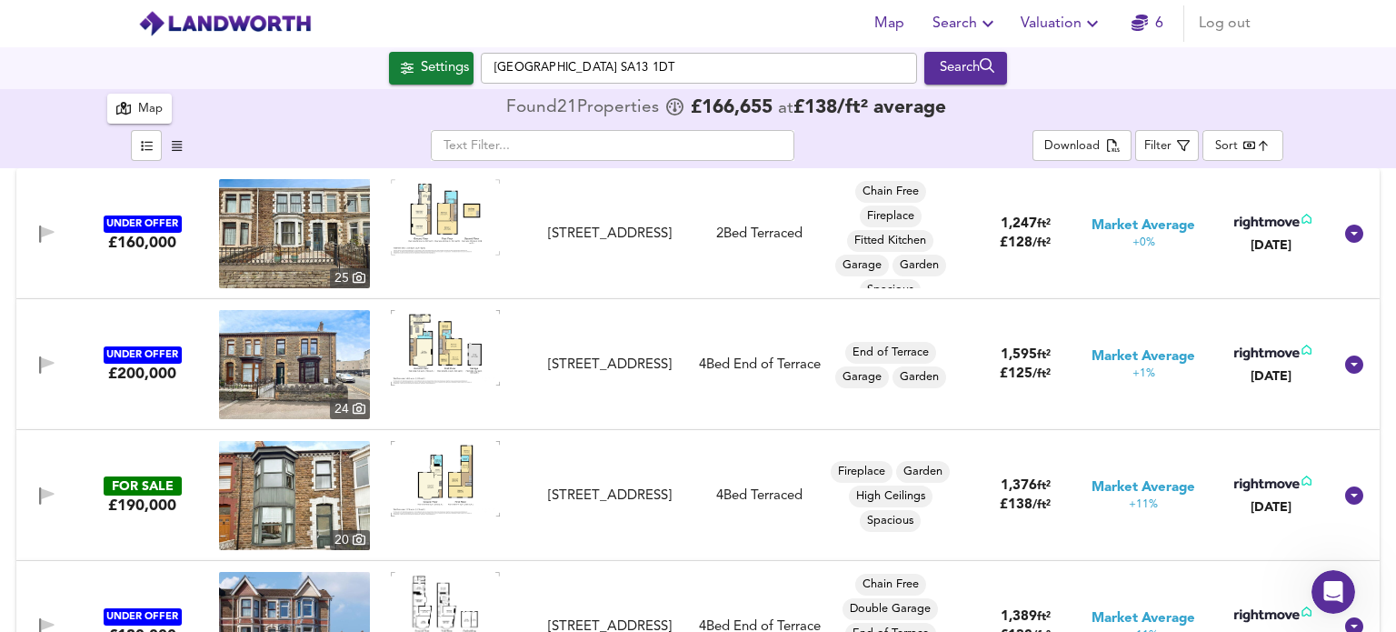
click at [1158, 151] on div "Filter" at bounding box center [1157, 146] width 27 height 21
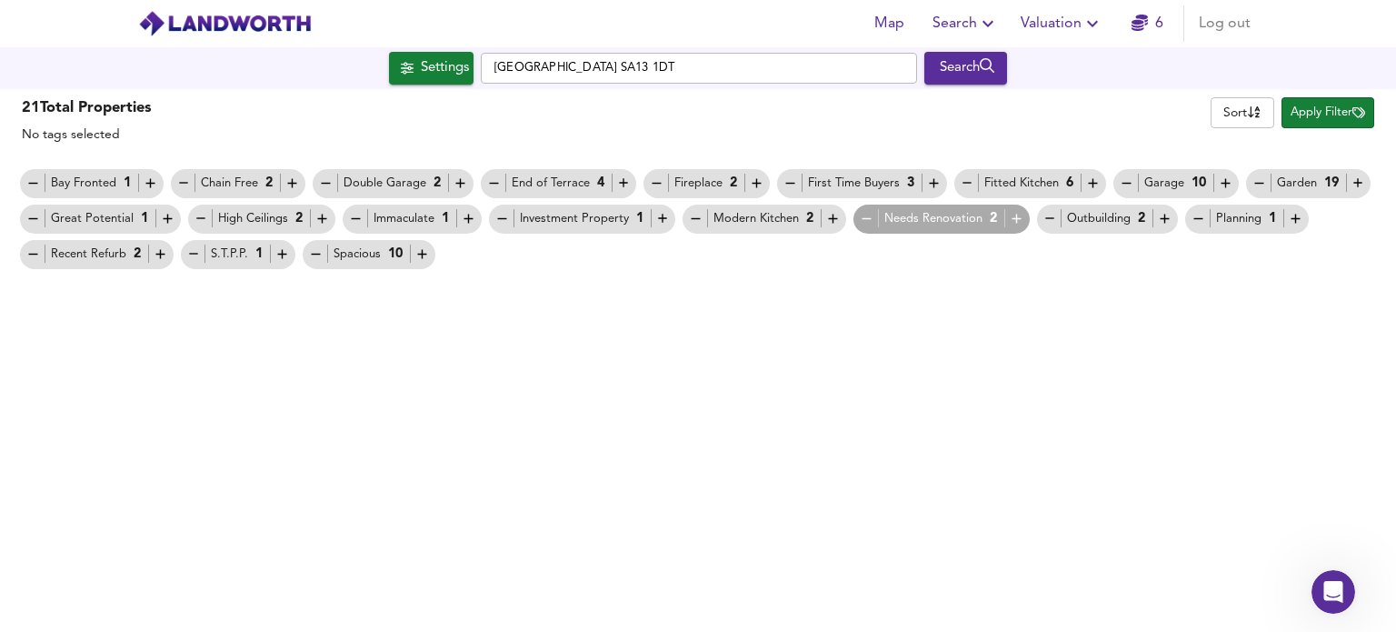
click at [1312, 118] on span "Apply Filter" at bounding box center [1327, 113] width 75 height 21
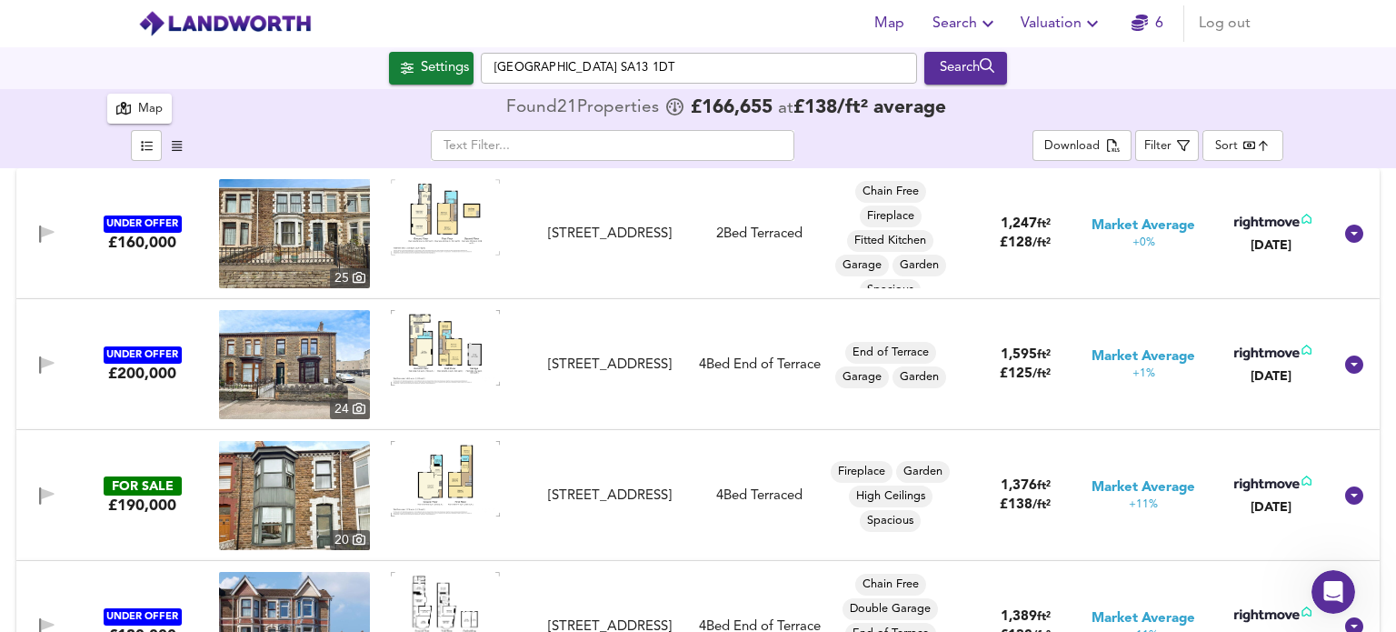
click at [135, 106] on div "Map" at bounding box center [139, 108] width 46 height 23
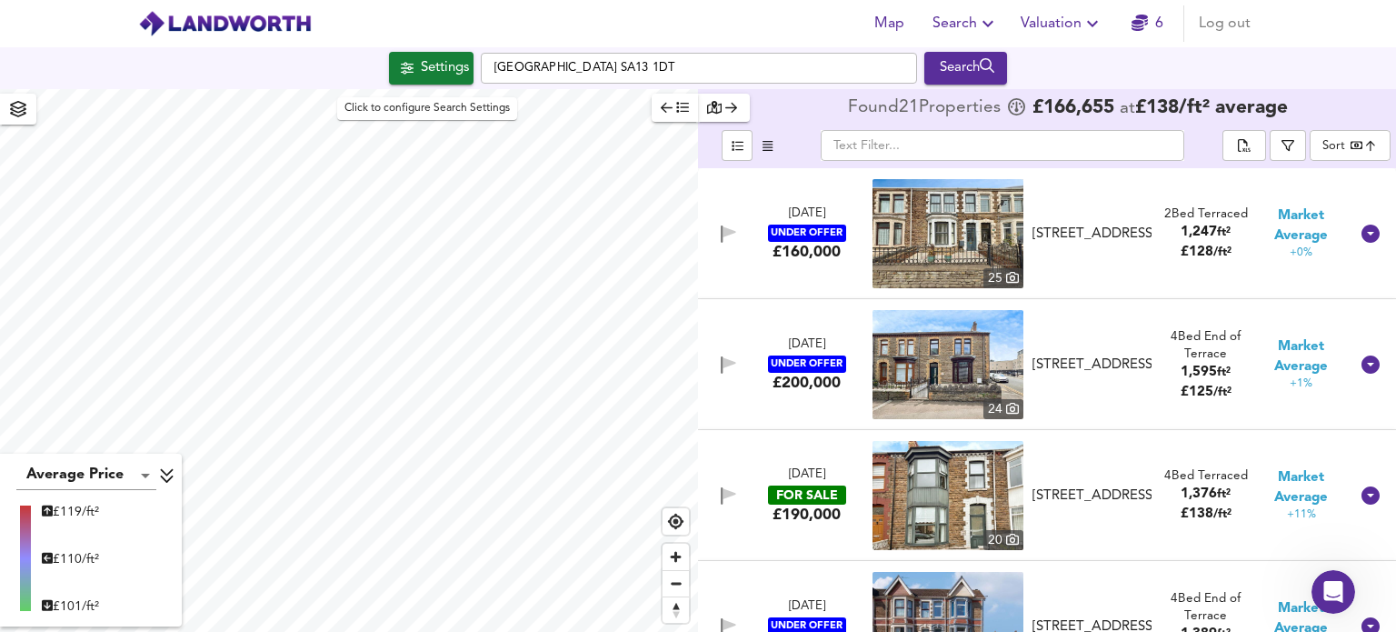
click at [421, 68] on div "Settings" at bounding box center [445, 68] width 48 height 24
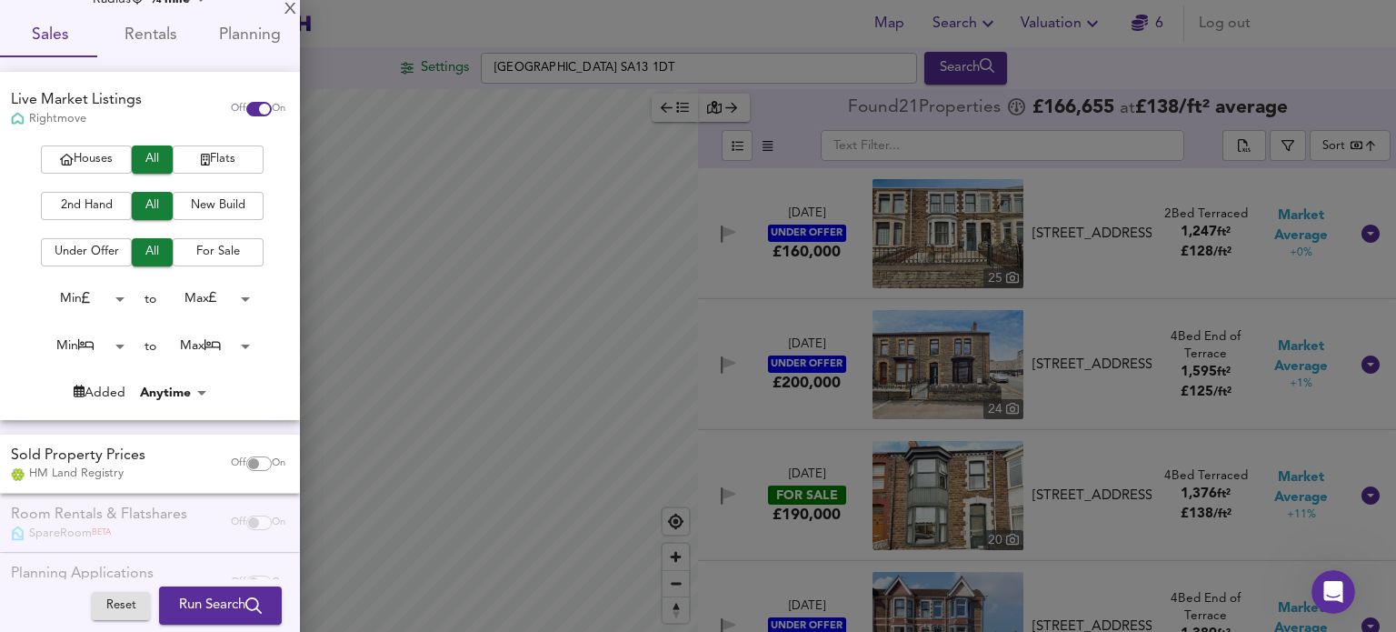
scroll to position [62, 0]
click at [87, 211] on span "2nd Hand" at bounding box center [86, 205] width 73 height 21
click at [184, 258] on span "For Sale" at bounding box center [218, 252] width 73 height 21
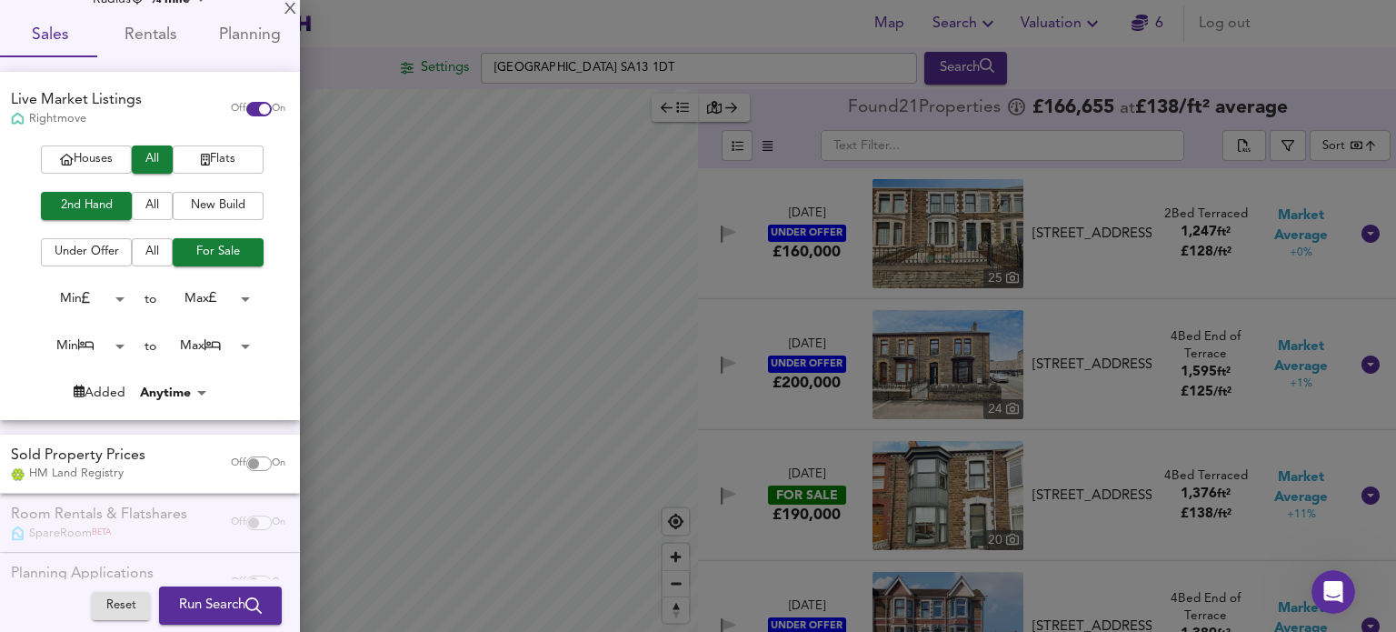
click at [84, 164] on span "Houses" at bounding box center [86, 159] width 73 height 21
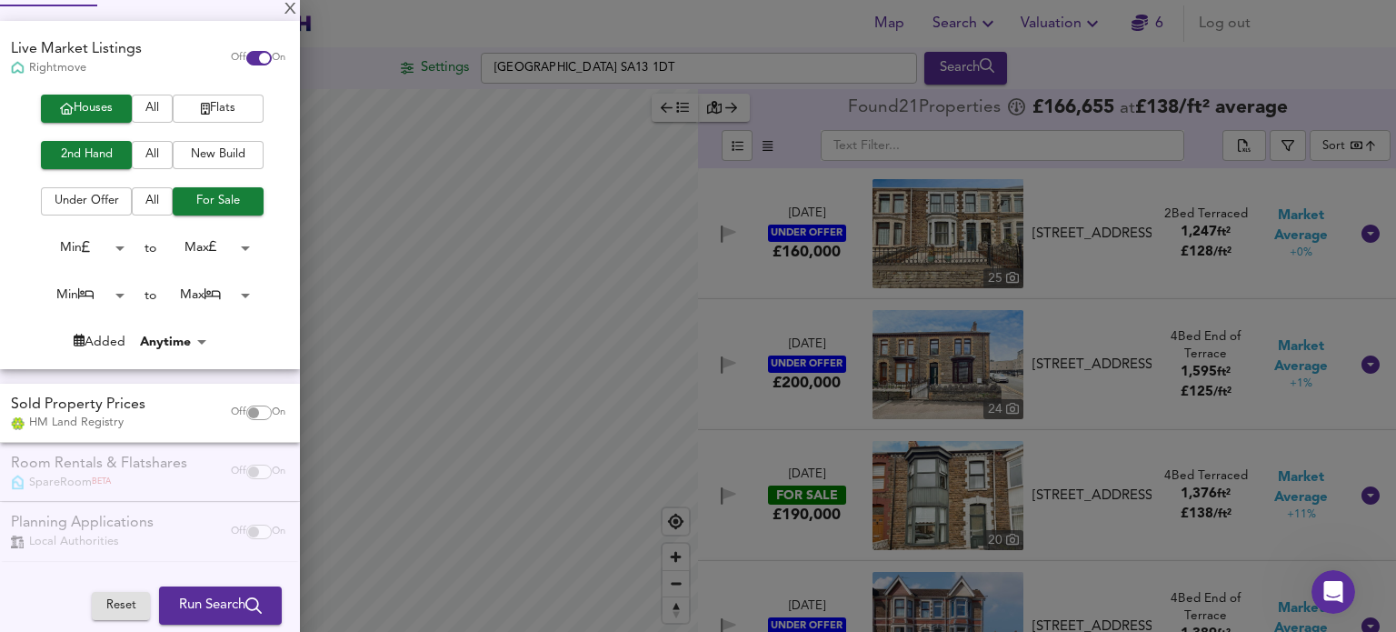
click at [236, 240] on body "Map Search Valuation 6 Log out Settings Port Talbot SA13 1DT Search Average Pri…" at bounding box center [698, 316] width 1396 height 632
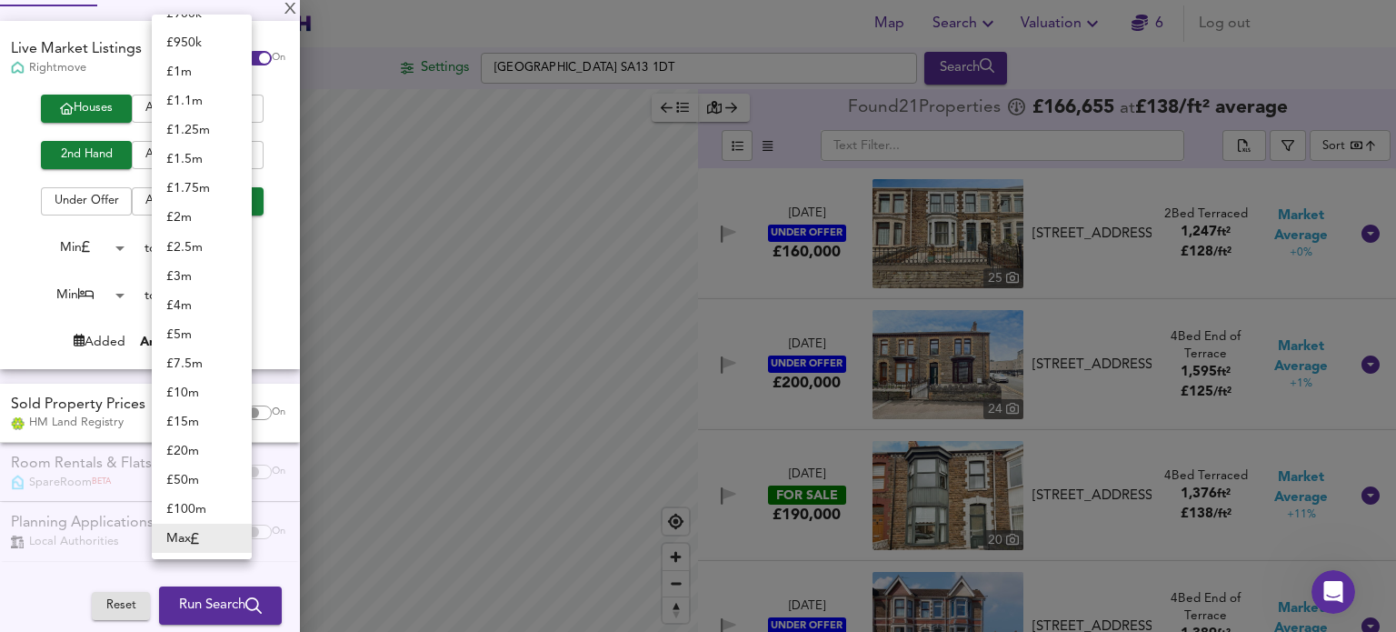
scroll to position [0, 0]
click at [193, 179] on li "£ 100k" at bounding box center [202, 181] width 100 height 29
type input "100000"
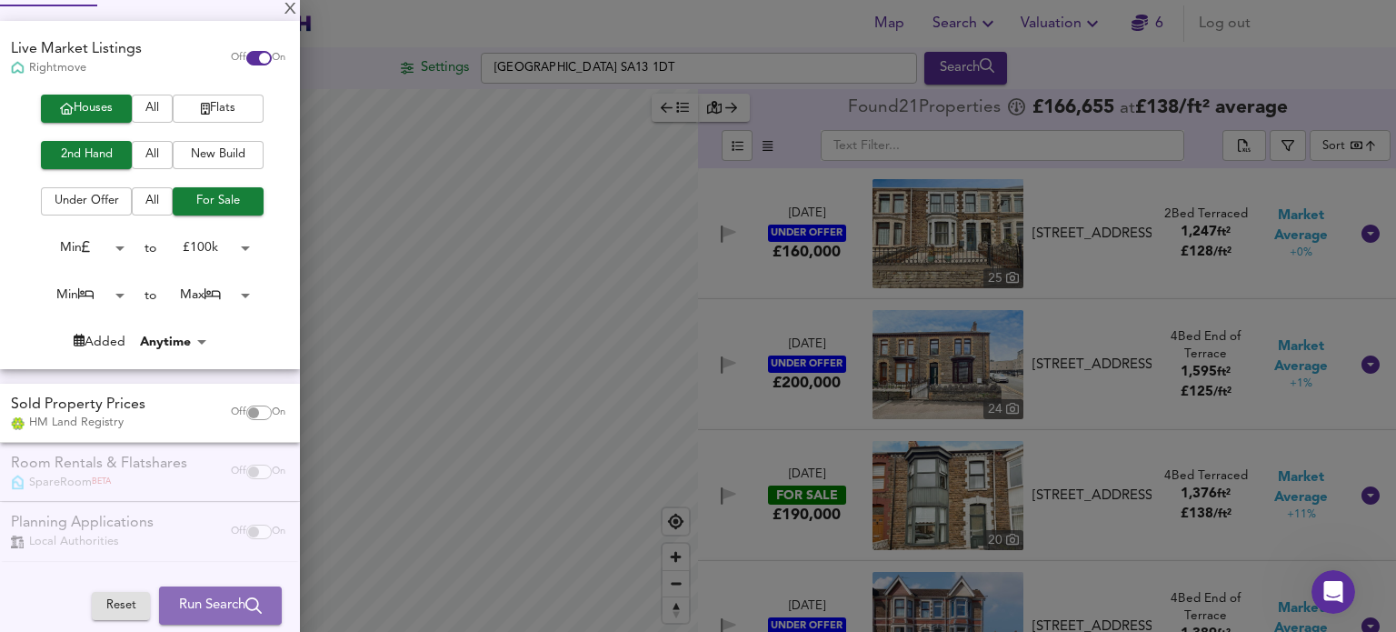
click at [211, 602] on span "Run Search" at bounding box center [220, 605] width 83 height 24
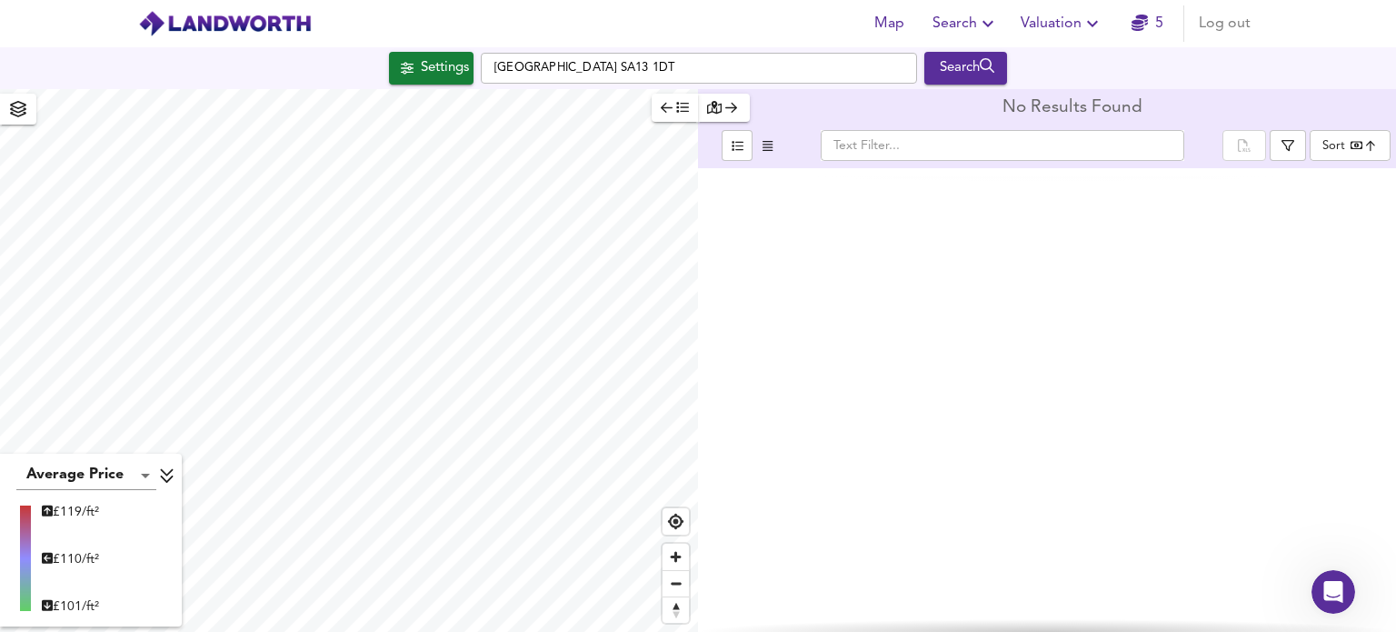
type input "bestdeal"
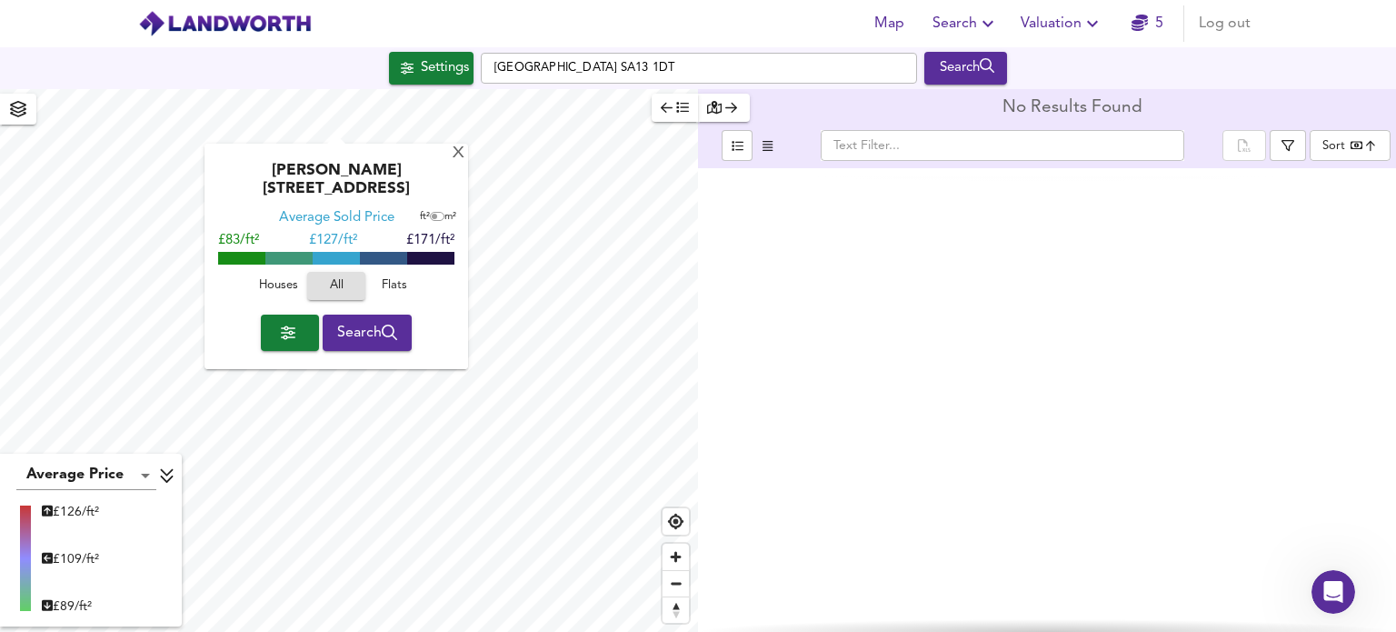
click at [454, 156] on div "X" at bounding box center [458, 153] width 15 height 17
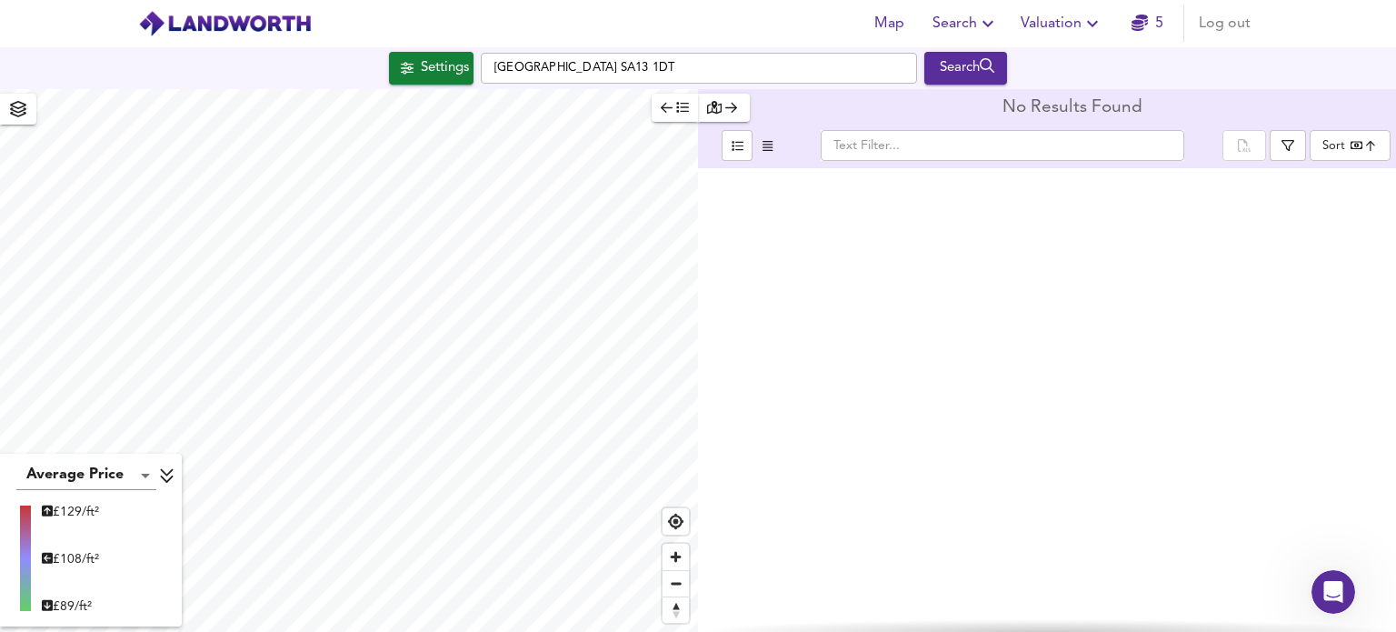
type input "1203"
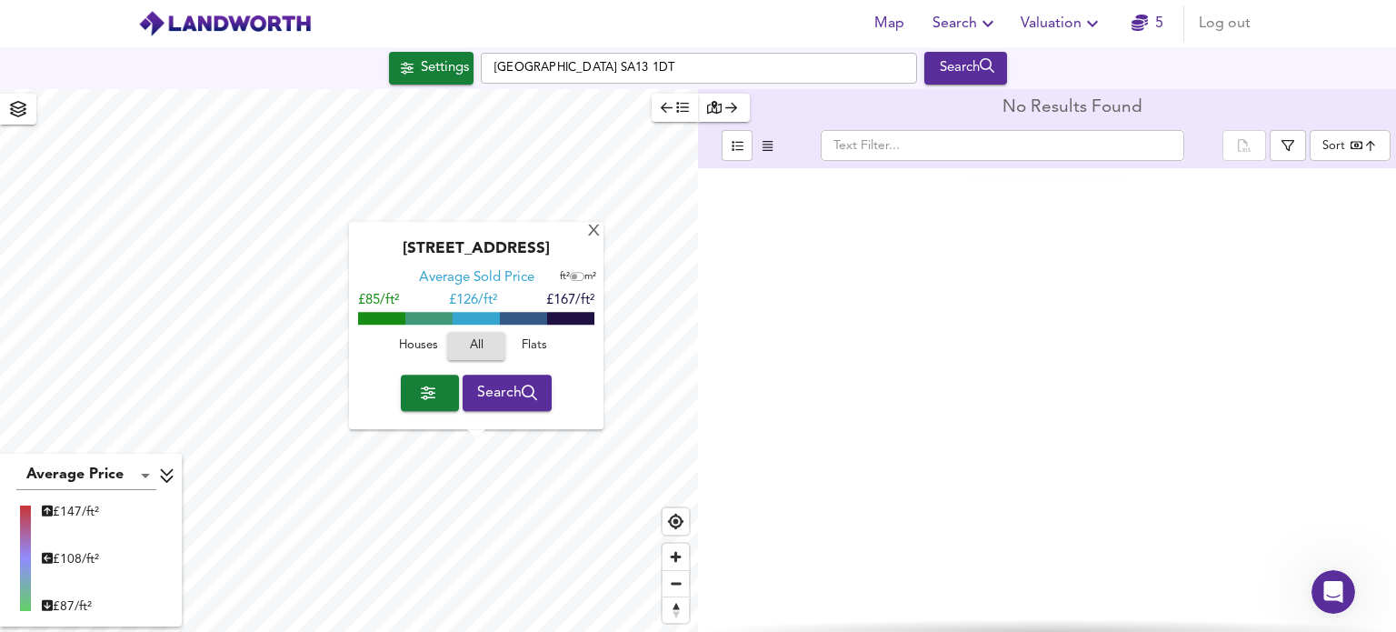
click at [513, 397] on span "Search" at bounding box center [507, 392] width 61 height 25
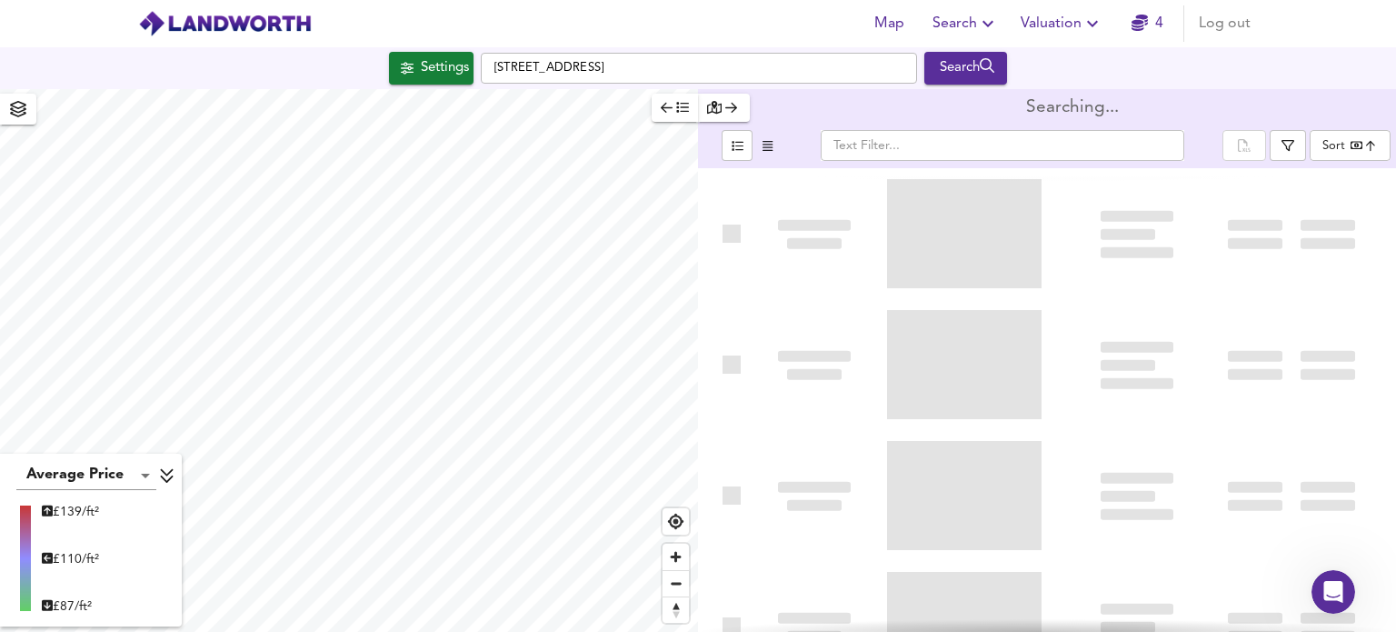
type input "bestdeal"
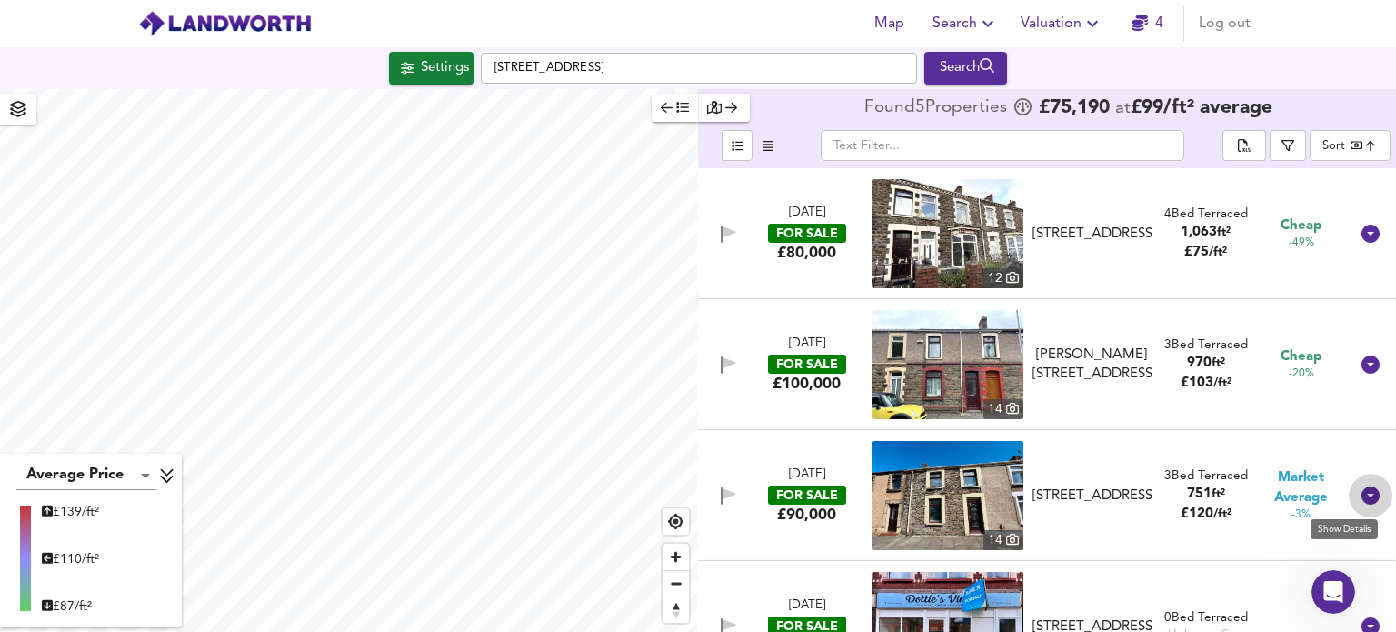
click at [1363, 494] on icon at bounding box center [1370, 495] width 22 height 22
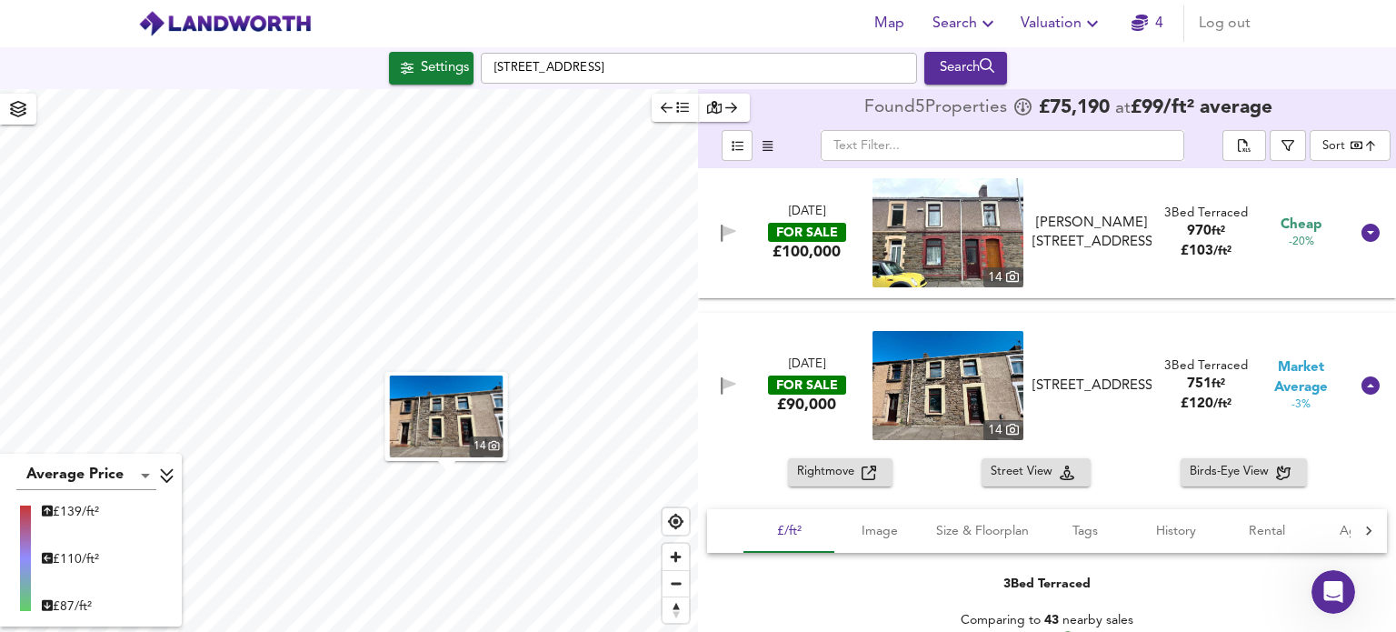
scroll to position [124, 0]
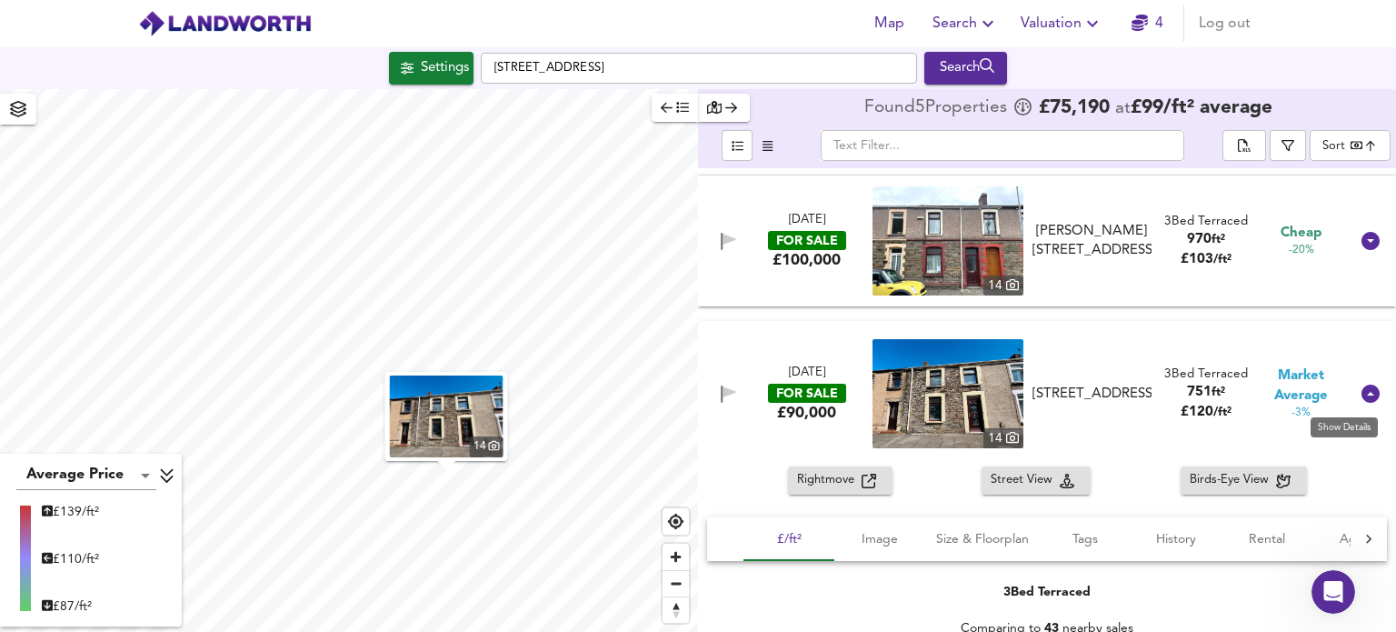
click at [1361, 401] on icon at bounding box center [1370, 393] width 18 height 18
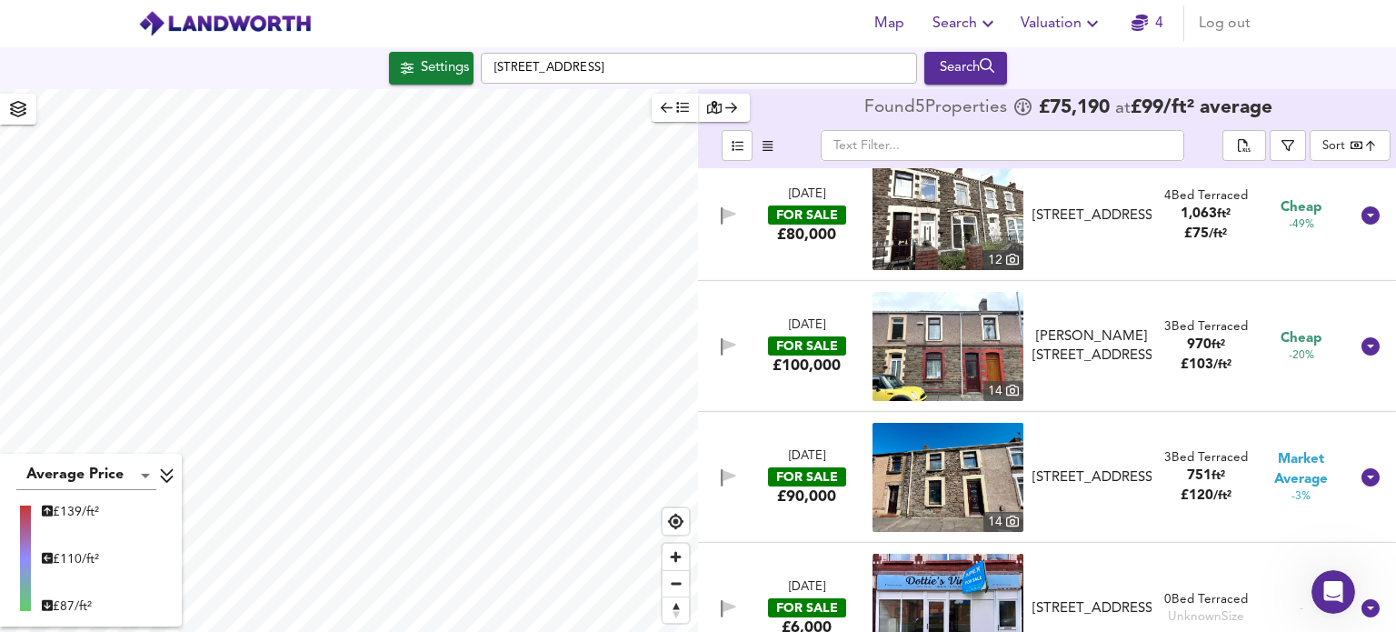
scroll to position [0, 0]
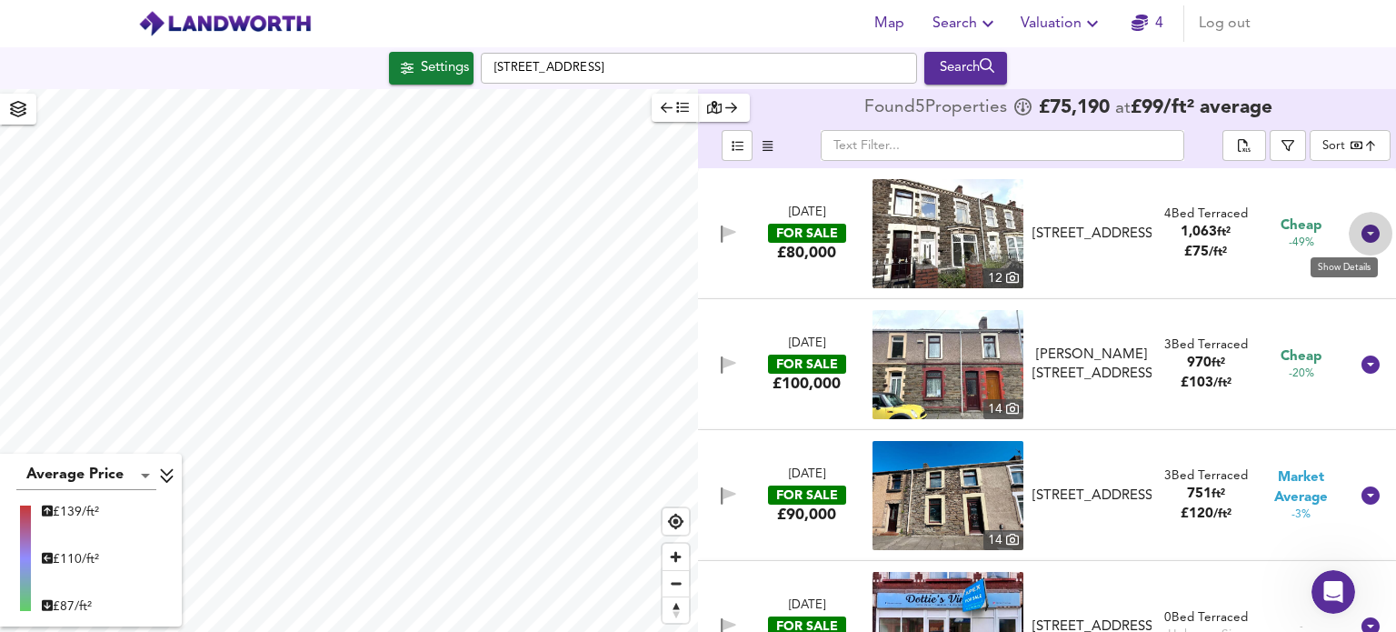
click at [1363, 230] on icon at bounding box center [1370, 233] width 18 height 18
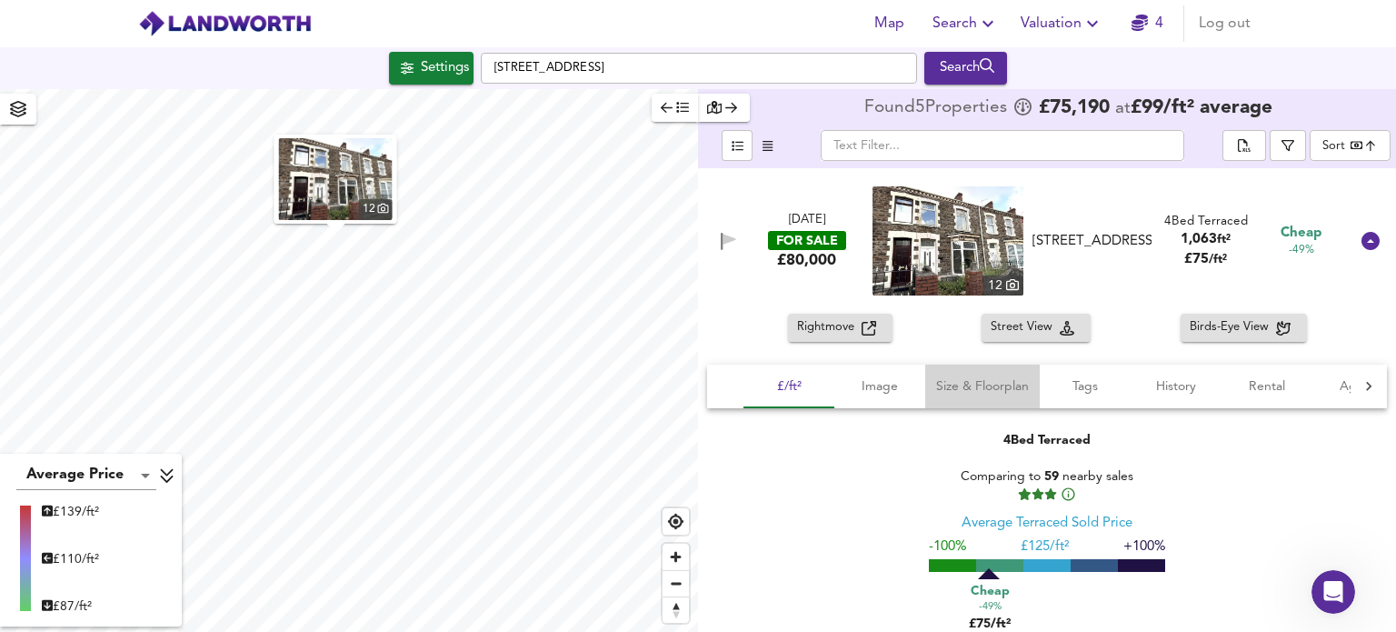
click at [985, 392] on span "Size & Floorplan" at bounding box center [982, 386] width 93 height 23
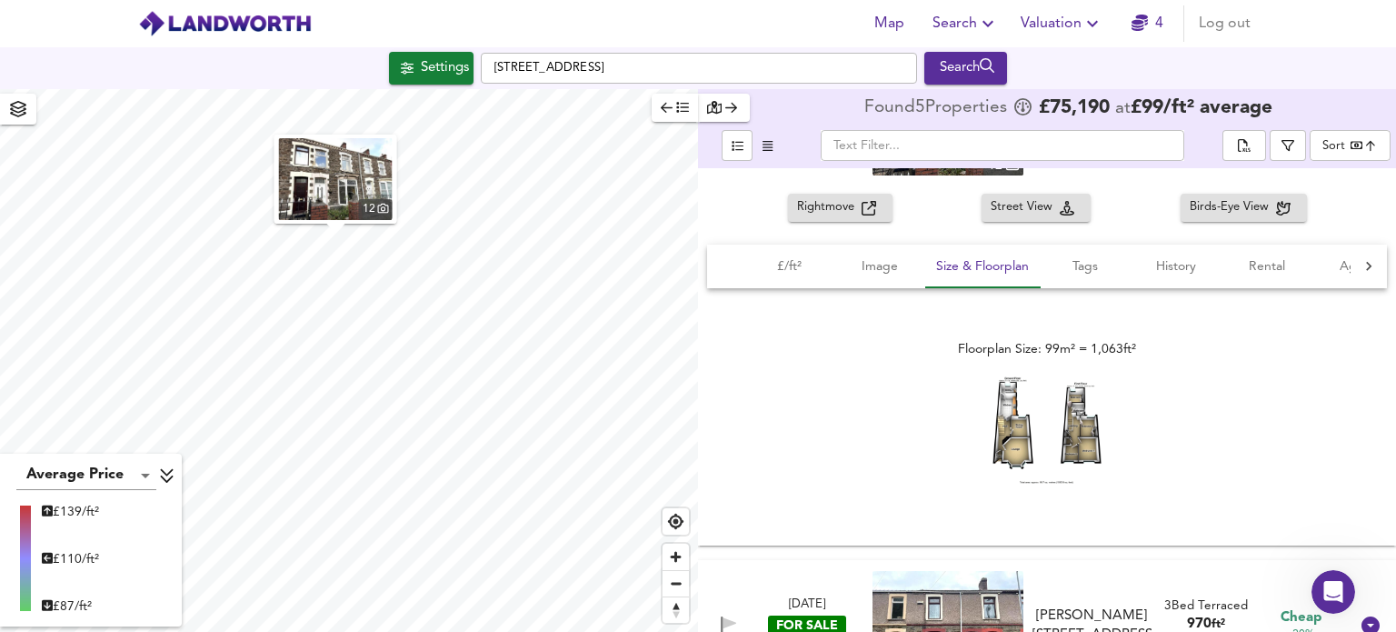
scroll to position [112, 0]
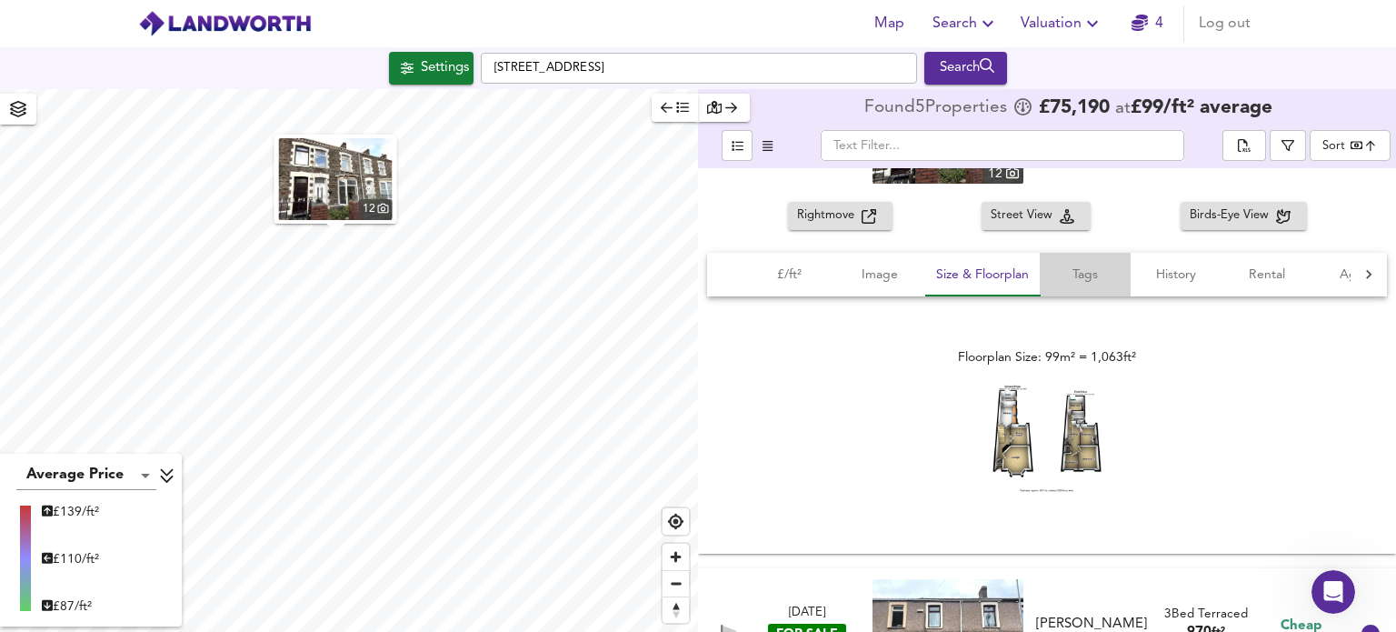
click at [1076, 275] on span "Tags" at bounding box center [1084, 275] width 69 height 23
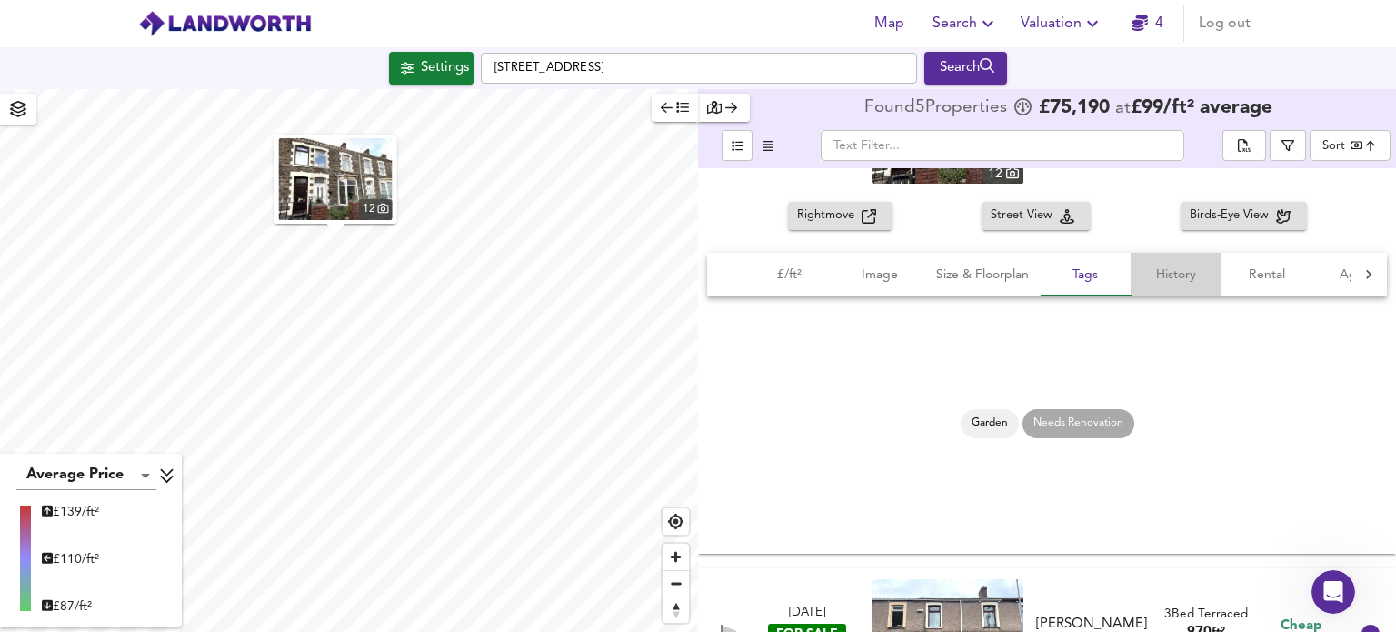
click at [1166, 272] on span "History" at bounding box center [1175, 275] width 69 height 23
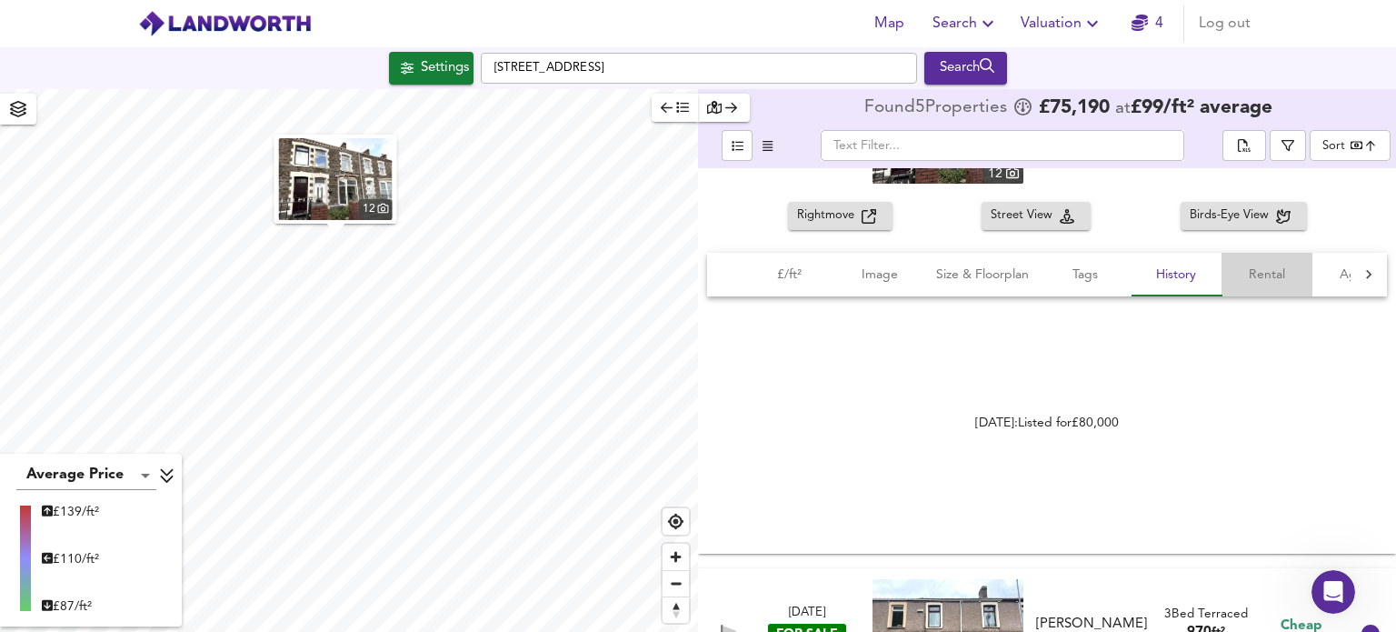
click at [1247, 264] on span "Rental" at bounding box center [1266, 275] width 69 height 23
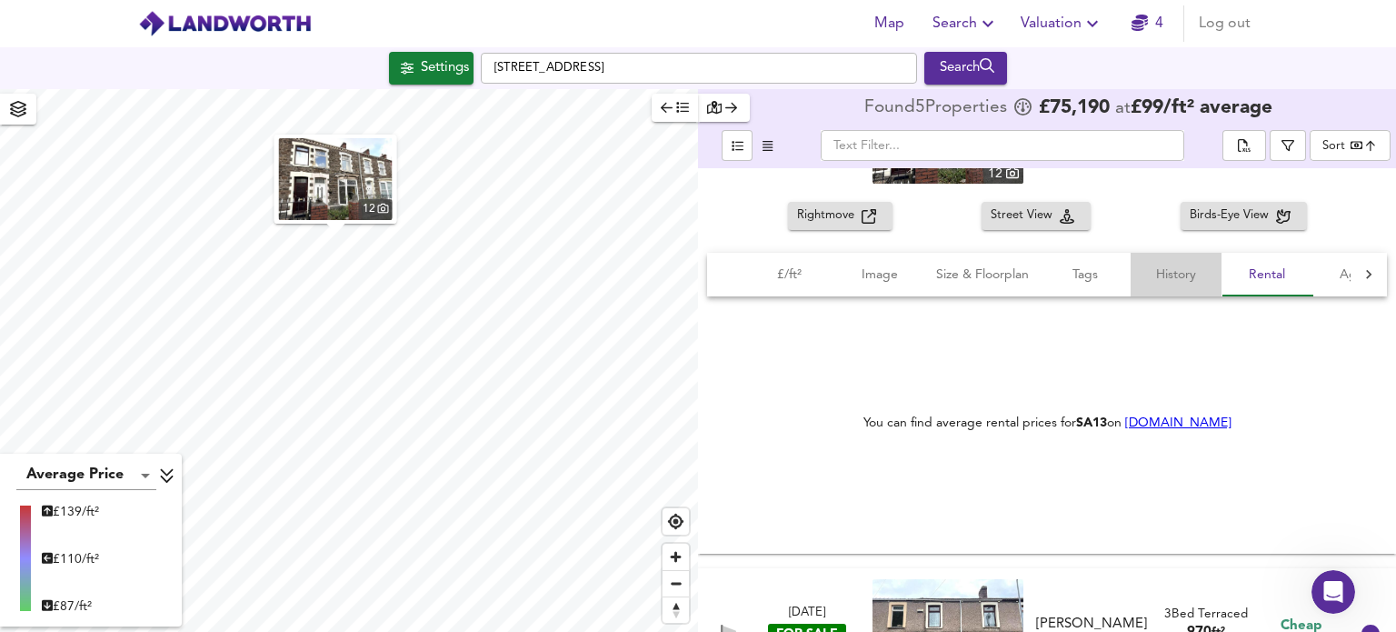
click at [1169, 271] on span "History" at bounding box center [1175, 275] width 69 height 23
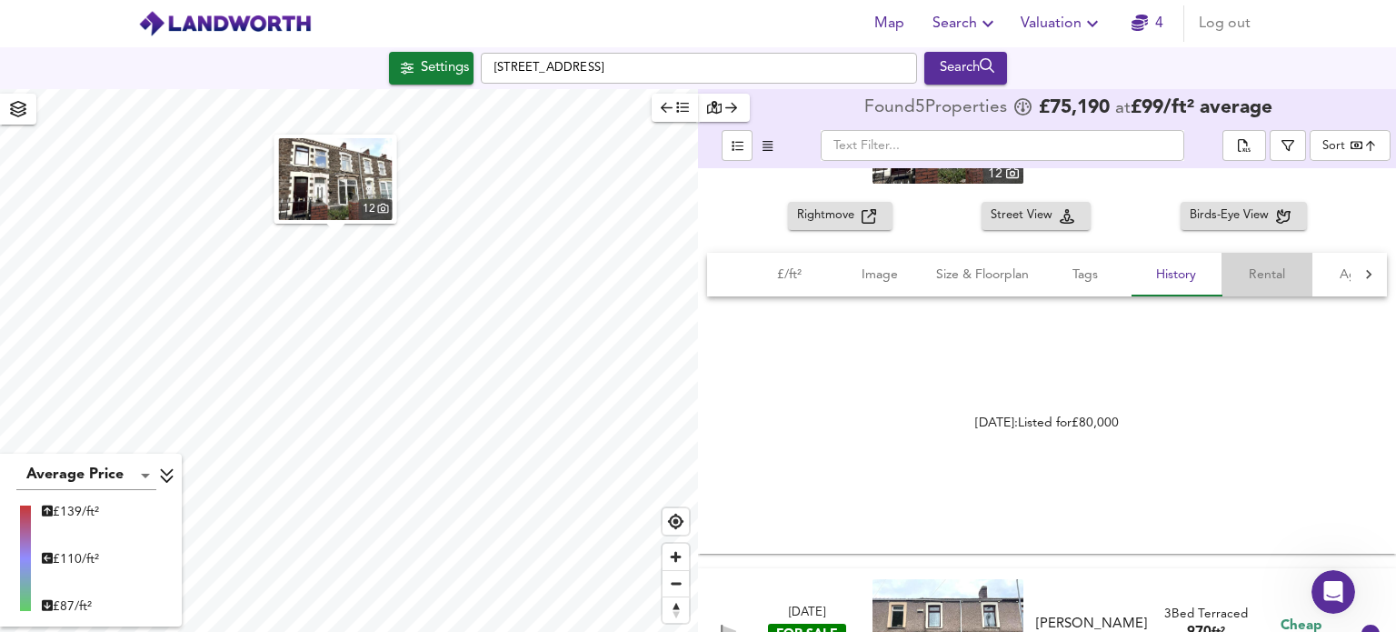
click at [1279, 265] on span "Rental" at bounding box center [1266, 275] width 69 height 23
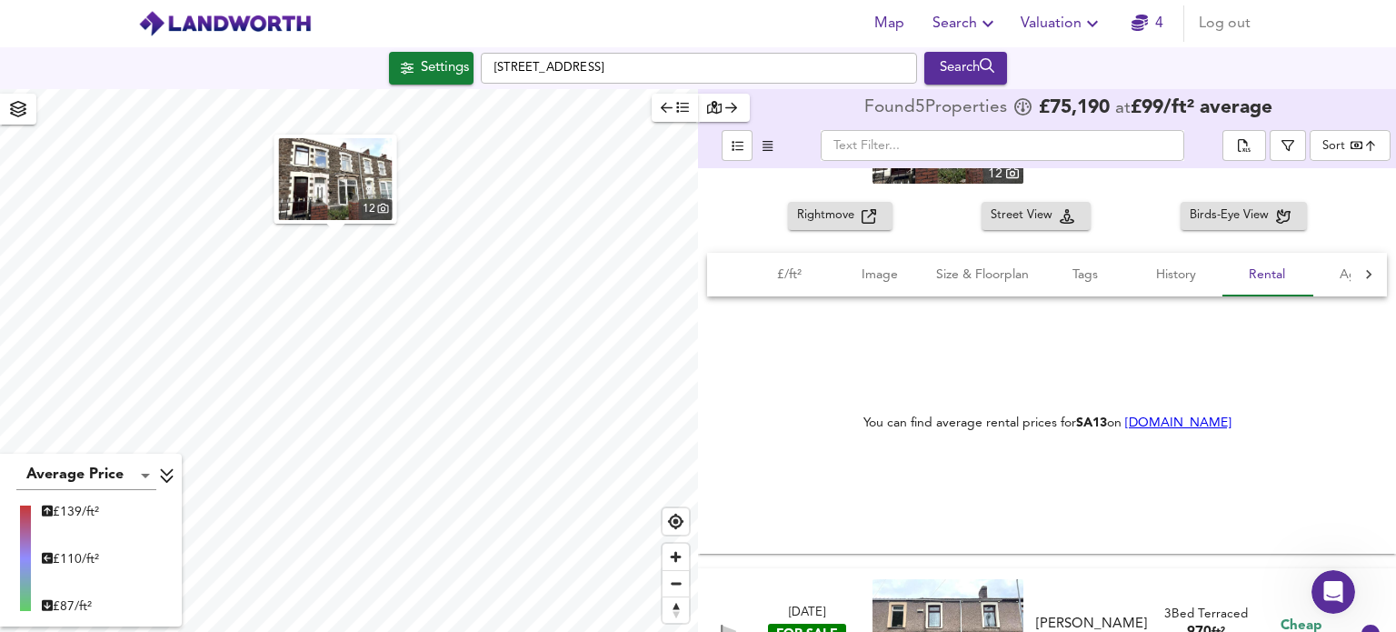
click at [1183, 419] on link "Home.co.uk" at bounding box center [1178, 422] width 106 height 13
click at [1372, 271] on div at bounding box center [1368, 275] width 36 height 44
click at [1315, 272] on span "Agent" at bounding box center [1304, 275] width 69 height 23
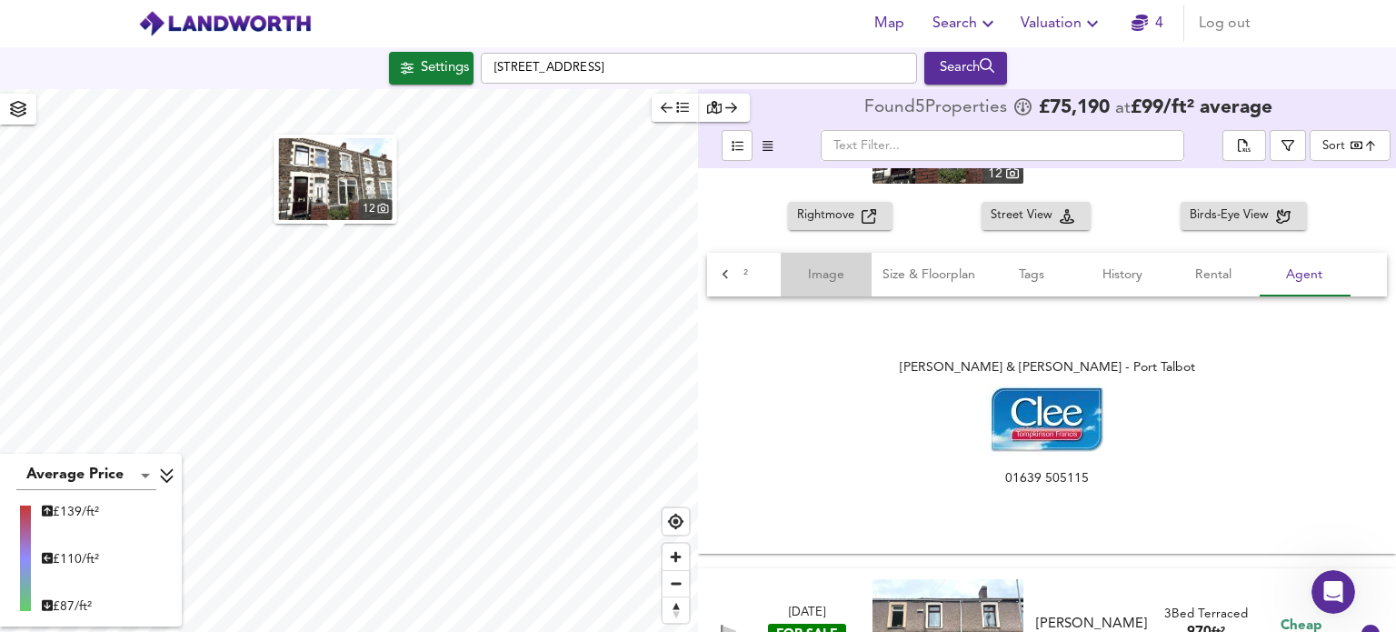
click at [793, 284] on span "Image" at bounding box center [825, 275] width 69 height 23
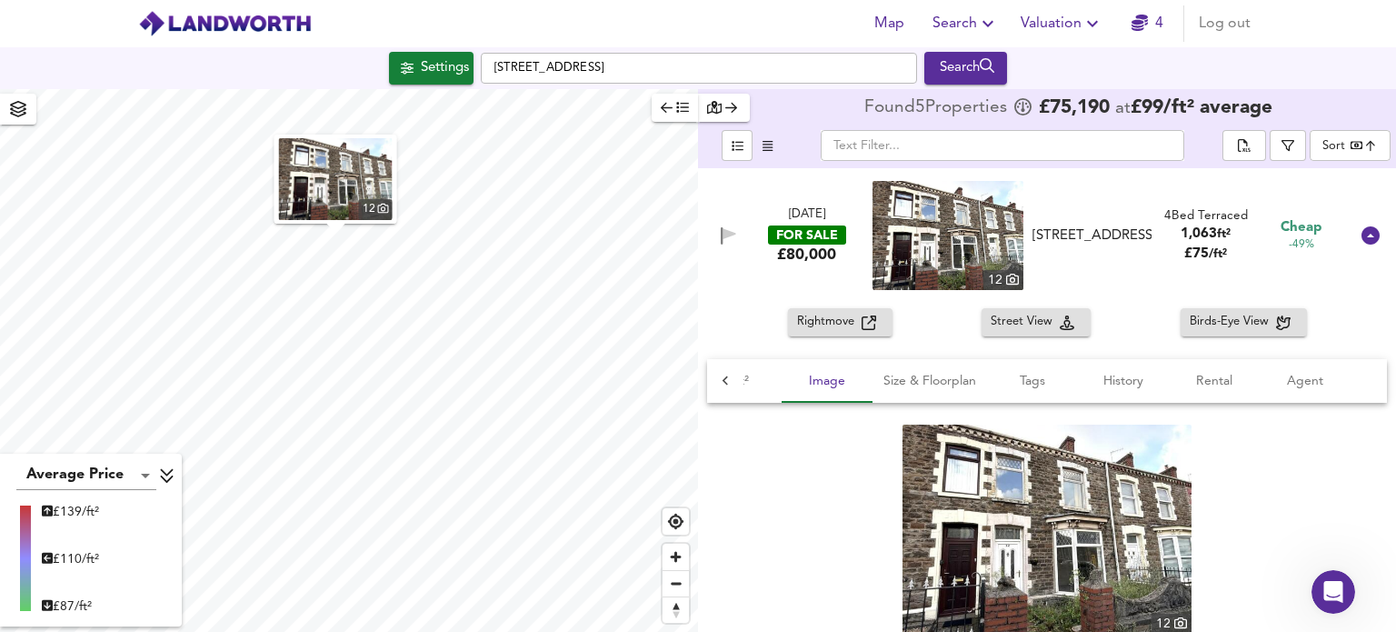
scroll to position [0, 0]
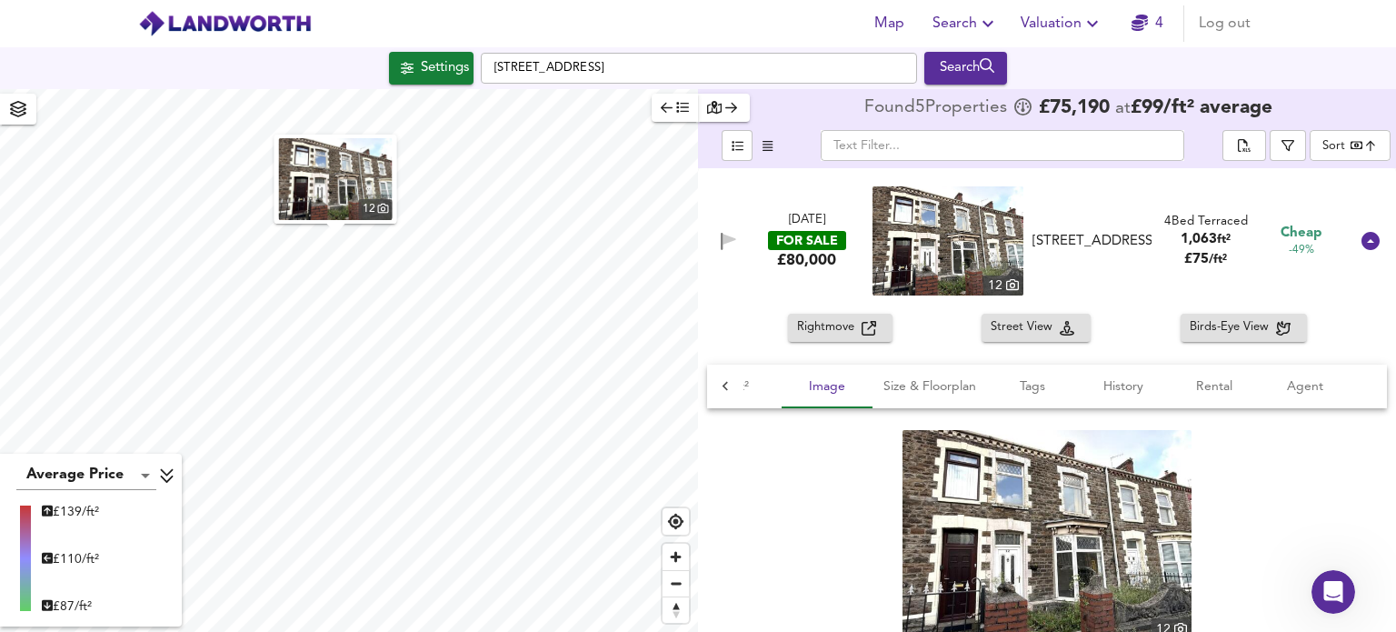
click at [902, 377] on span "Size & Floorplan" at bounding box center [929, 386] width 93 height 23
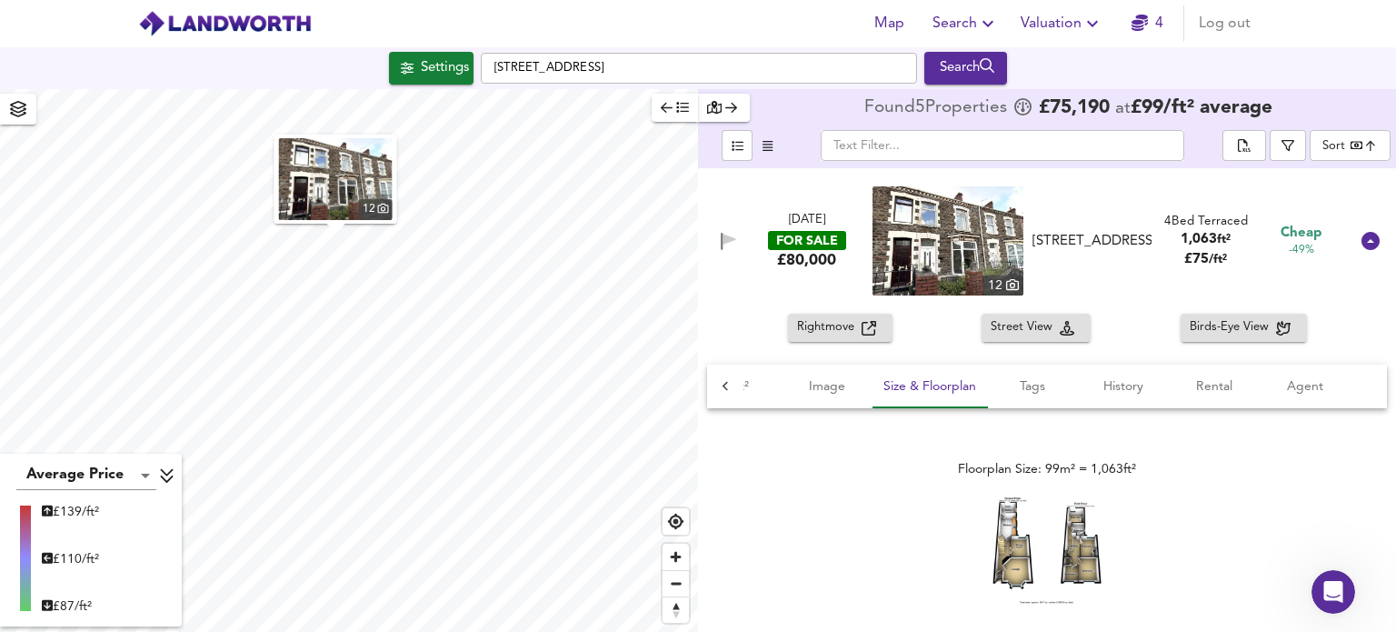
click at [811, 383] on span "Image" at bounding box center [826, 386] width 69 height 23
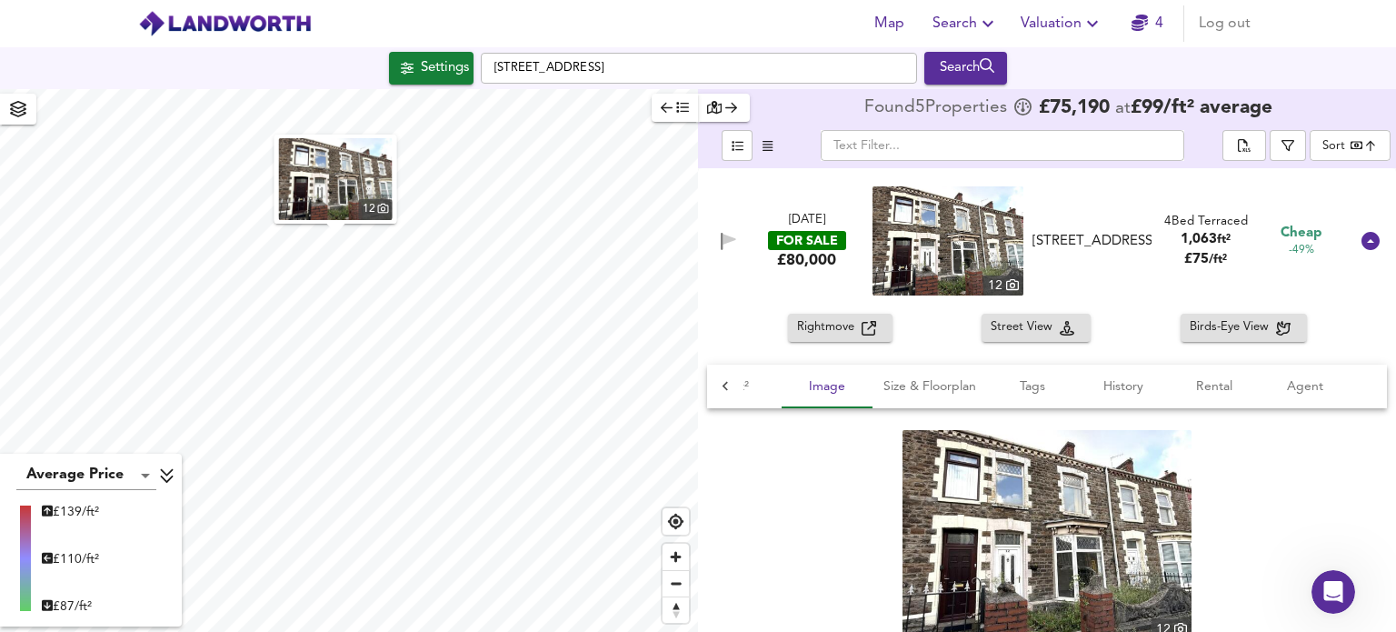
click at [712, 384] on div at bounding box center [725, 386] width 36 height 44
click at [794, 375] on span "£/ft²" at bounding box center [788, 386] width 69 height 23
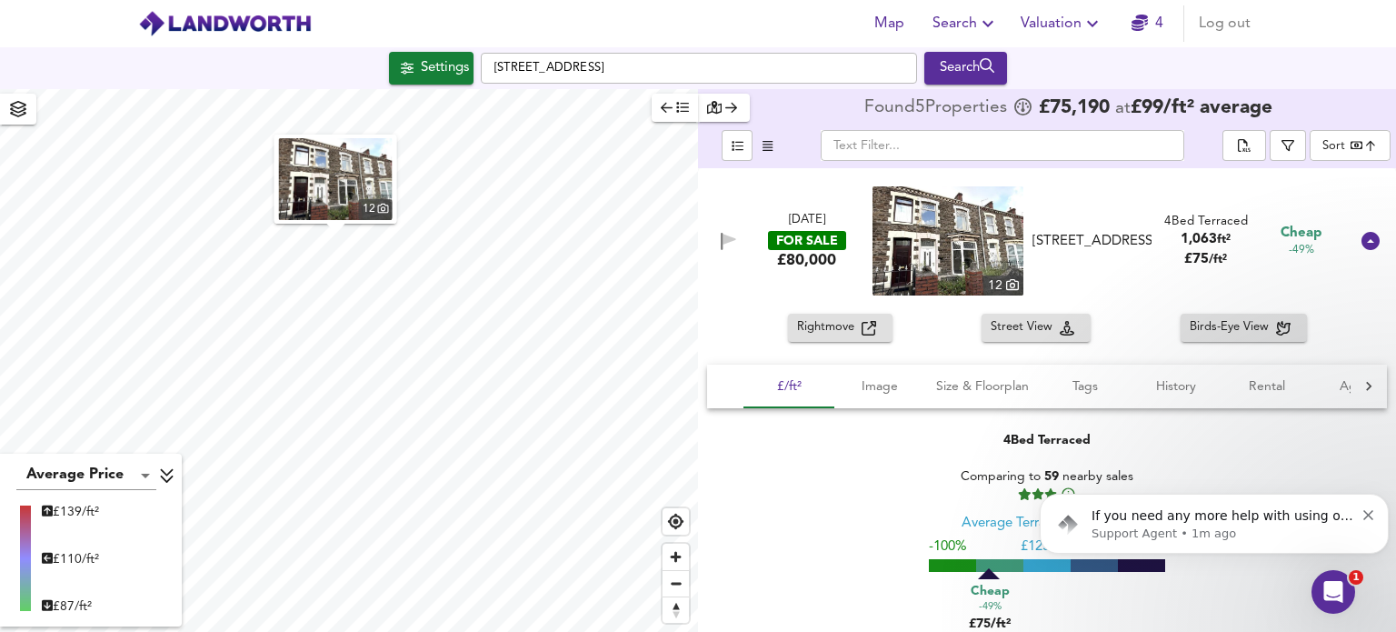
drag, startPoint x: 1156, startPoint y: 263, endPoint x: 1033, endPoint y: 253, distance: 123.1
click at [1033, 253] on div "2 Sept 2025 FOR SALE £80,000 12 Ynys Street, Port Talbot, Neath Port Talbot., S…" at bounding box center [1024, 240] width 647 height 109
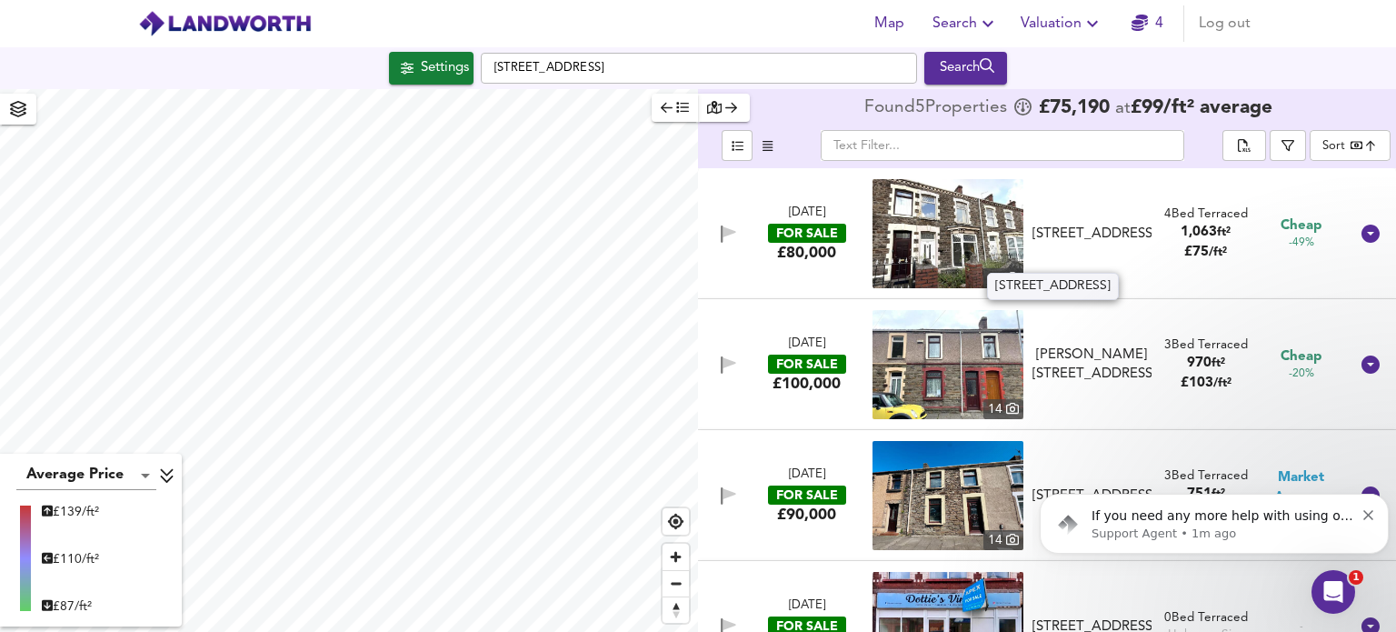
click at [1036, 244] on div "Ynys Street, Port Talbot, Neath Port Talbot., SA13 1YL" at bounding box center [1091, 233] width 119 height 19
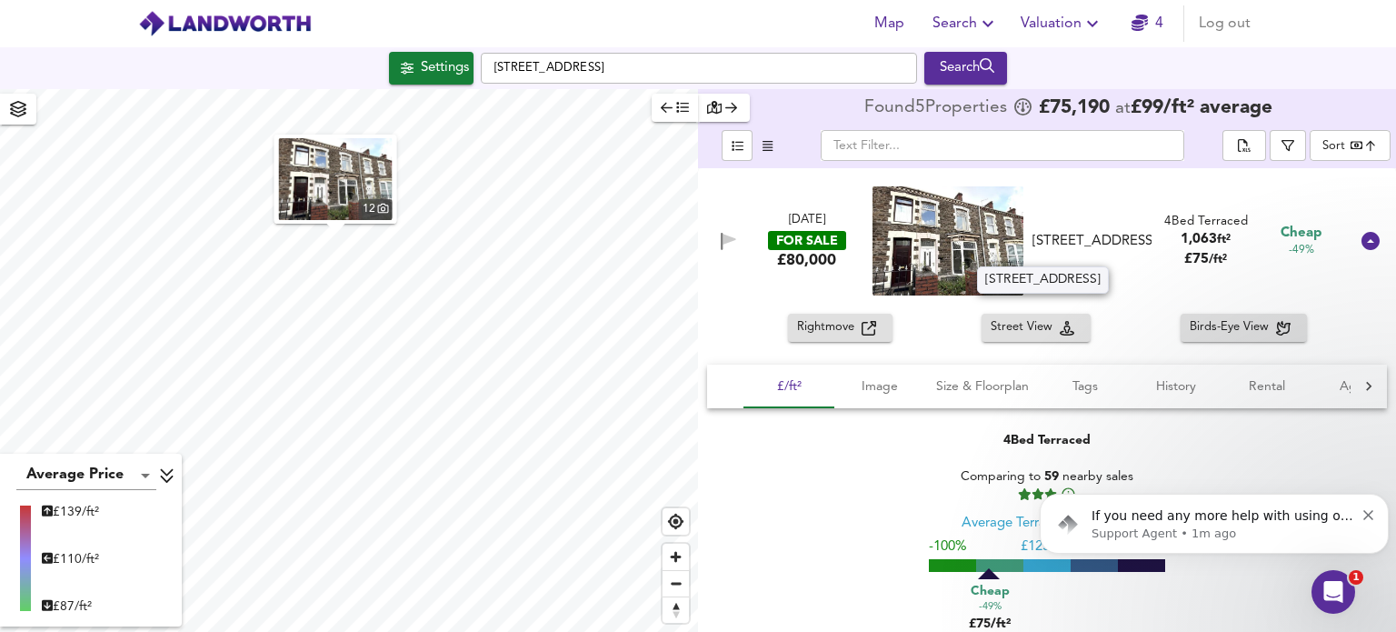
click at [1038, 251] on div "Ynys Street, Port Talbot, Neath Port Talbot., SA13 1YL" at bounding box center [1091, 241] width 119 height 19
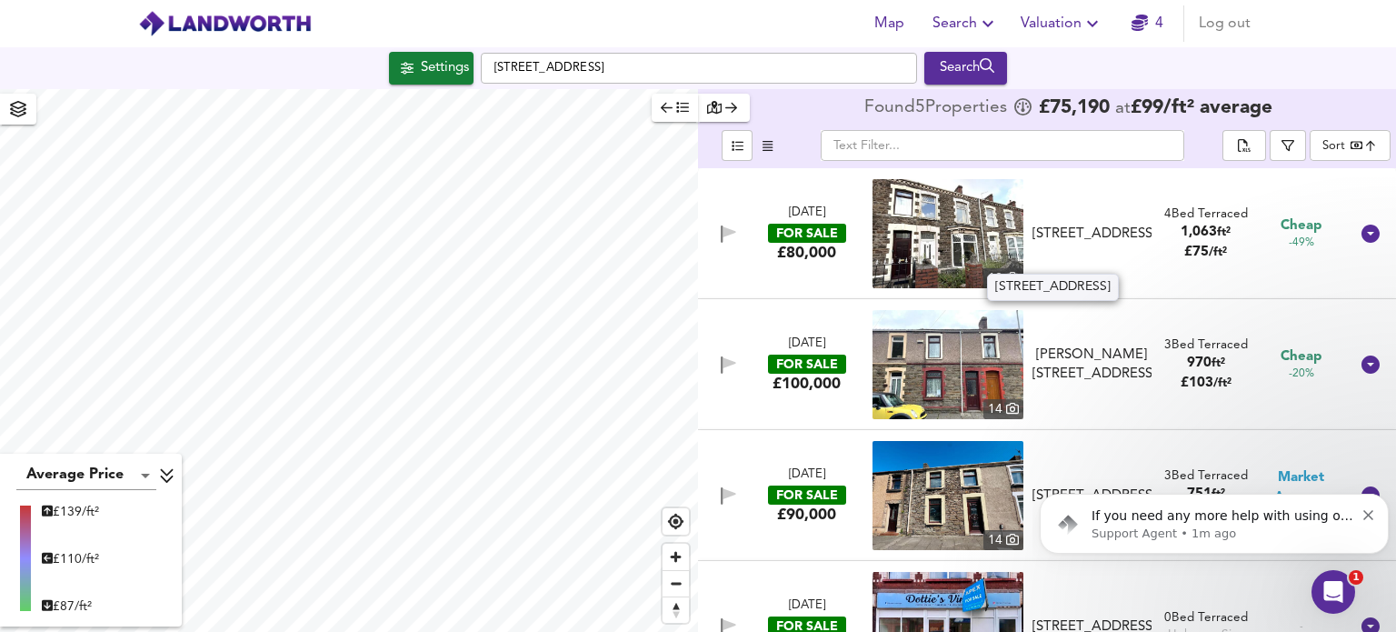
click at [1090, 243] on div "Ynys Street, Port Talbot, Neath Port Talbot., SA13 1YL" at bounding box center [1091, 233] width 119 height 19
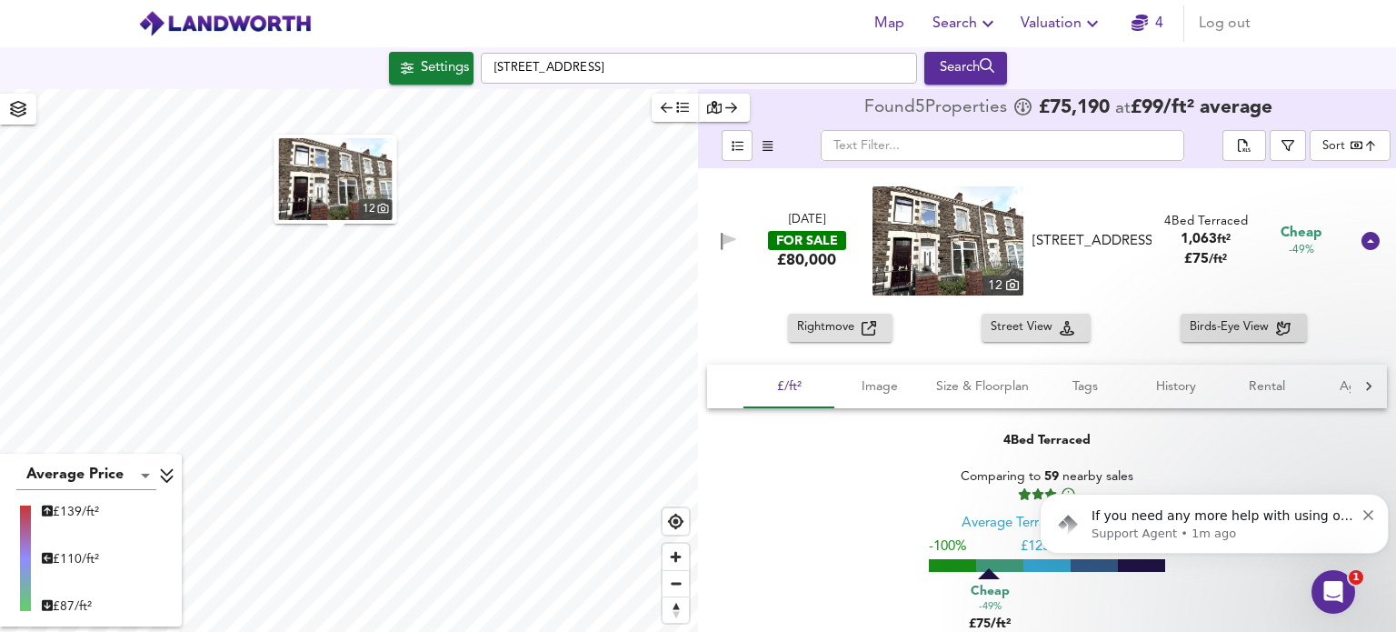
click at [1059, 25] on span "Valuation" at bounding box center [1061, 23] width 83 height 25
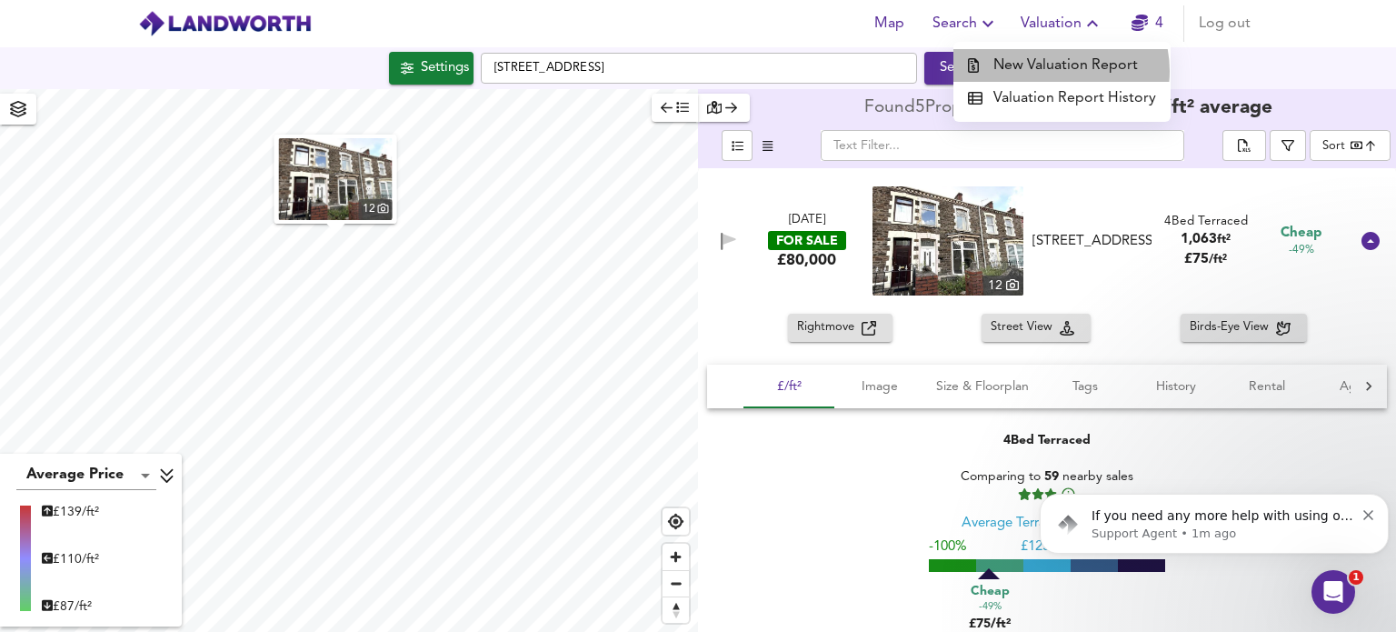
click at [1054, 71] on li "New Valuation Report" at bounding box center [1061, 65] width 217 height 33
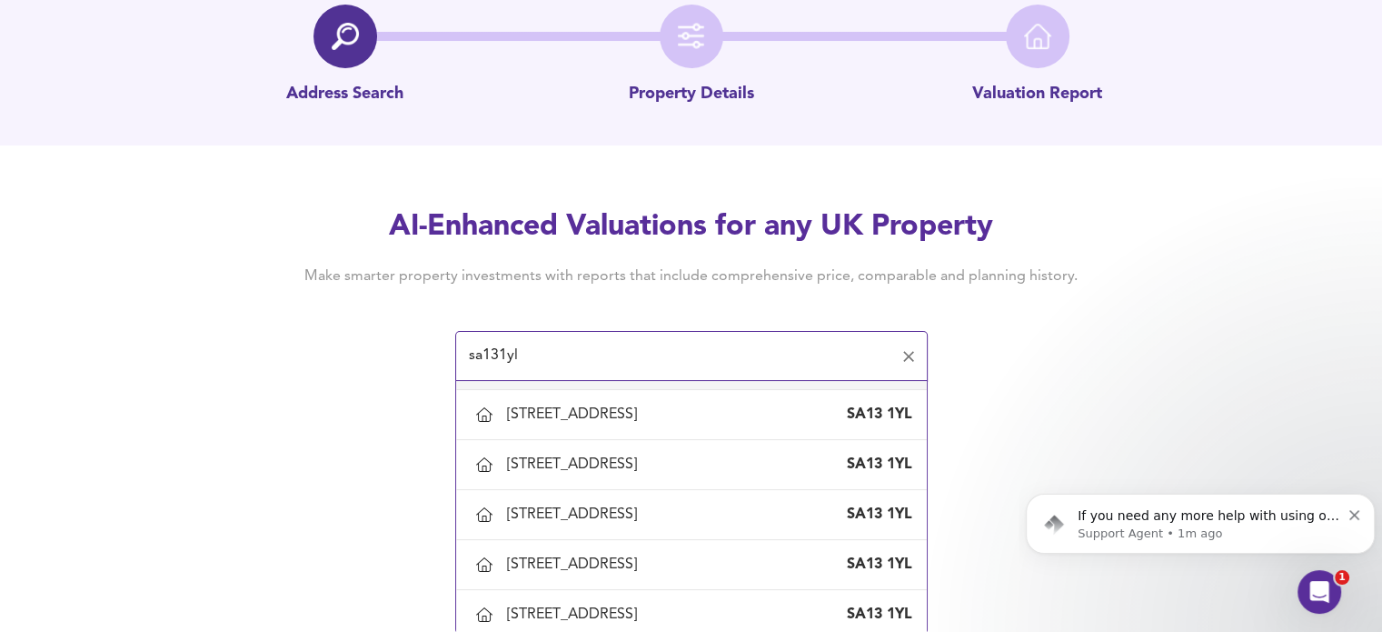
scroll to position [113, 0]
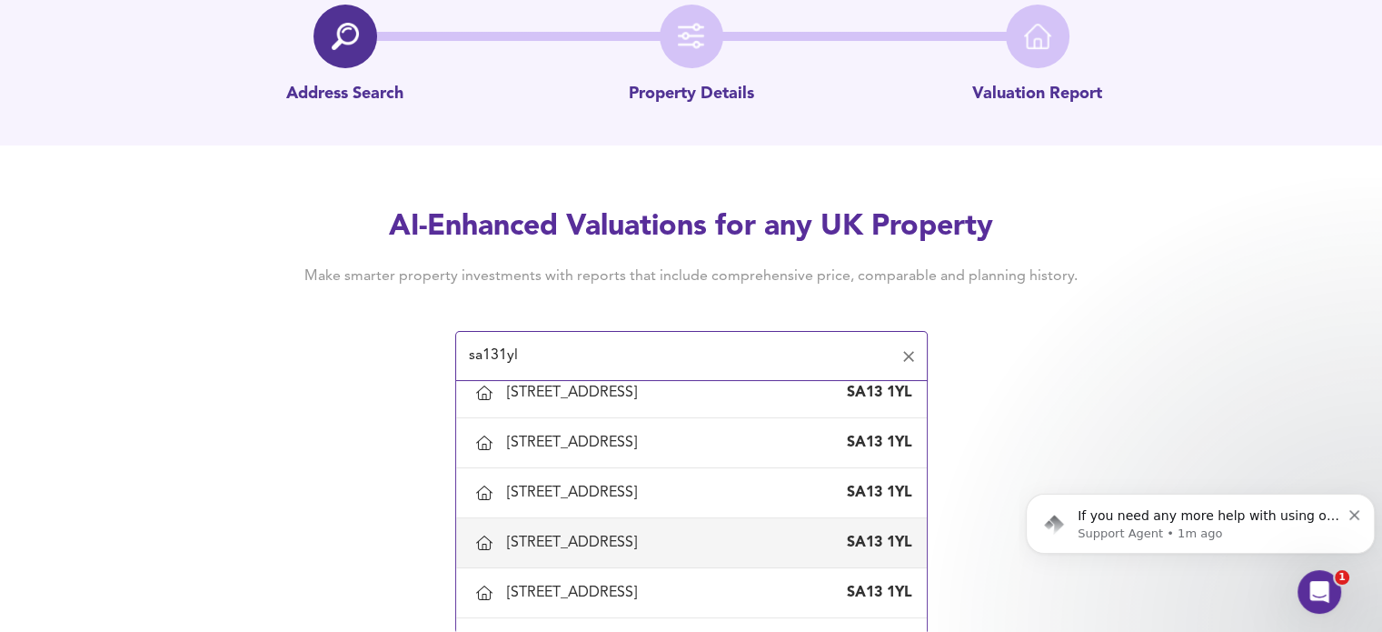
click at [703, 555] on div "5 Ynys Street, Port Talbot, Neath Port Talbot SA13 1YL" at bounding box center [692, 542] width 442 height 38
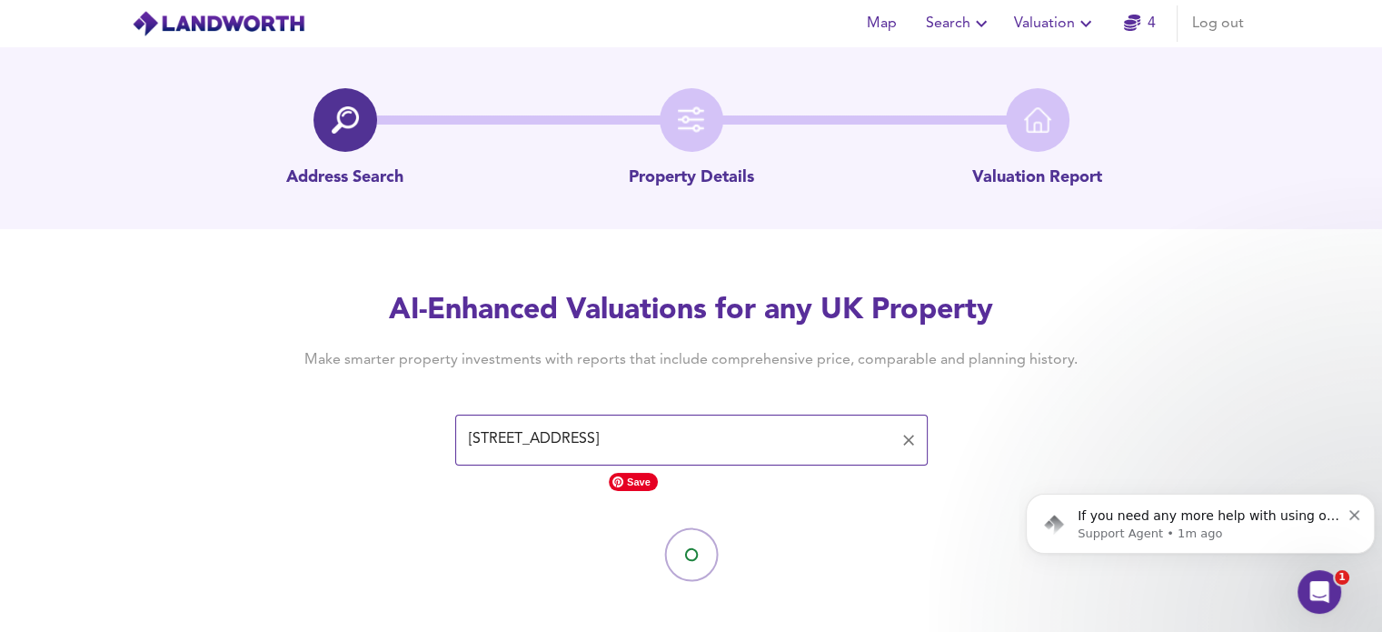
scroll to position [14, 0]
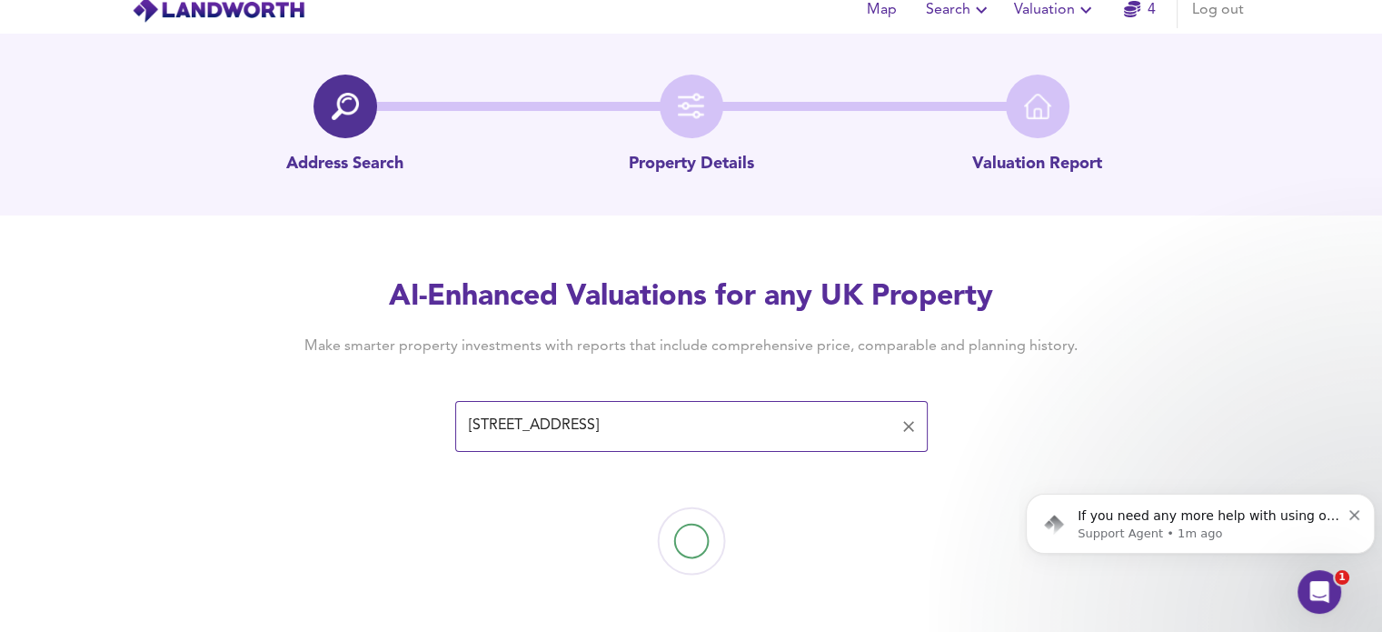
type input "5 Ynys Street, Port Talbot, Neath Port Talbot"
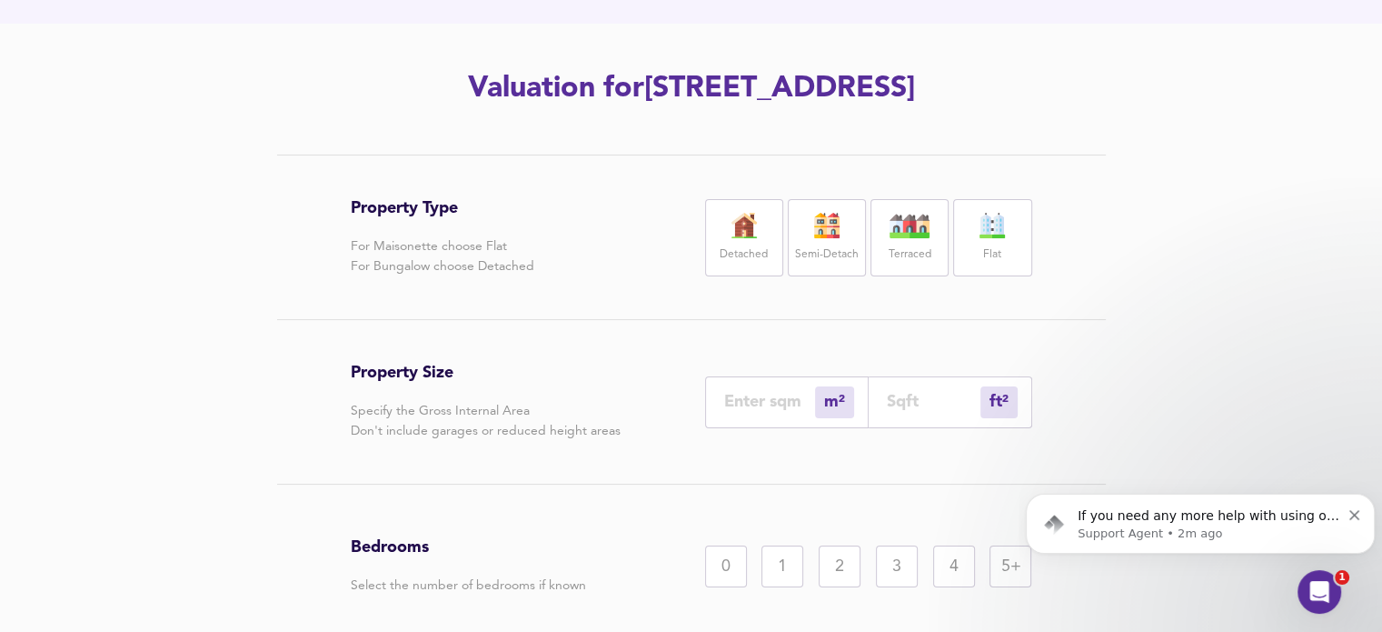
scroll to position [207, 0]
click at [900, 234] on img at bounding box center [909, 223] width 45 height 25
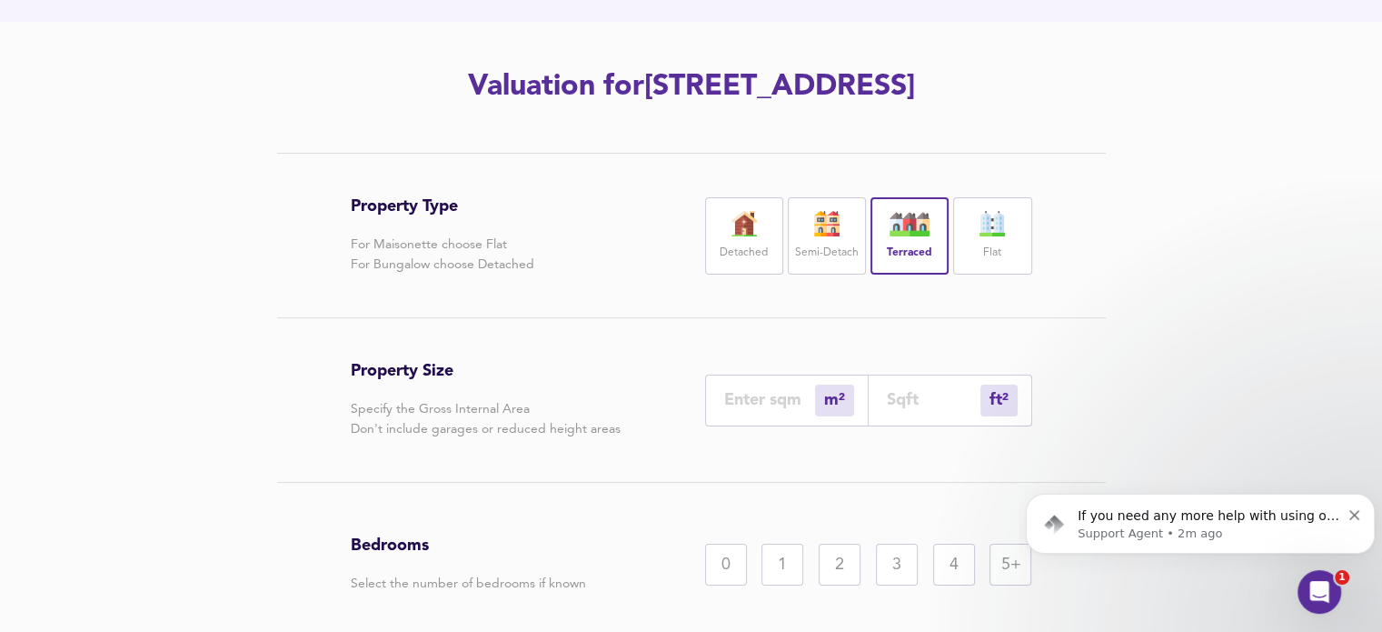
click at [932, 408] on input "number" at bounding box center [934, 399] width 94 height 19
type input "0"
type input "1"
type input "10"
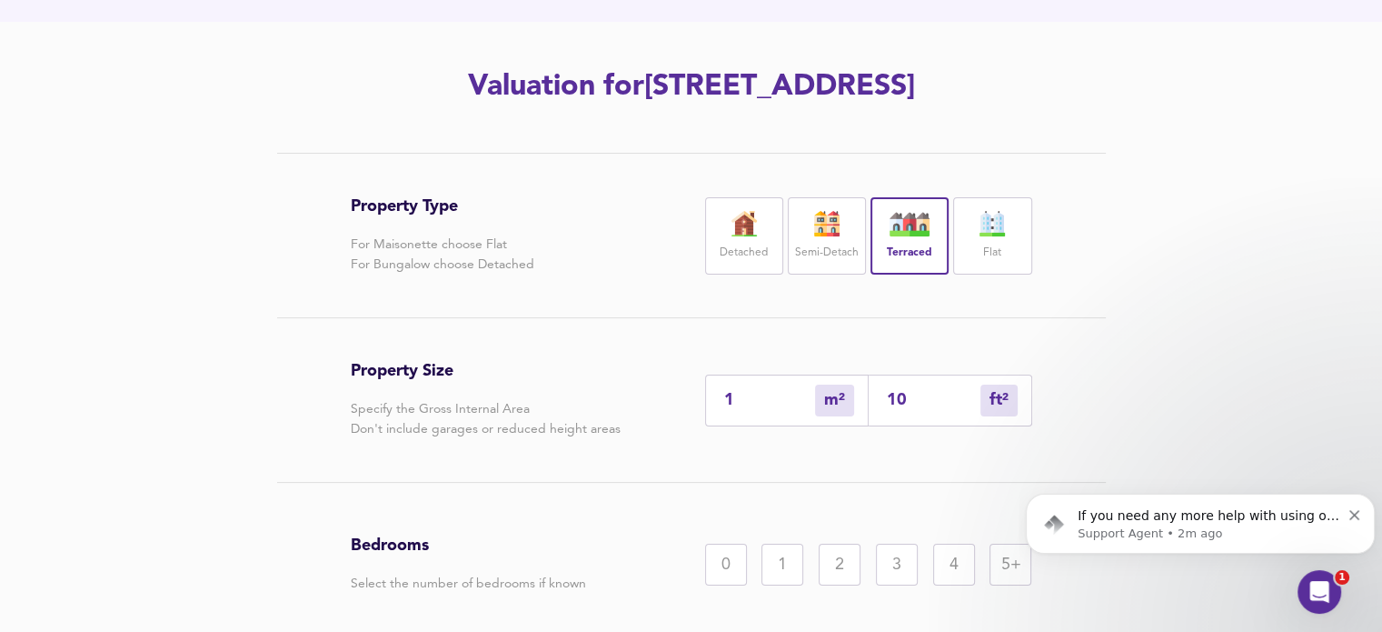
type input "10"
type input "106"
type input "99"
type input "1063"
click at [900, 489] on div "Bedrooms Select the number of bedrooms if known 0 1 2 3 4 5+" at bounding box center [691, 564] width 681 height 164
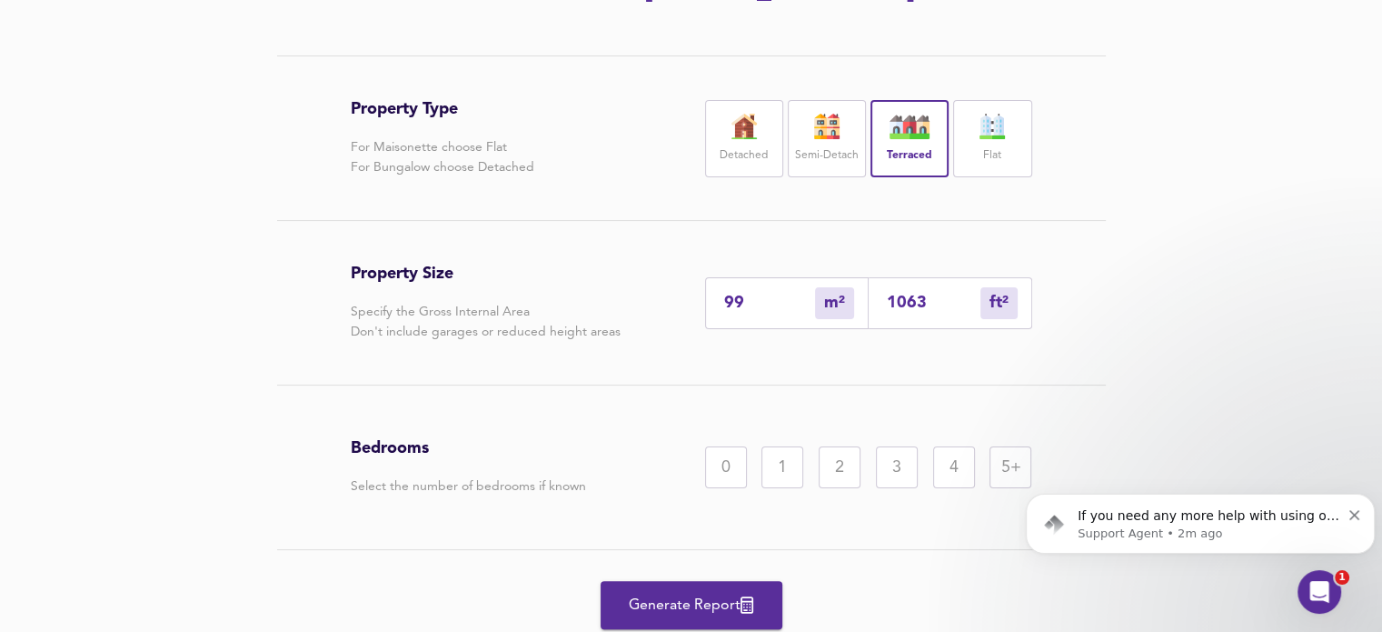
scroll to position [368, 0]
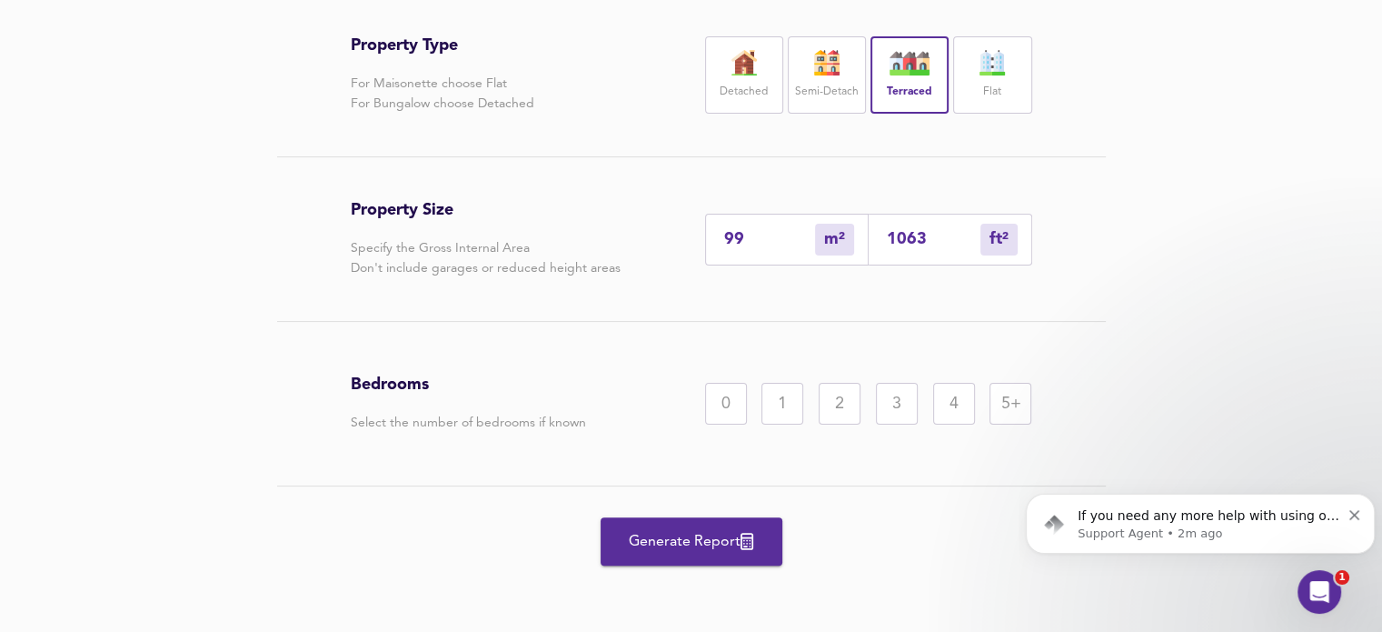
click at [949, 397] on div "4" at bounding box center [954, 404] width 42 height 42
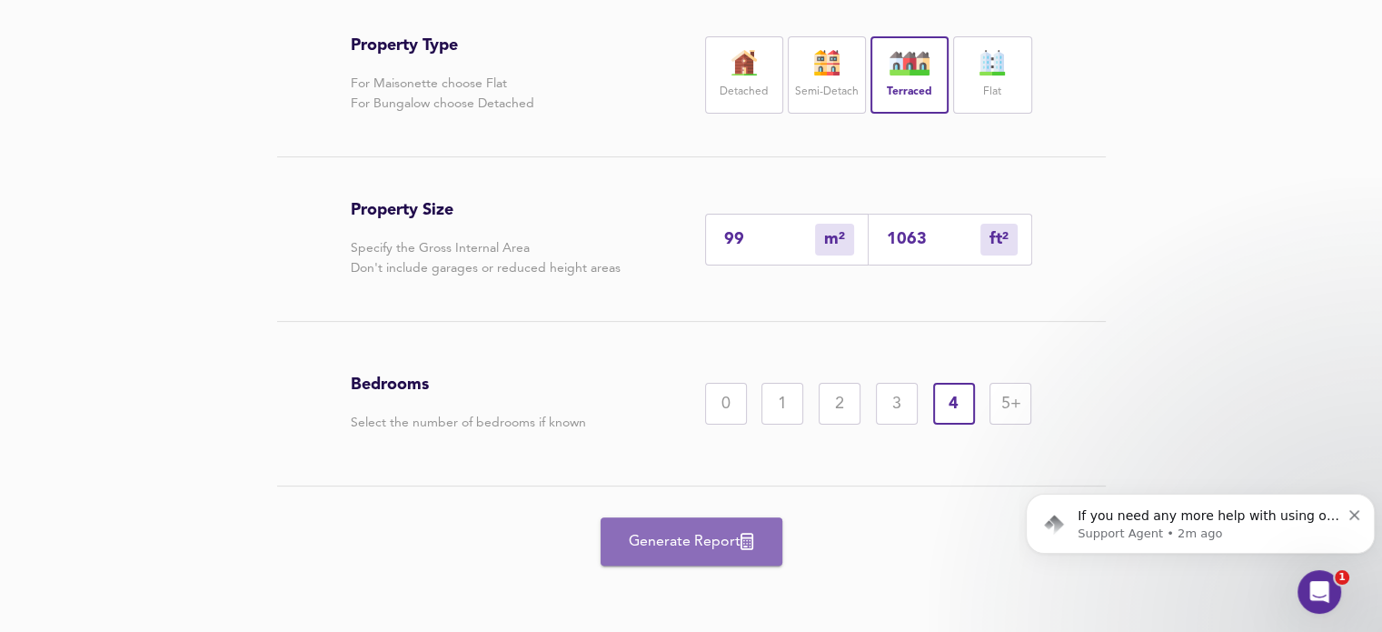
click at [743, 533] on icon "button" at bounding box center [747, 540] width 13 height 17
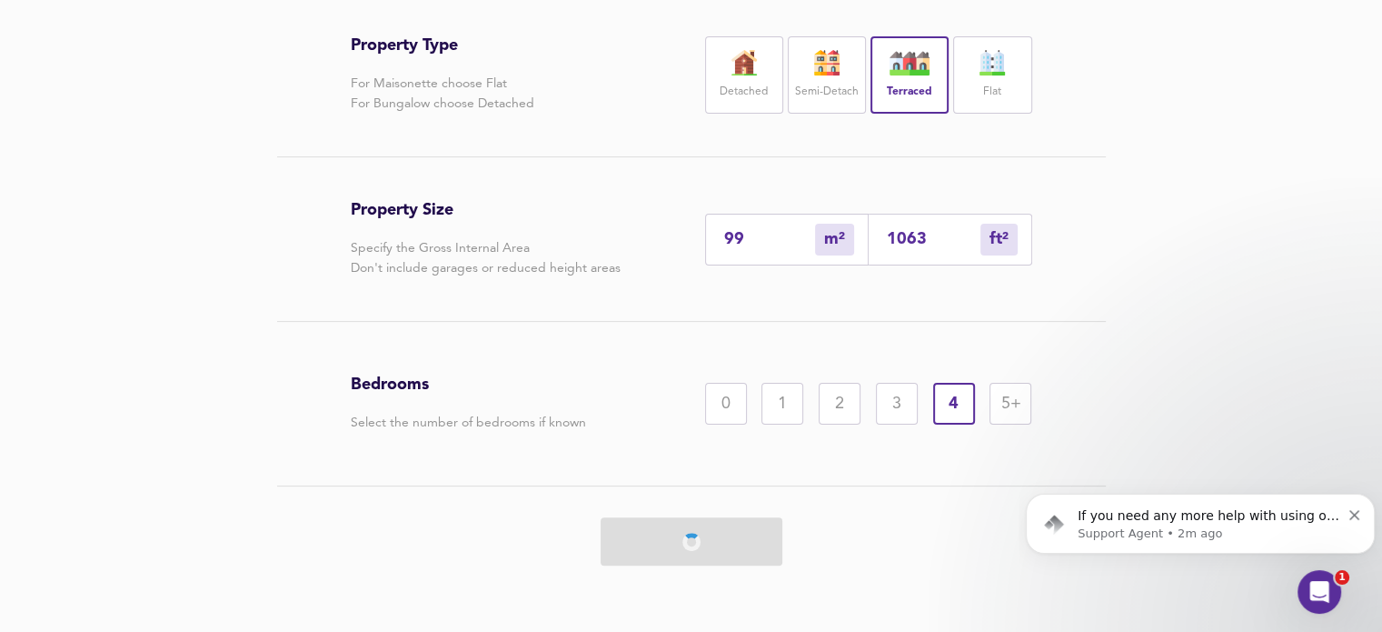
click at [743, 533] on div at bounding box center [691, 541] width 681 height 110
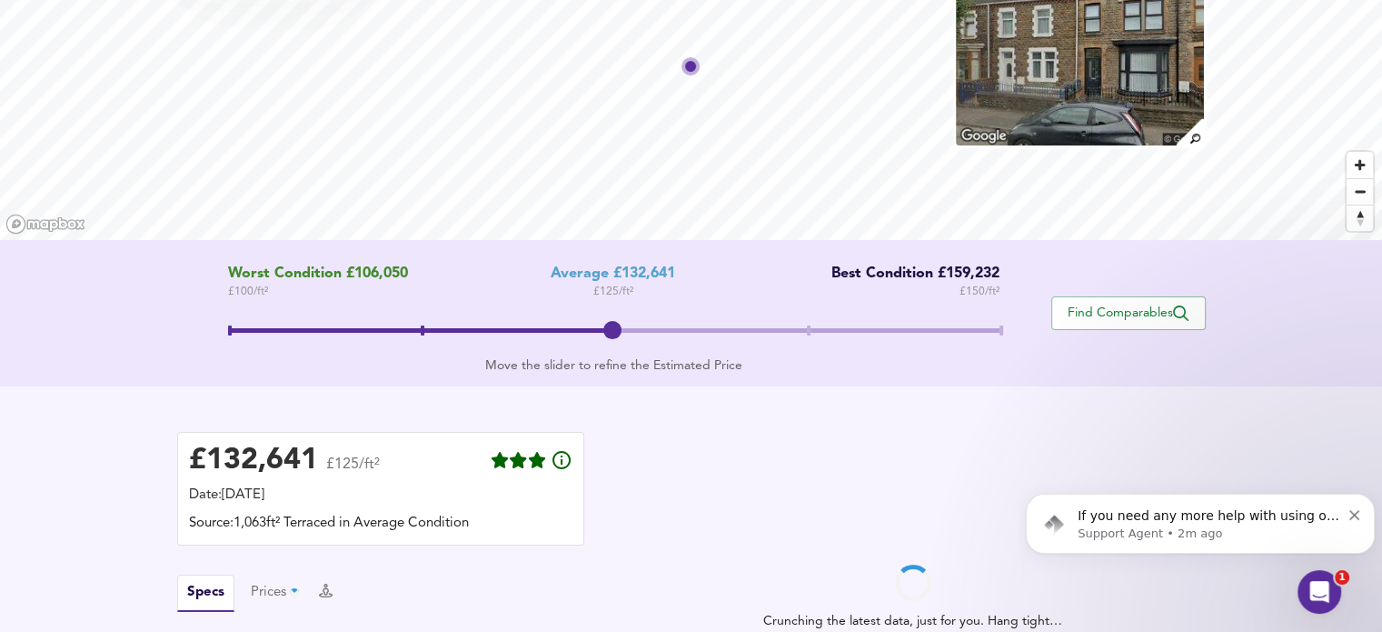
scroll to position [187, 0]
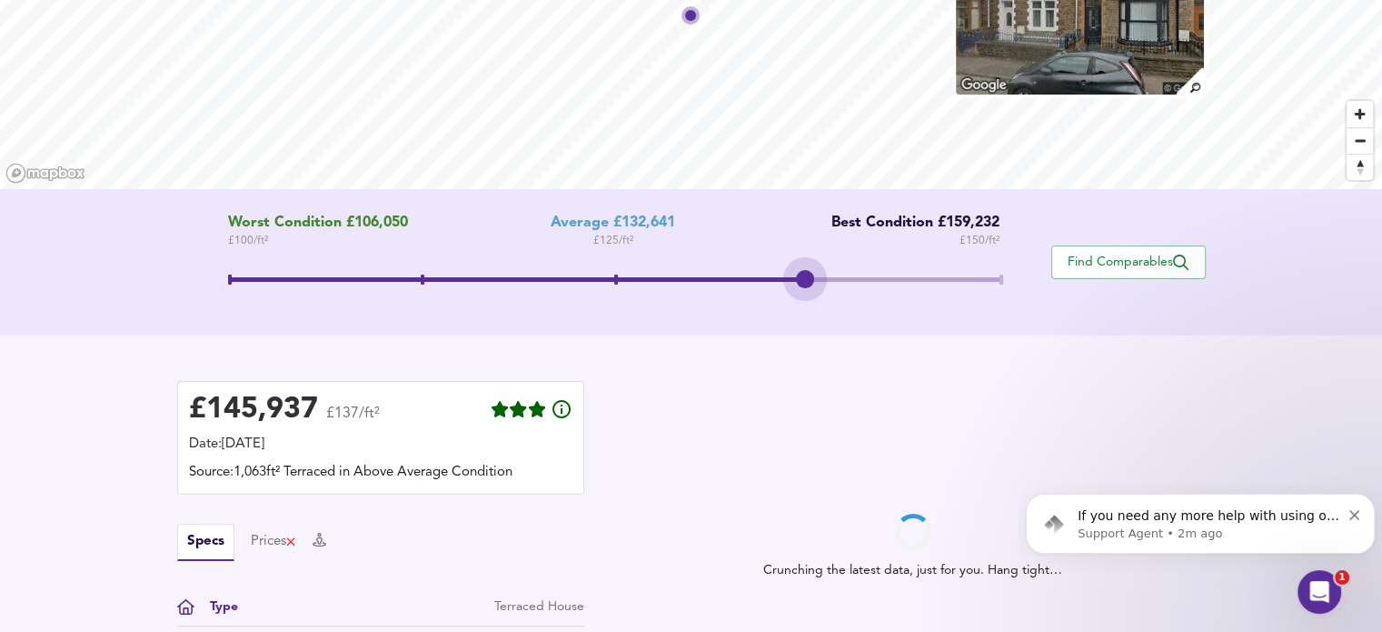
drag, startPoint x: 612, startPoint y: 274, endPoint x: 792, endPoint y: 283, distance: 180.1
click at [796, 283] on span at bounding box center [805, 279] width 18 height 18
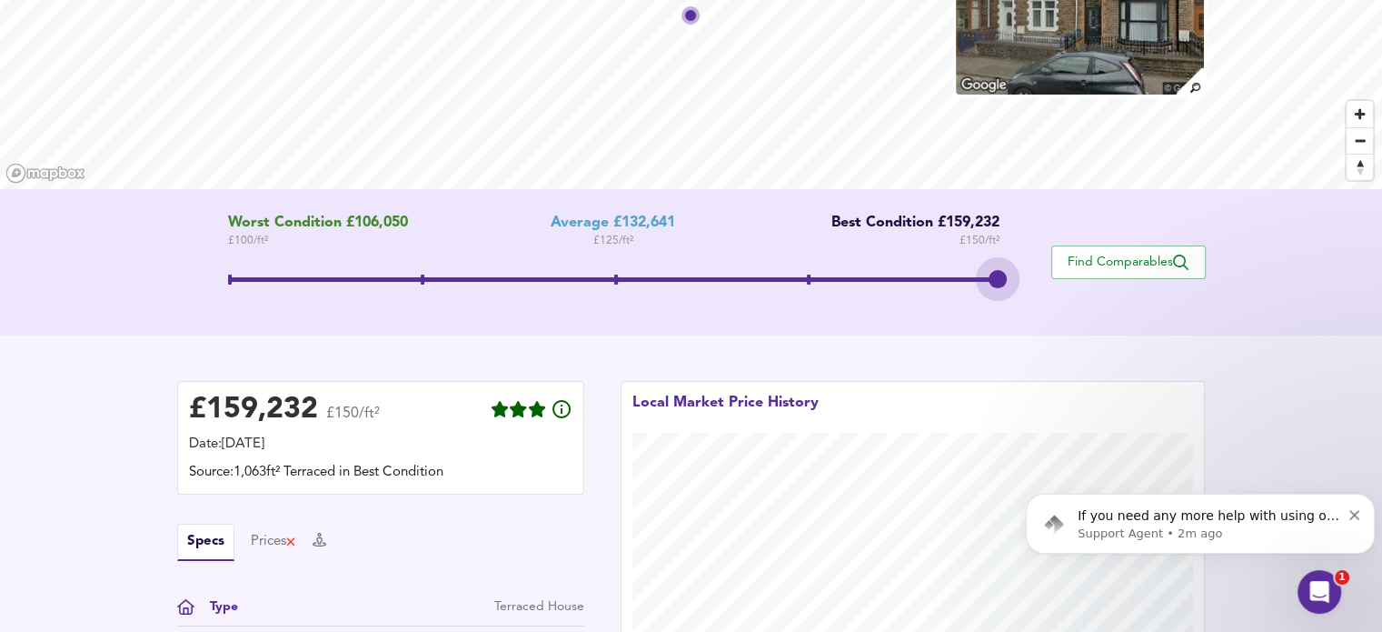
drag, startPoint x: 897, startPoint y: 284, endPoint x: 1003, endPoint y: 293, distance: 106.6
click at [1003, 288] on span at bounding box center [998, 279] width 18 height 18
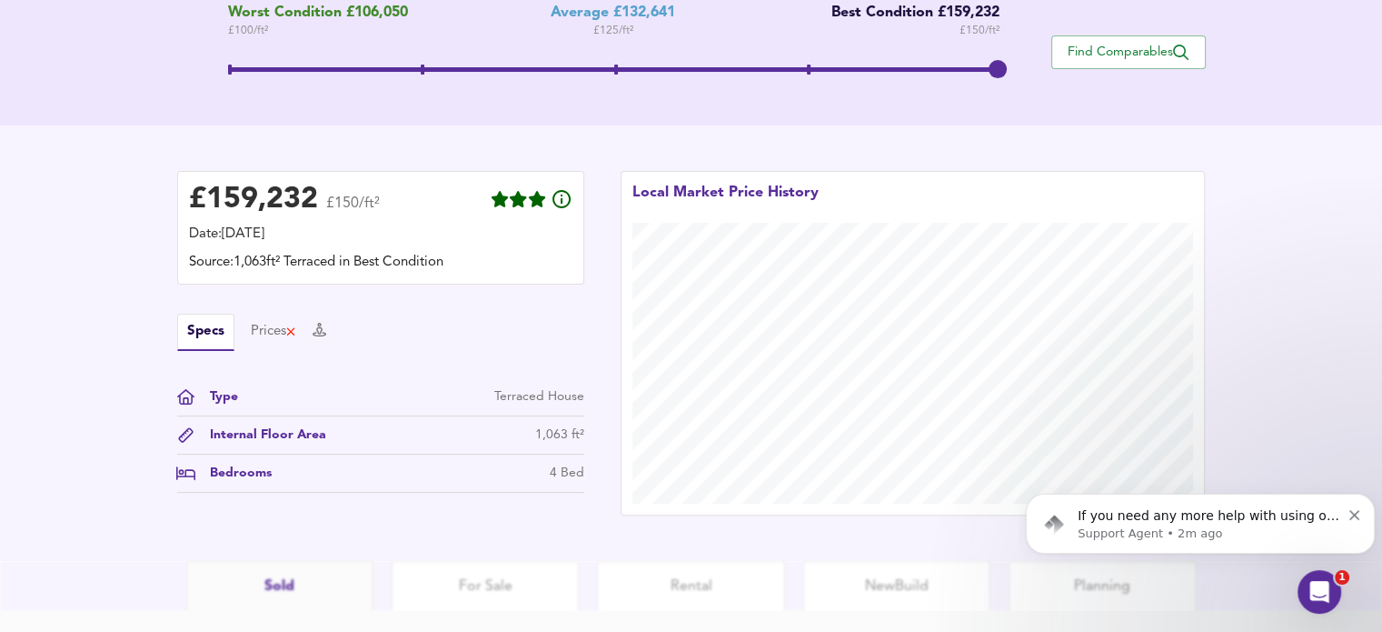
scroll to position [254, 0]
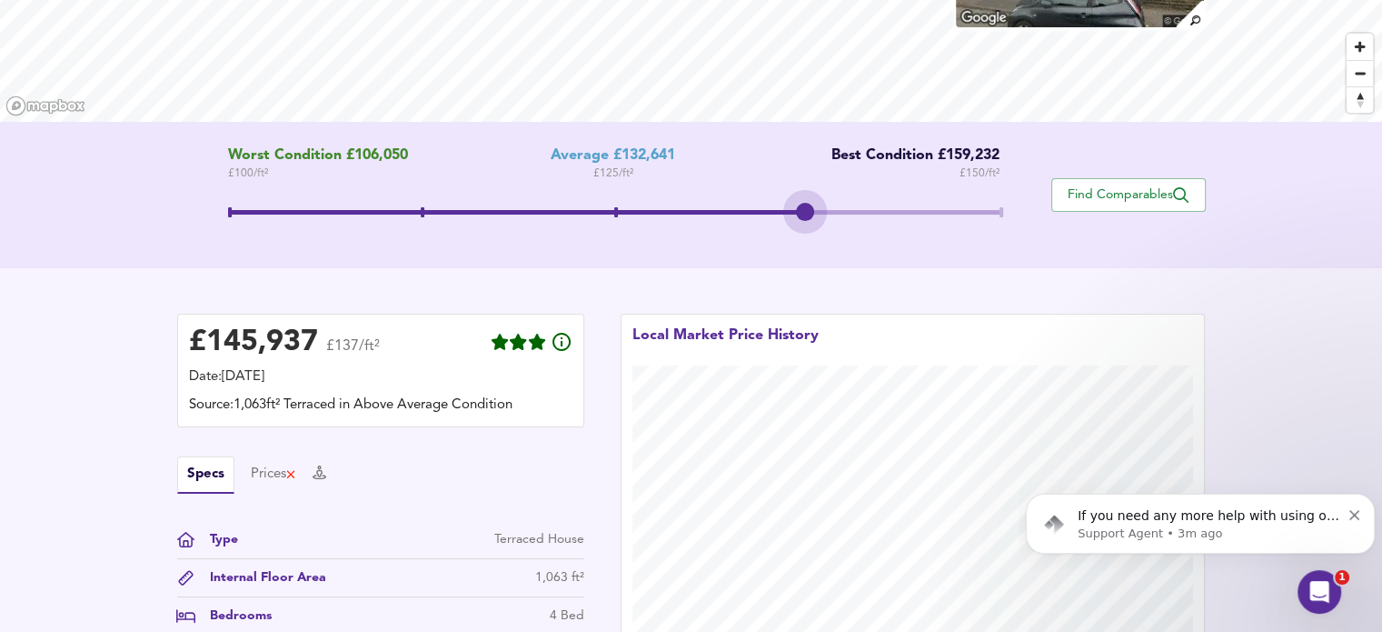
drag, startPoint x: 999, startPoint y: 207, endPoint x: 804, endPoint y: 205, distance: 194.5
click at [804, 205] on span at bounding box center [805, 212] width 18 height 18
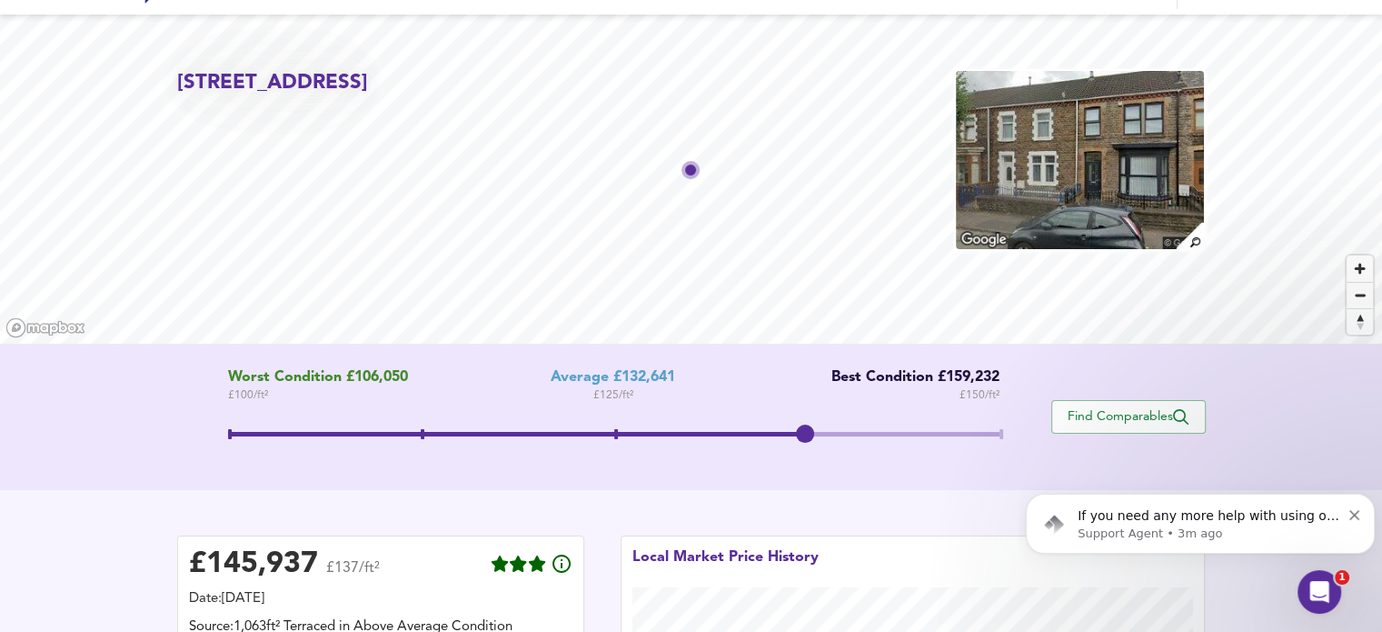
scroll to position [0, 0]
